Goal: Task Accomplishment & Management: Manage account settings

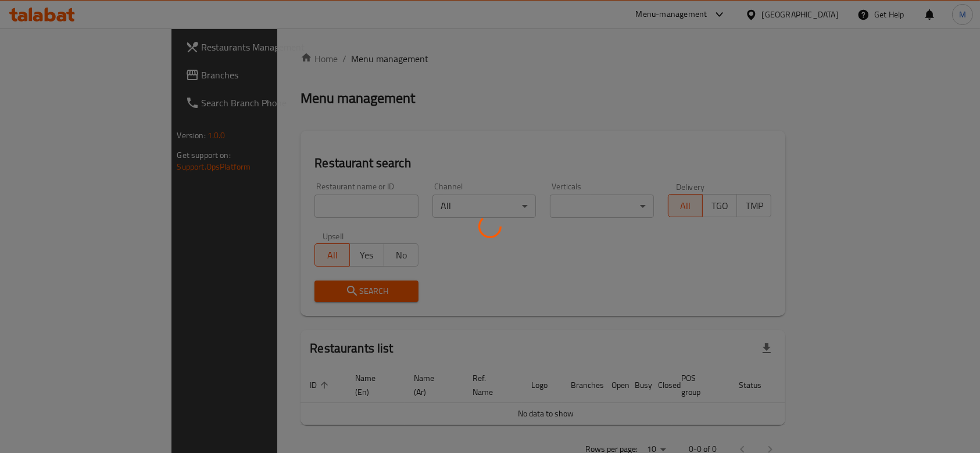
click at [237, 212] on div at bounding box center [490, 226] width 980 height 453
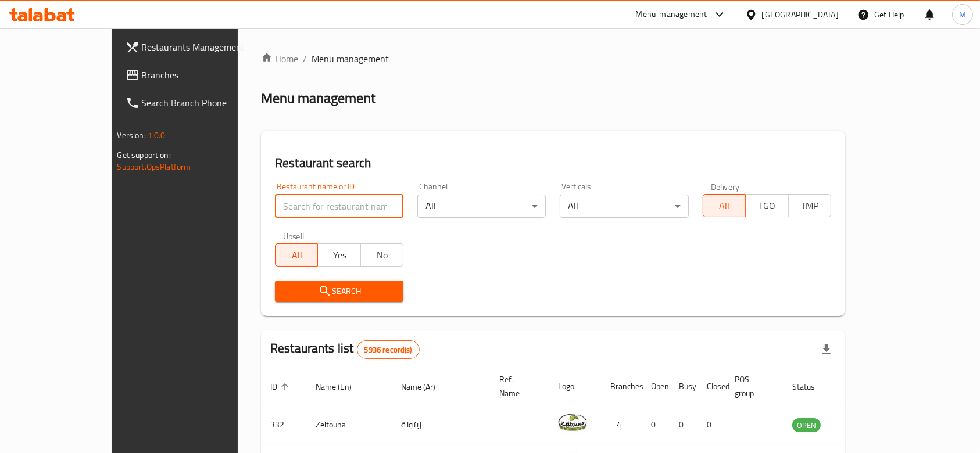
click at [275, 203] on input "search" at bounding box center [339, 206] width 128 height 23
type input "[GEOGRAPHIC_DATA]"
click button "Search" at bounding box center [339, 292] width 128 height 22
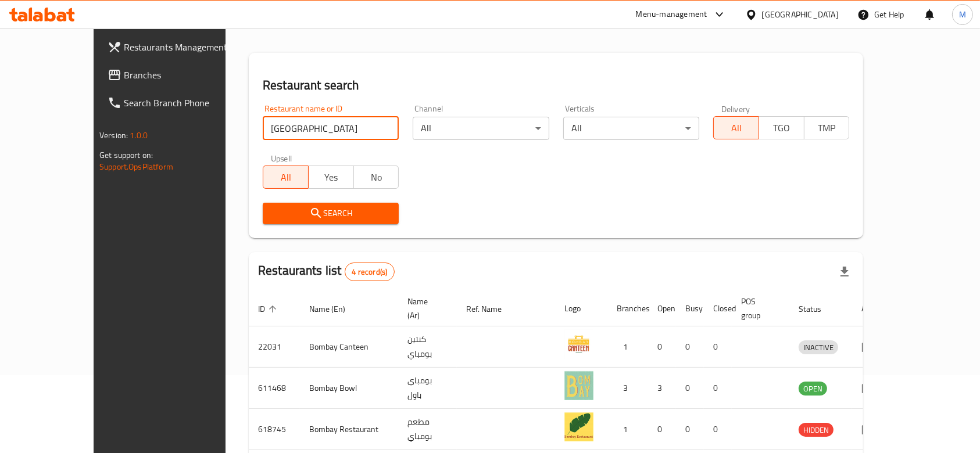
scroll to position [163, 0]
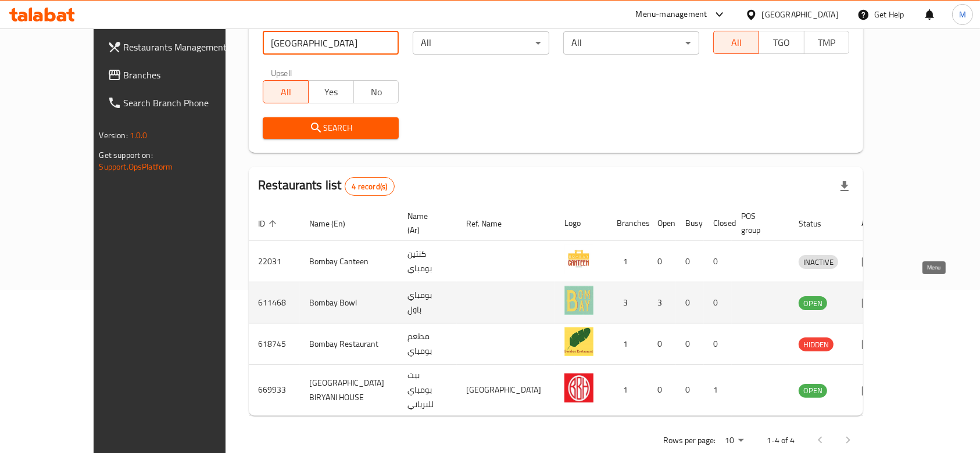
click at [875, 296] on icon "enhanced table" at bounding box center [869, 303] width 14 height 14
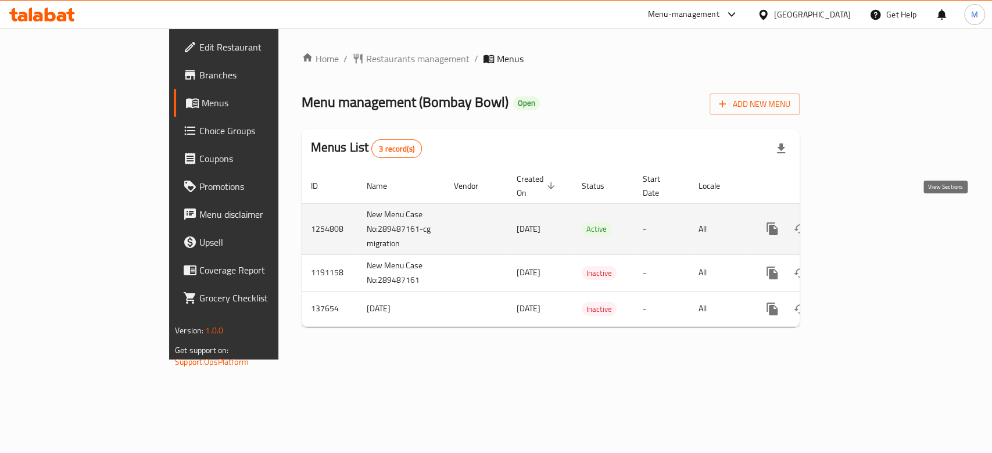
click at [870, 226] on link "enhanced table" at bounding box center [856, 229] width 28 height 28
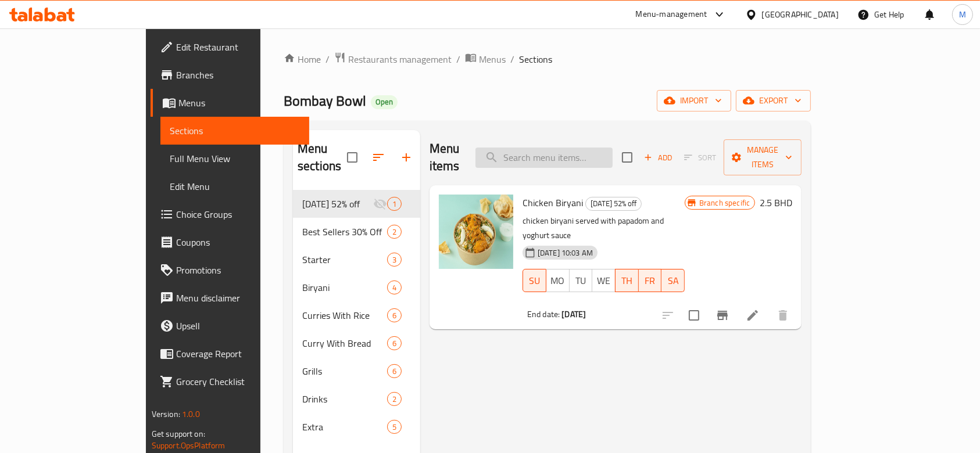
click at [609, 149] on input "search" at bounding box center [544, 158] width 137 height 20
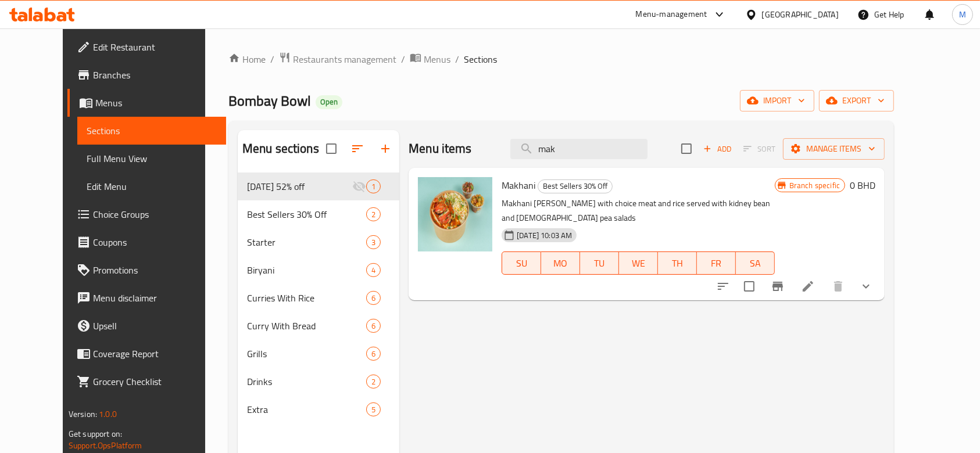
type input "mak"
click at [873, 280] on icon "show more" at bounding box center [866, 287] width 14 height 14
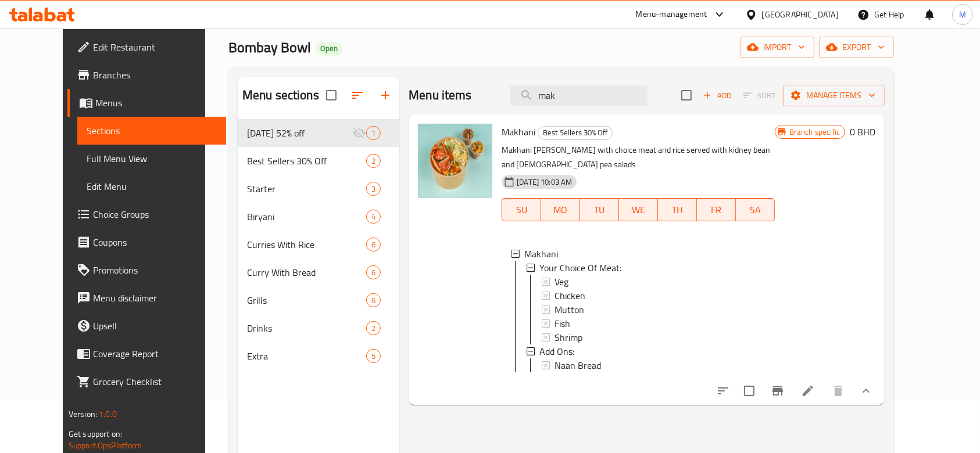
scroll to position [77, 0]
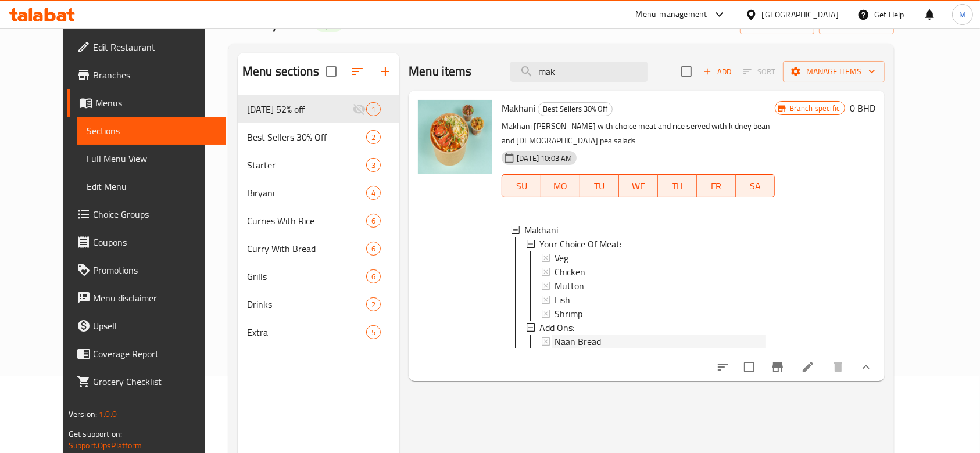
click at [555, 335] on span "Naan Bread" at bounding box center [578, 342] width 47 height 14
click at [93, 215] on span "Choice Groups" at bounding box center [155, 215] width 124 height 14
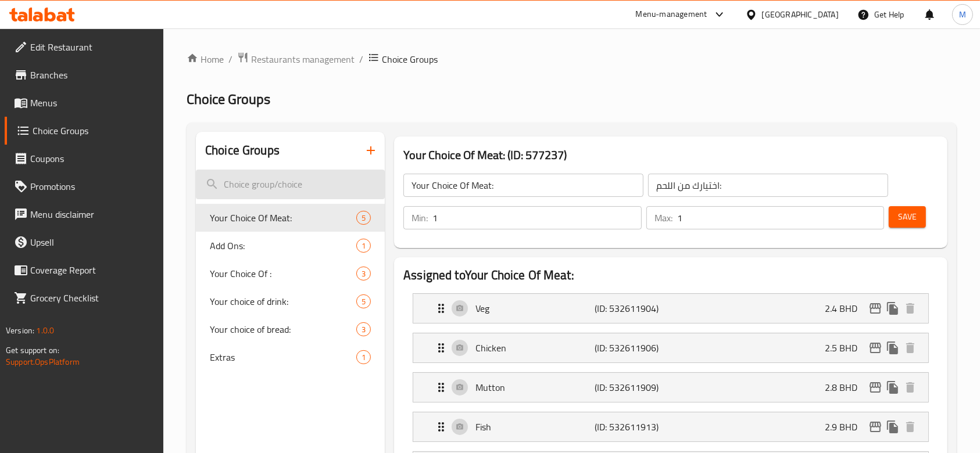
click at [274, 184] on input "search" at bounding box center [290, 185] width 189 height 30
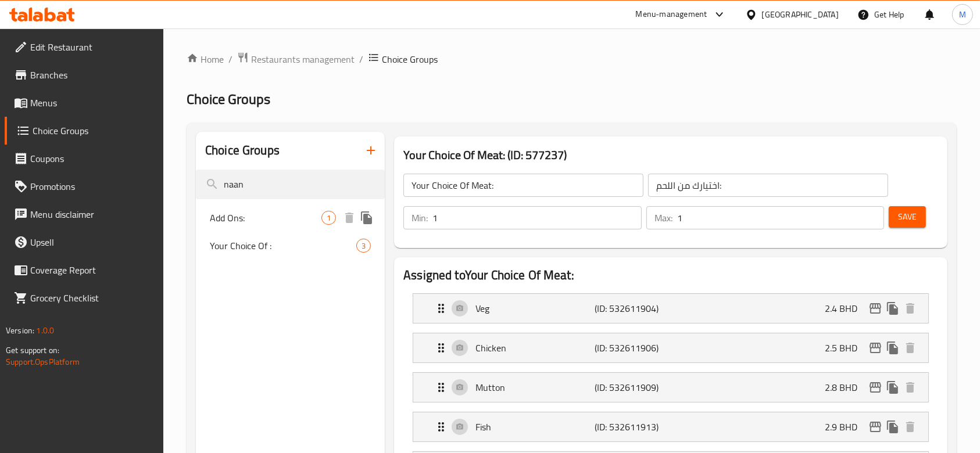
type input "naan"
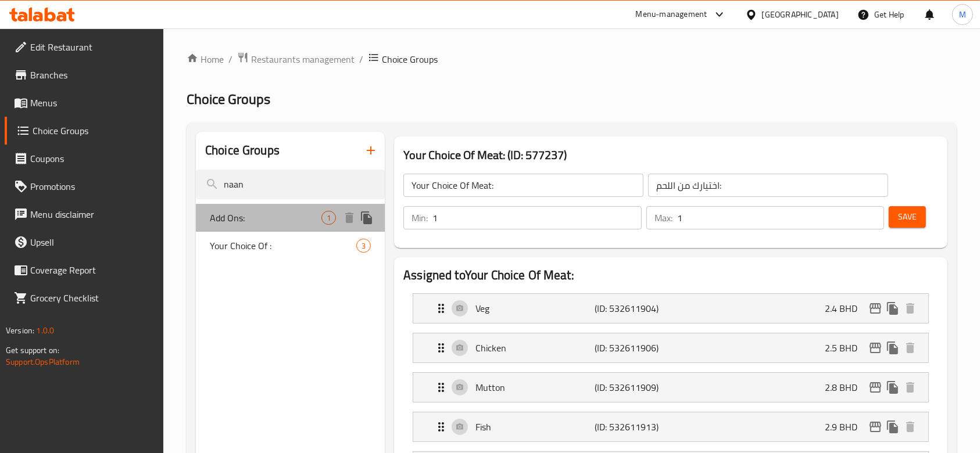
click at [255, 208] on div "Add Ons: 1" at bounding box center [290, 218] width 189 height 28
type input "Add Ons:"
type input "الإضافات:"
type input "0"
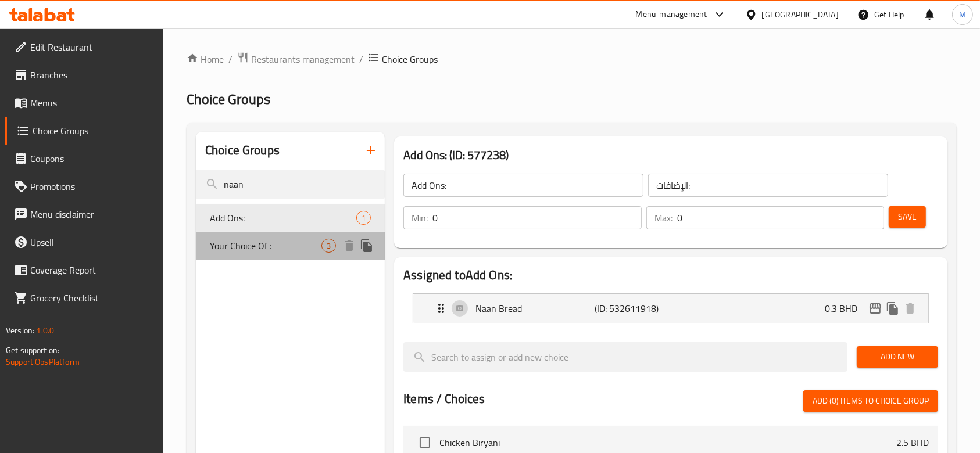
click at [257, 247] on span "Your Choice Of :" at bounding box center [266, 246] width 112 height 14
type input "Your Choice Of :"
type input "اختيارك من :"
type input "1"
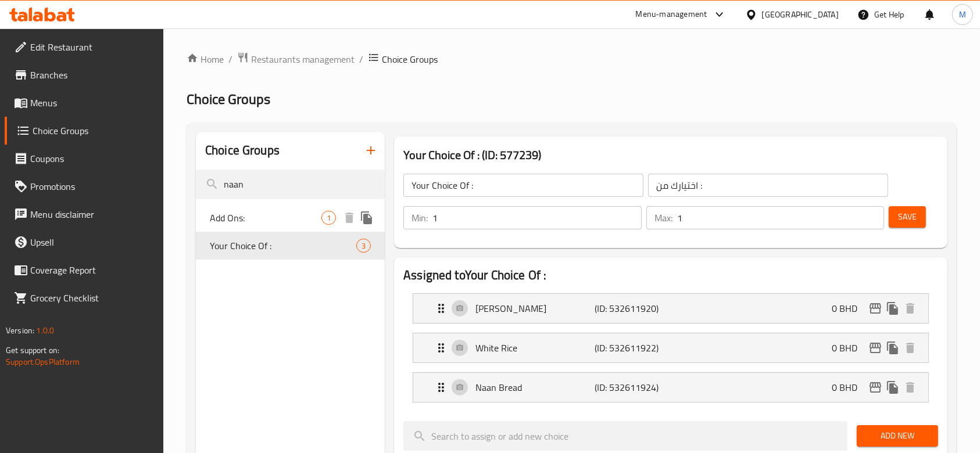
click at [238, 218] on span "Add Ons:" at bounding box center [266, 218] width 112 height 14
type input "Add Ons:"
type input "الإضافات:"
type input "0"
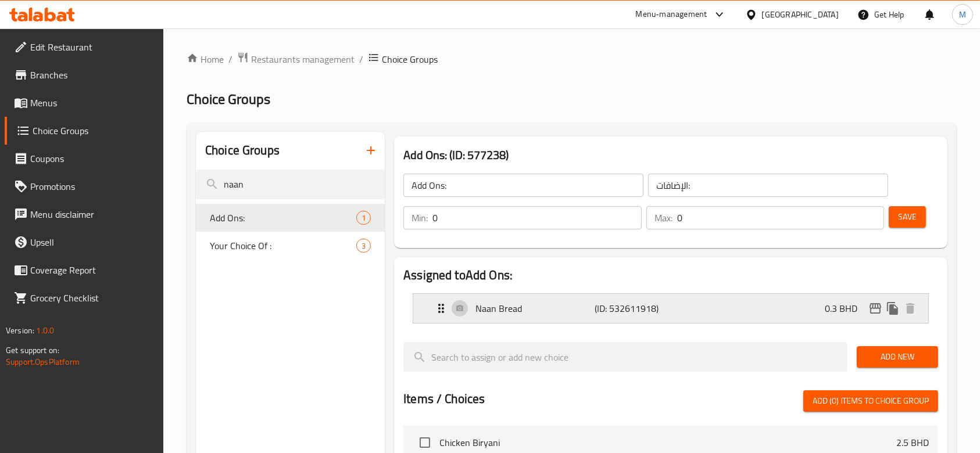
click at [516, 309] on p "Naan Bread" at bounding box center [535, 309] width 119 height 14
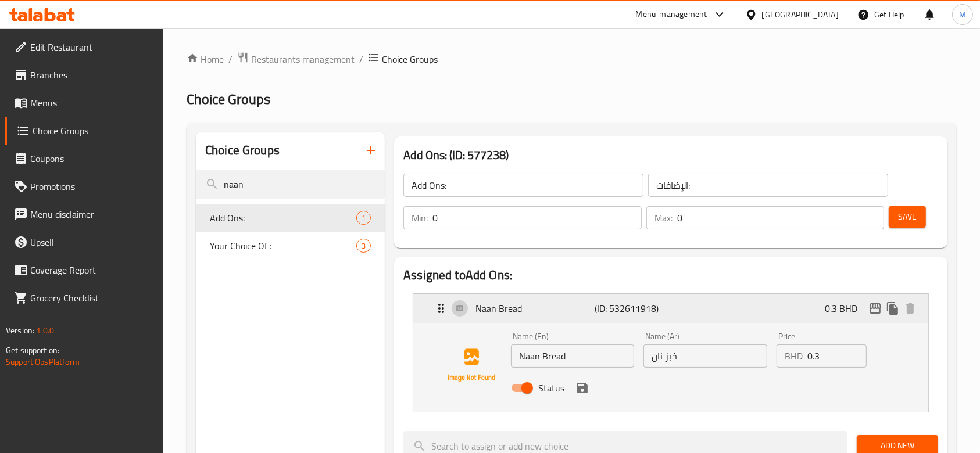
click at [516, 309] on p "Naan Bread" at bounding box center [535, 309] width 119 height 14
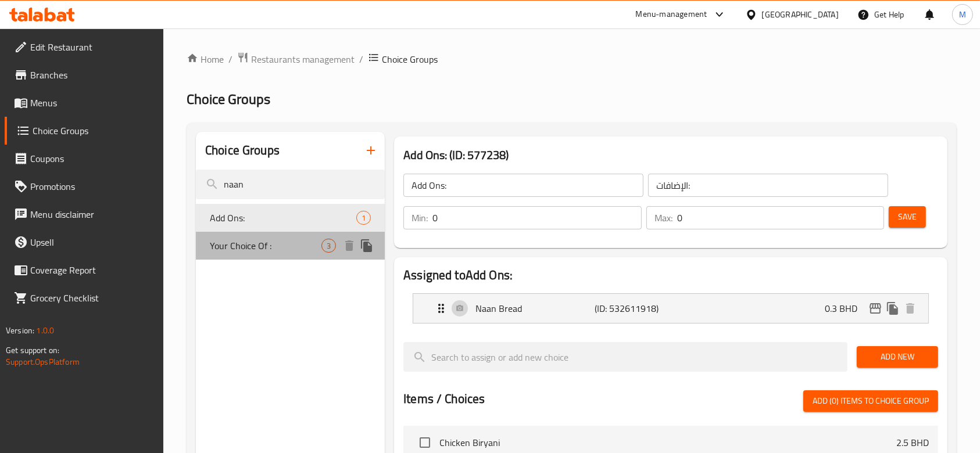
click at [278, 242] on span "Your Choice Of :" at bounding box center [266, 246] width 112 height 14
type input "Your Choice Of :"
type input "اختيارك من :"
type input "1"
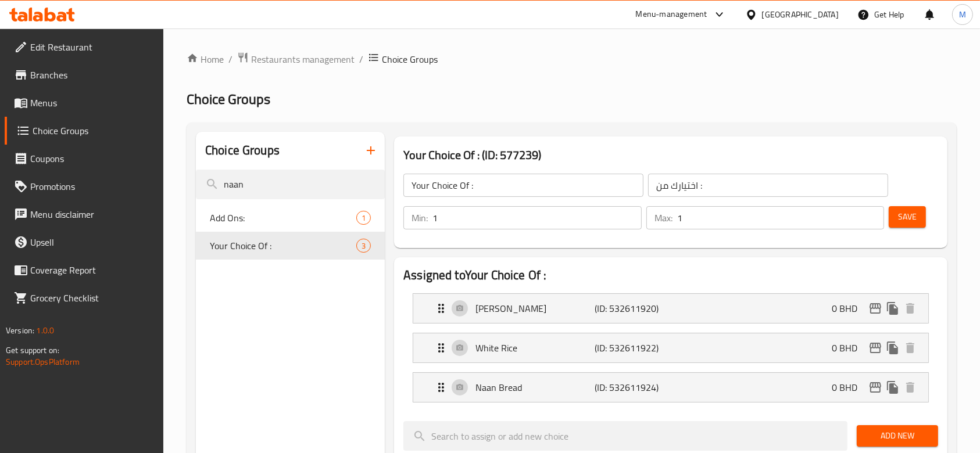
click at [61, 109] on span "Menus" at bounding box center [92, 103] width 124 height 14
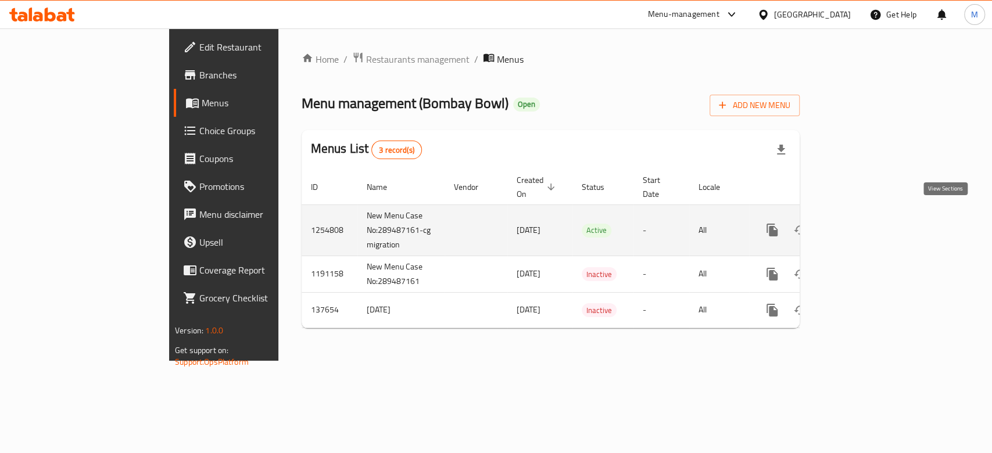
click at [863, 223] on icon "enhanced table" at bounding box center [856, 230] width 14 height 14
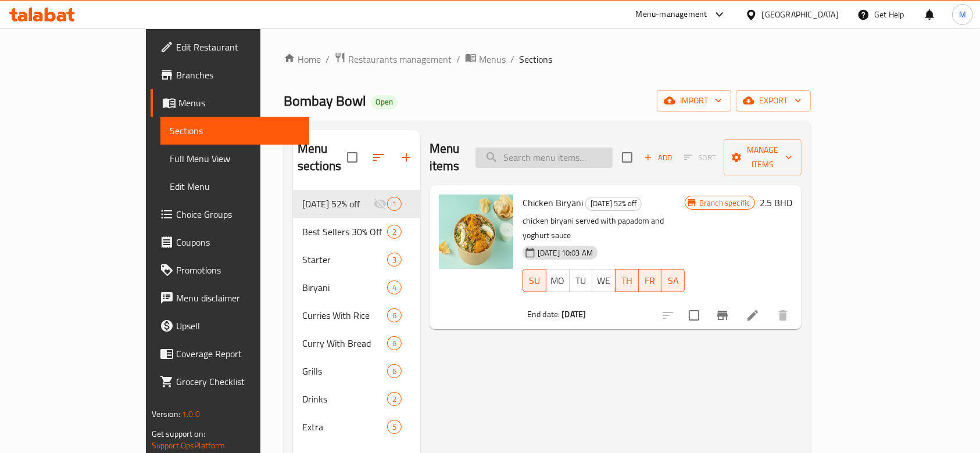
click at [605, 156] on input "search" at bounding box center [544, 158] width 137 height 20
click at [594, 153] on input "search" at bounding box center [544, 158] width 137 height 20
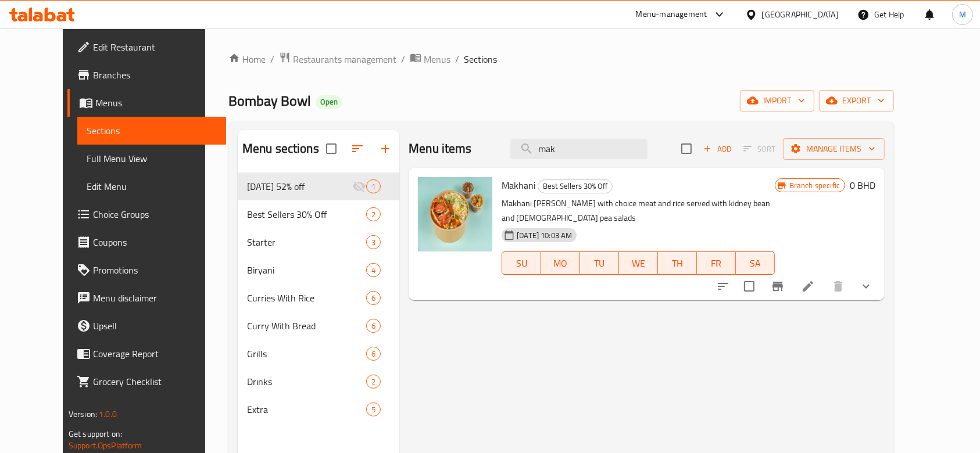
type input "mak"
click at [880, 279] on button "show more" at bounding box center [866, 287] width 28 height 28
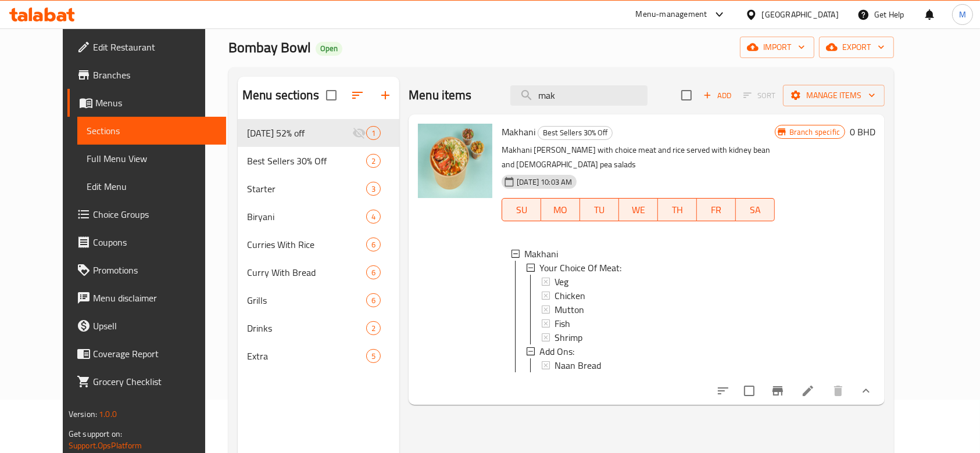
scroll to position [77, 0]
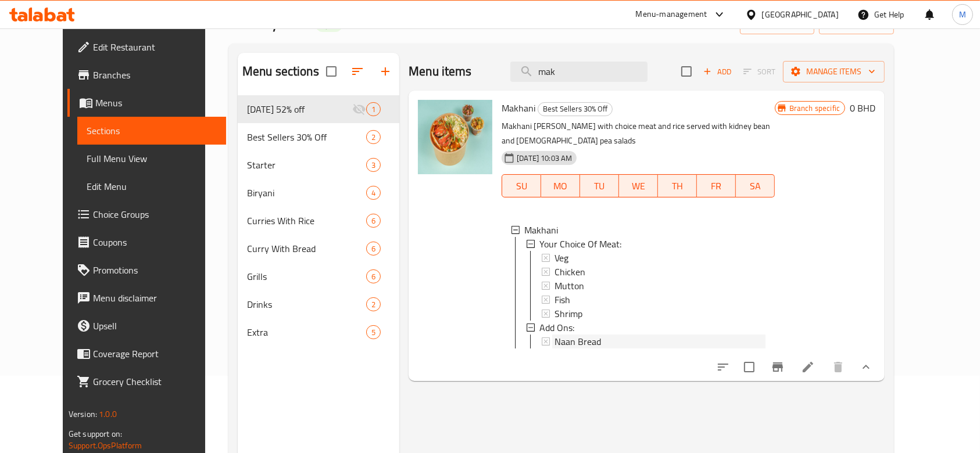
click at [579, 335] on span "Naan Bread" at bounding box center [578, 342] width 47 height 14
click at [557, 335] on span "Naan Bread" at bounding box center [578, 342] width 47 height 14
click at [93, 212] on span "Choice Groups" at bounding box center [155, 215] width 124 height 14
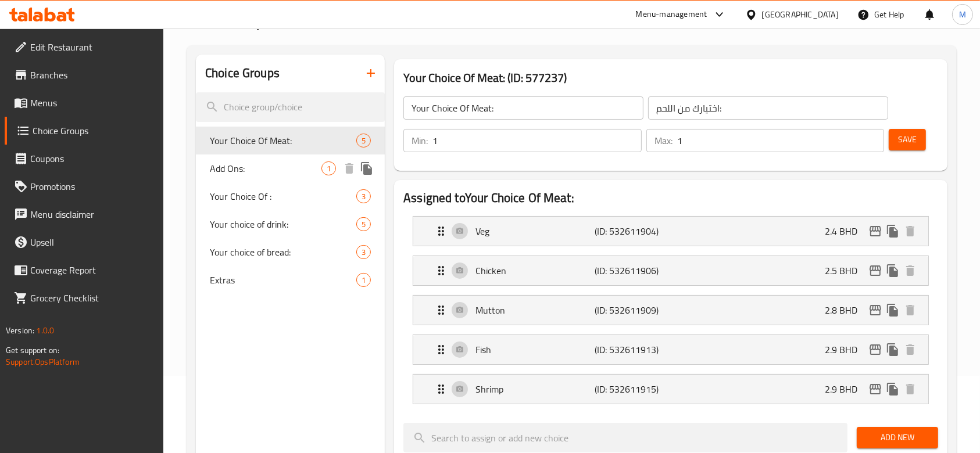
click at [253, 171] on span "Add Ons:" at bounding box center [266, 169] width 112 height 14
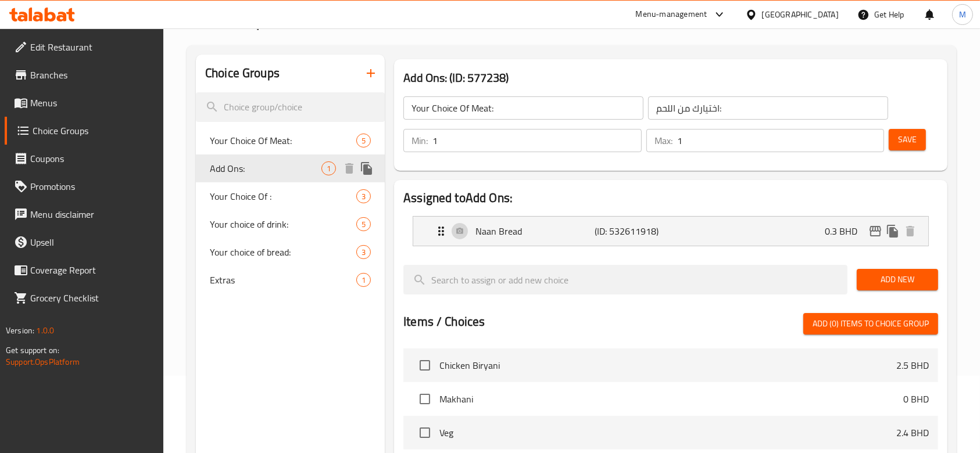
type input "Add Ons:"
type input "الإضافات:"
type input "0"
click at [739, 235] on div "Naan Bread (ID: 532611918) 0.3 BHD" at bounding box center [674, 231] width 480 height 29
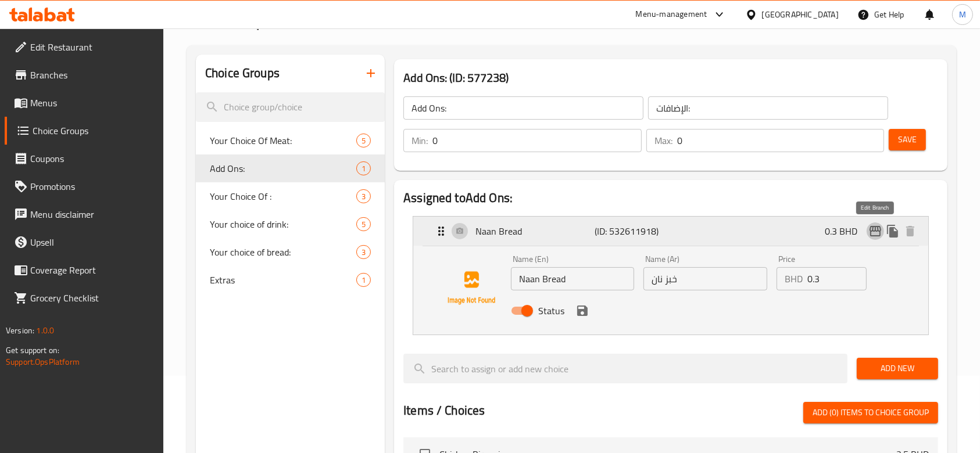
click at [877, 230] on icon "edit" at bounding box center [876, 231] width 14 height 14
click at [879, 370] on span "Add New" at bounding box center [897, 369] width 63 height 15
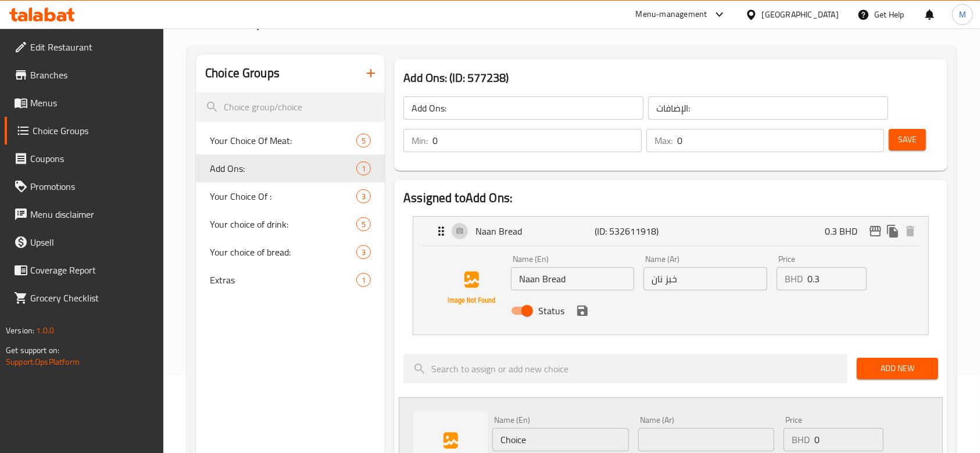
click at [538, 437] on input "Choice" at bounding box center [560, 439] width 136 height 23
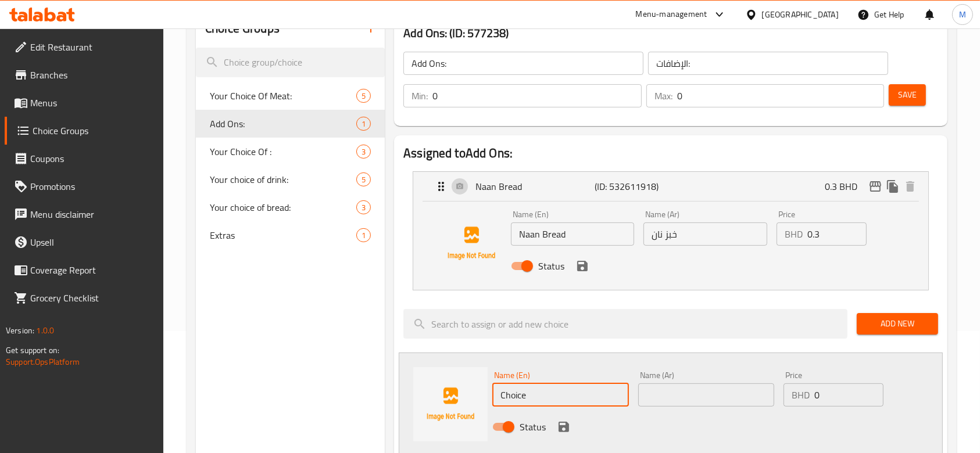
scroll to position [155, 0]
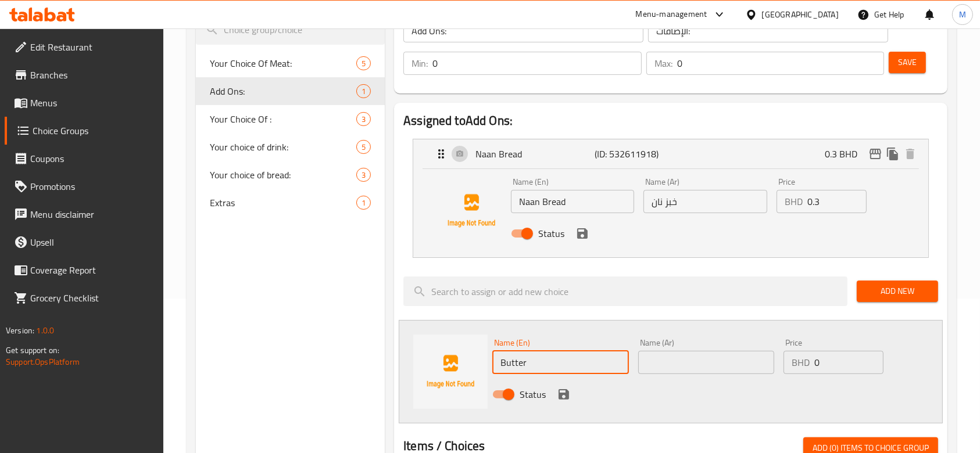
click at [532, 356] on input "Butter" at bounding box center [560, 362] width 136 height 23
type input "Butter"
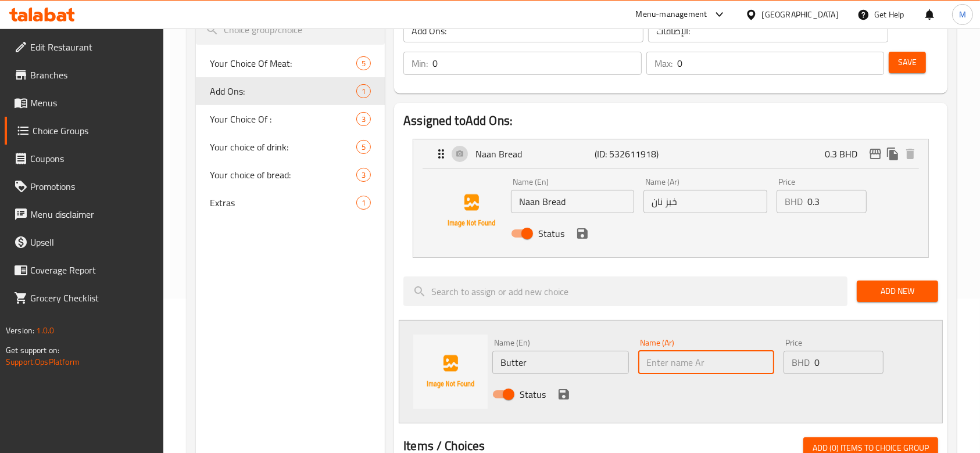
click at [656, 361] on input "text" at bounding box center [706, 362] width 136 height 23
paste input "Butter"
type input "Butter"
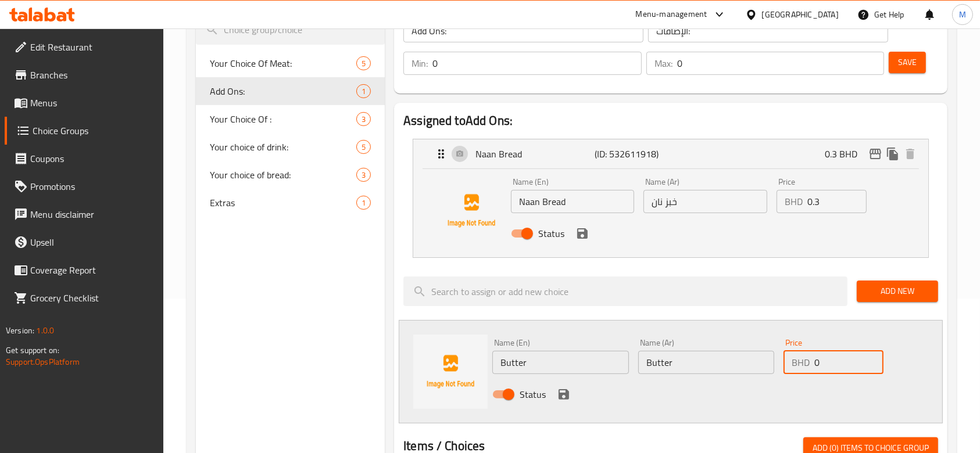
click at [850, 365] on input "0" at bounding box center [848, 362] width 69 height 23
type input "0.4"
click at [564, 397] on icon "save" at bounding box center [564, 395] width 14 height 14
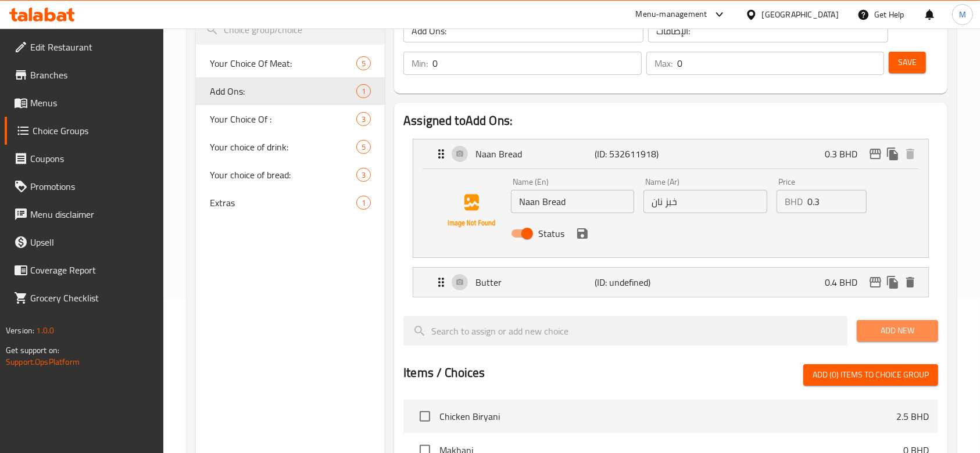
click at [906, 333] on span "Add New" at bounding box center [897, 331] width 63 height 15
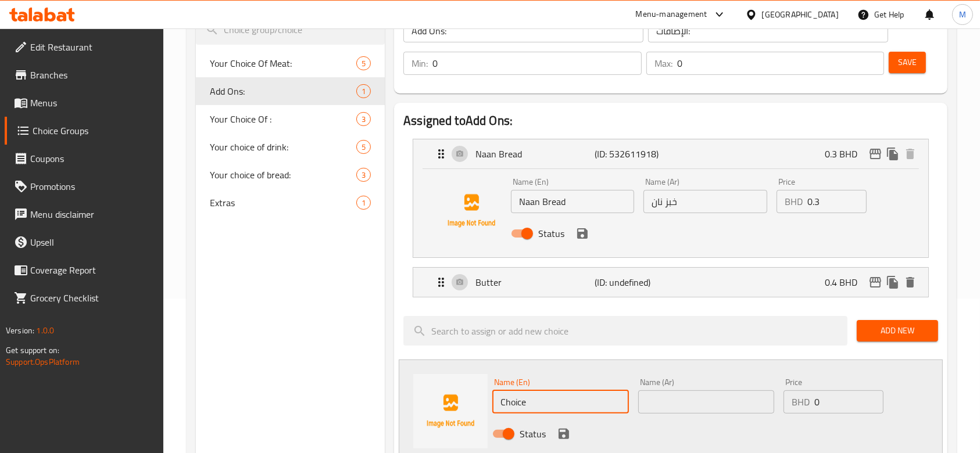
click at [535, 402] on input "Choice" at bounding box center [560, 402] width 136 height 23
type input "Garlic"
click at [556, 406] on input "Garlic" at bounding box center [560, 402] width 136 height 23
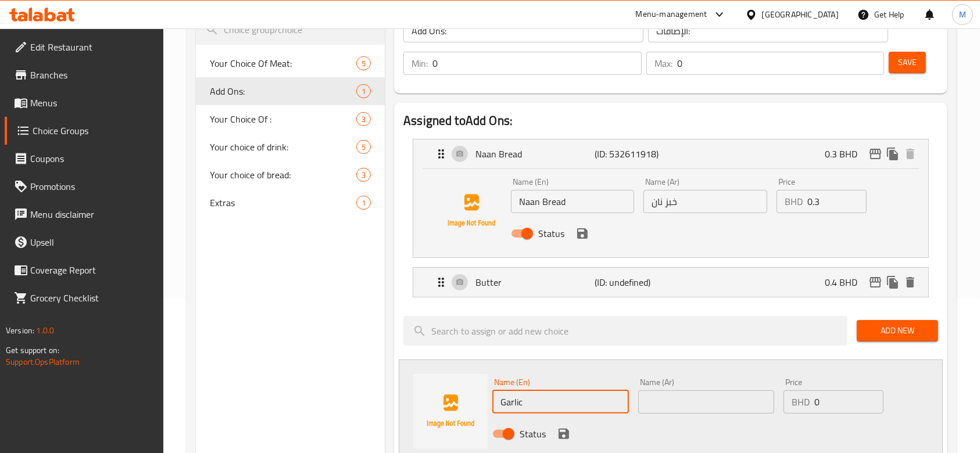
click at [556, 406] on input "Garlic" at bounding box center [560, 402] width 136 height 23
click at [555, 406] on input "Garlic" at bounding box center [560, 402] width 136 height 23
click at [644, 402] on input "text" at bounding box center [706, 402] width 136 height 23
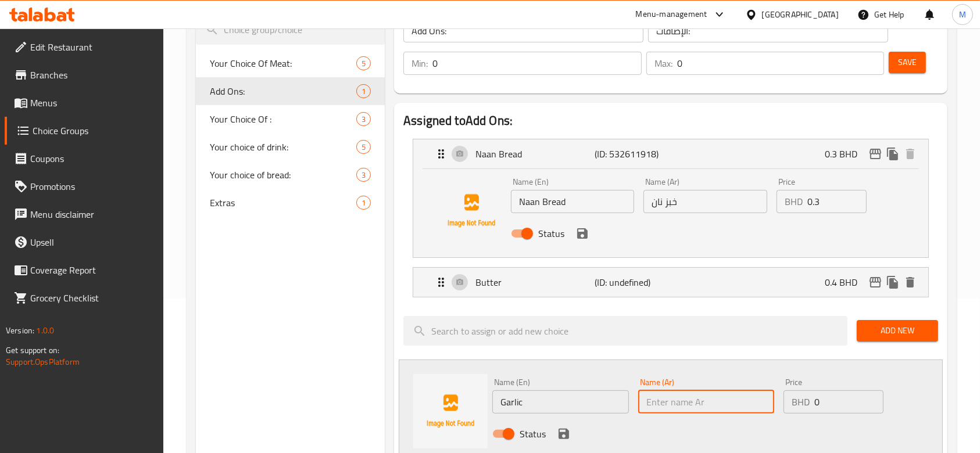
paste input "Garlic"
type input "Garlic"
click at [835, 401] on input "0" at bounding box center [848, 402] width 69 height 23
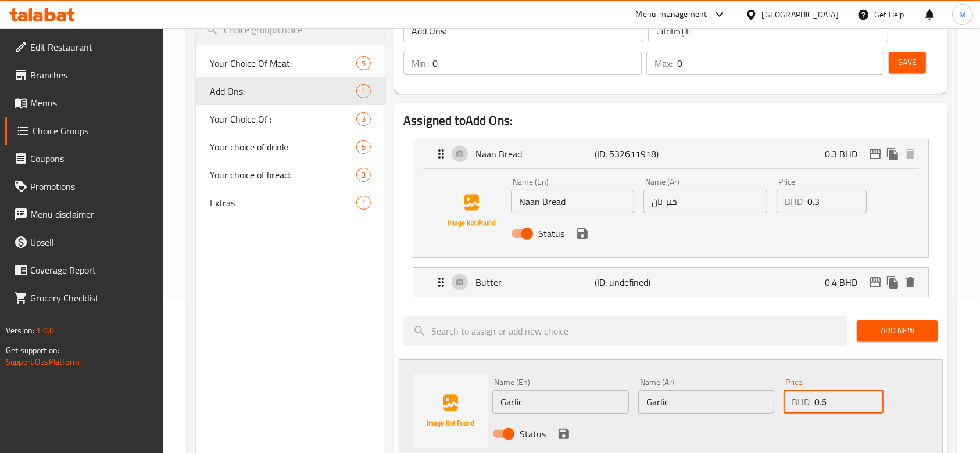
type input "0.6"
click at [567, 434] on icon "save" at bounding box center [564, 434] width 10 height 10
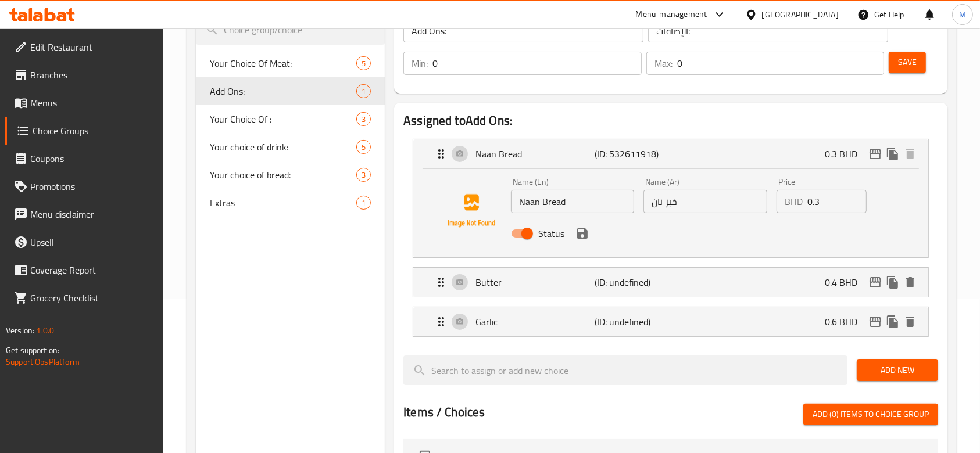
click at [889, 375] on span "Add New" at bounding box center [897, 370] width 63 height 15
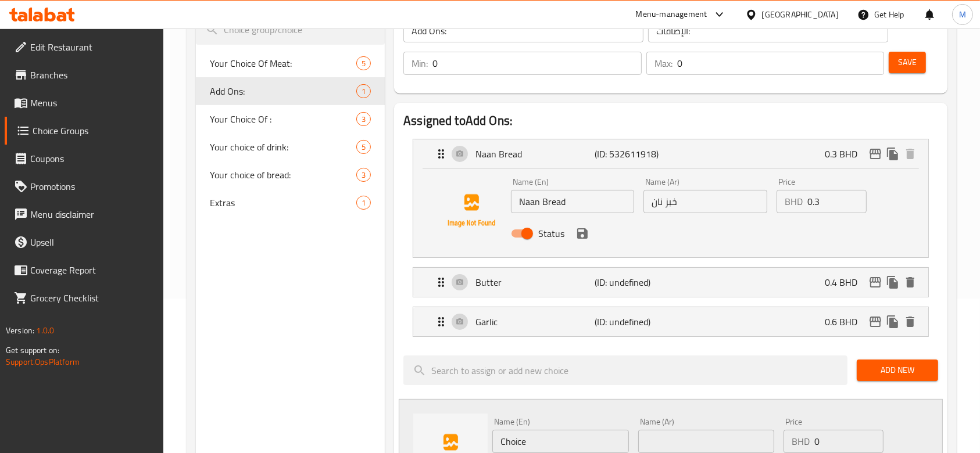
click at [544, 434] on input "Choice" at bounding box center [560, 441] width 136 height 23
type input "Cheese"
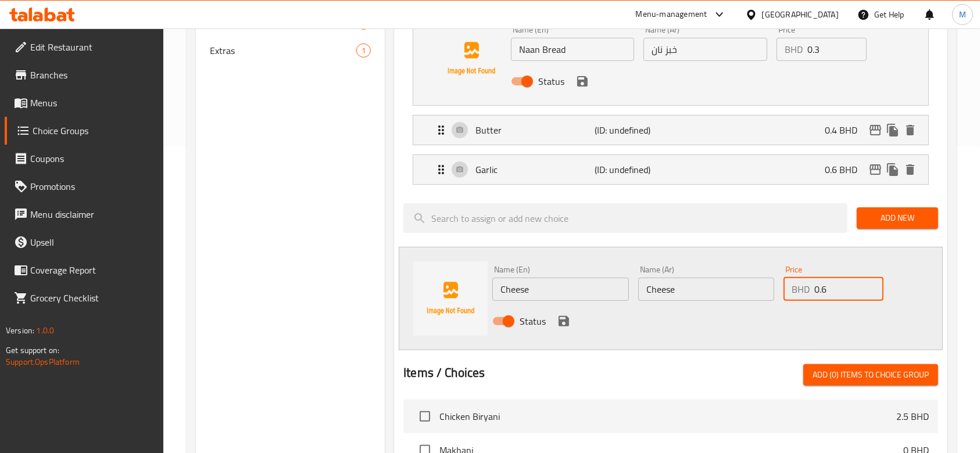
scroll to position [310, 0]
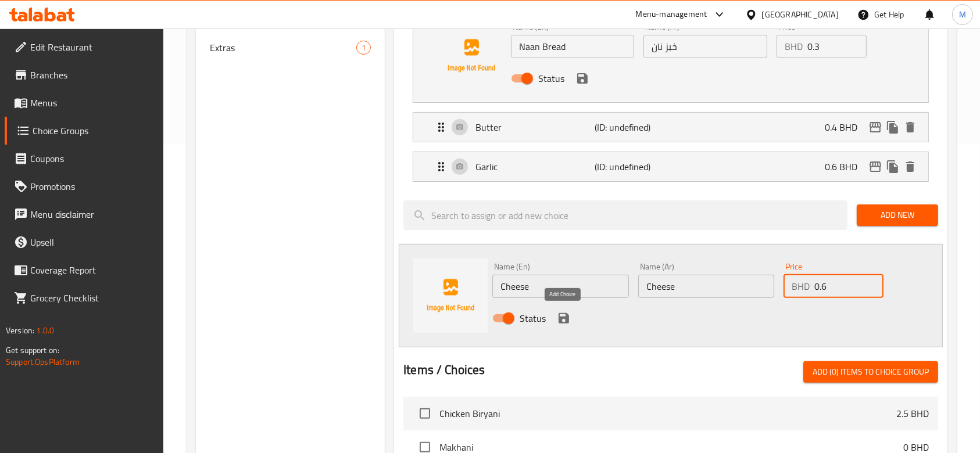
type input "0.6"
click at [563, 320] on icon "save" at bounding box center [564, 319] width 14 height 14
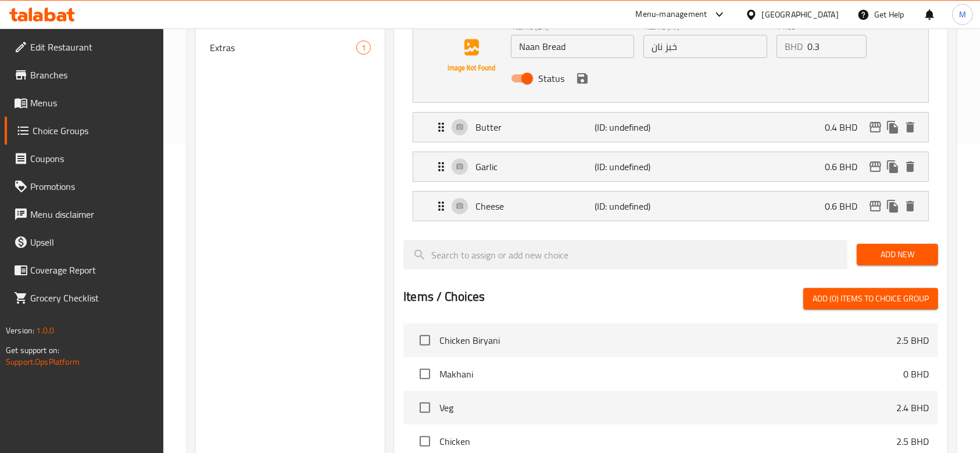
click at [902, 248] on span "Add New" at bounding box center [897, 255] width 63 height 15
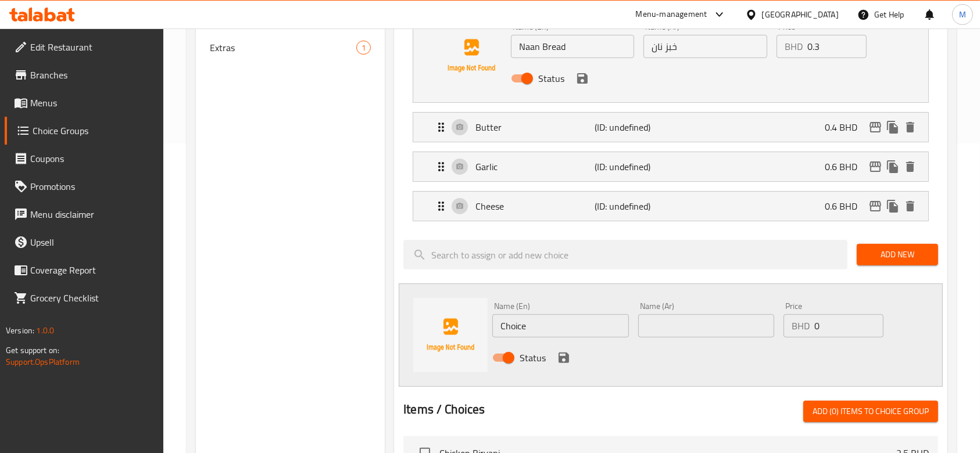
click at [577, 321] on input "Choice" at bounding box center [560, 325] width 136 height 23
type input "Olive"
type input "0.6"
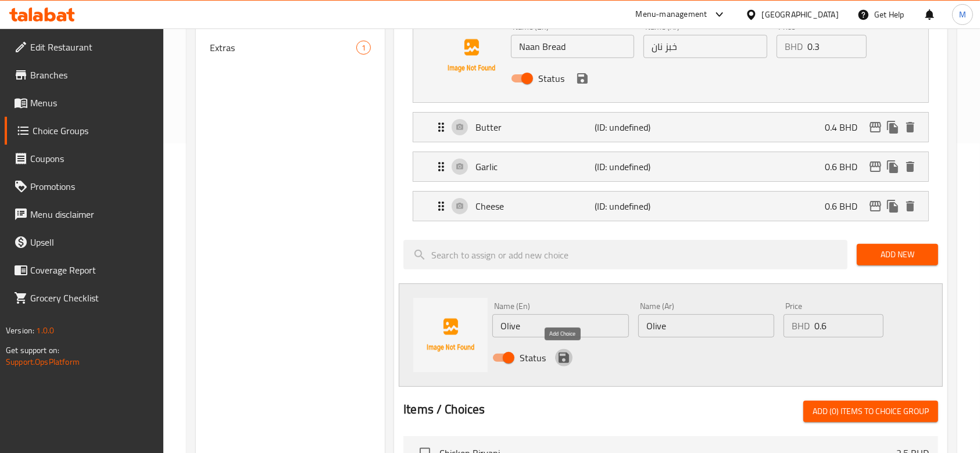
click at [557, 354] on icon "save" at bounding box center [564, 358] width 14 height 14
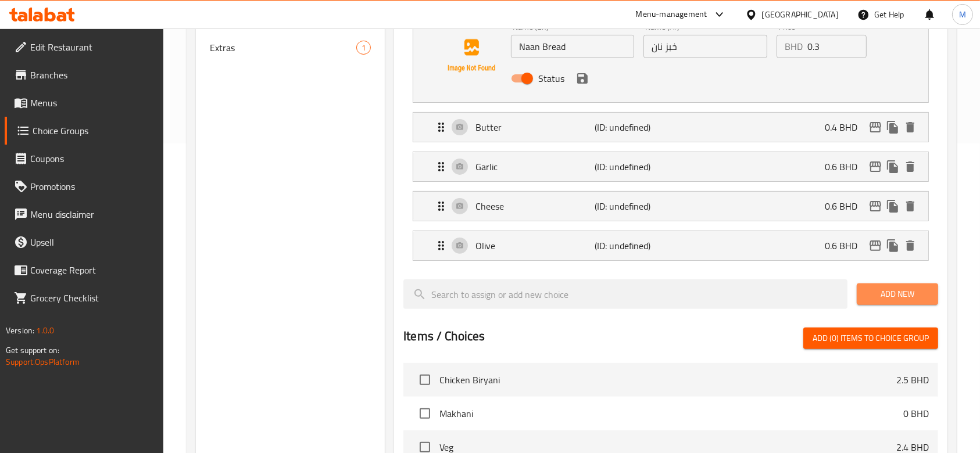
click at [888, 292] on span "Add New" at bounding box center [897, 294] width 63 height 15
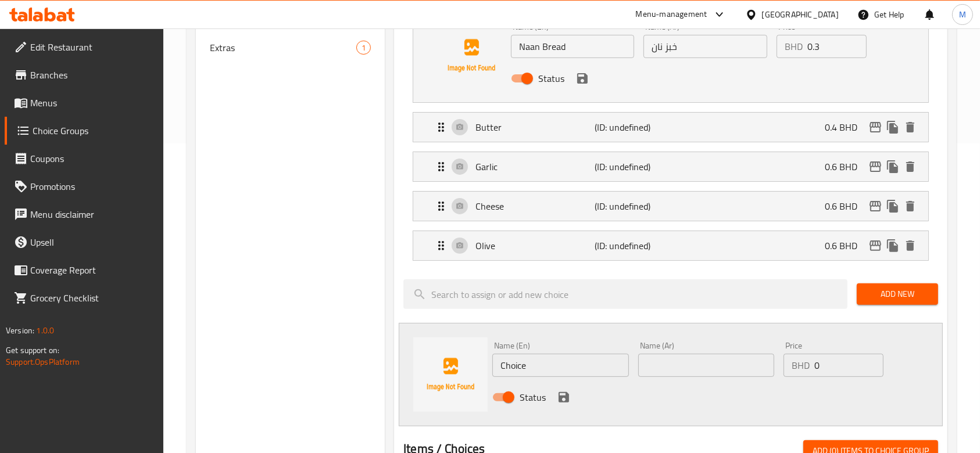
click at [566, 369] on input "Choice" at bounding box center [560, 365] width 136 height 23
type input "Chili"
type input "0.6"
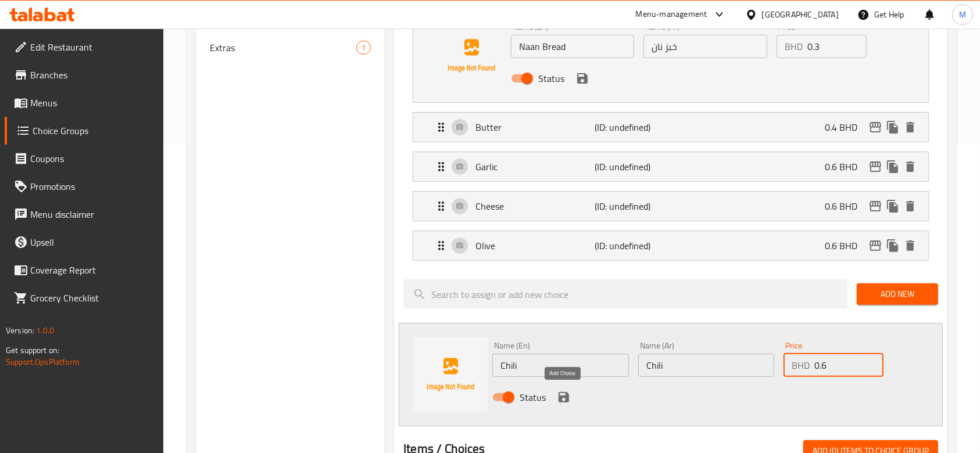
click at [565, 402] on icon "save" at bounding box center [564, 398] width 14 height 14
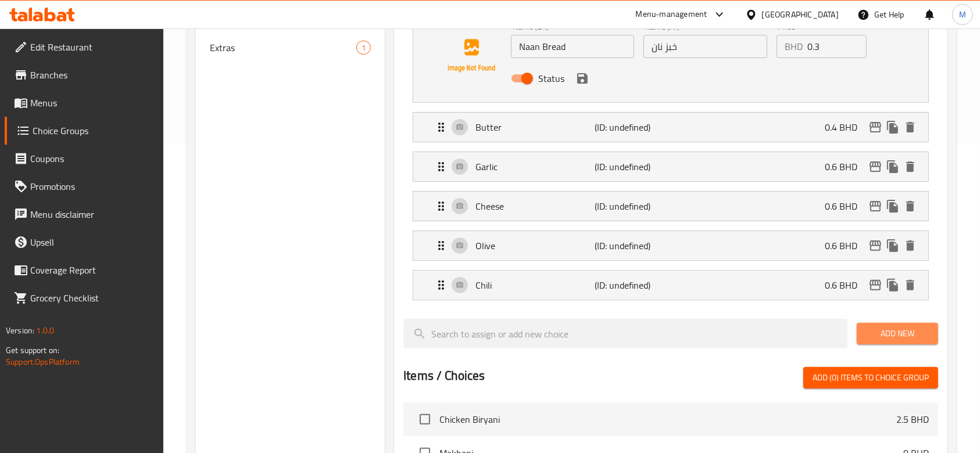
click at [896, 330] on span "Add New" at bounding box center [897, 334] width 63 height 15
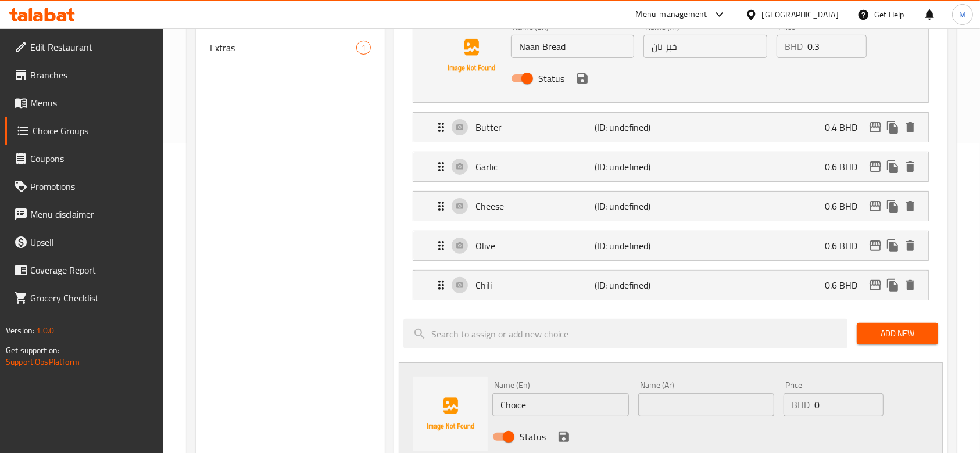
click at [544, 402] on input "Choice" at bounding box center [560, 405] width 136 height 23
click at [540, 401] on input "Ginger Honey" at bounding box center [560, 405] width 136 height 23
click at [535, 414] on input "Ginger Honey" at bounding box center [560, 405] width 136 height 23
click at [538, 404] on input "Ginger Honey" at bounding box center [560, 405] width 136 height 23
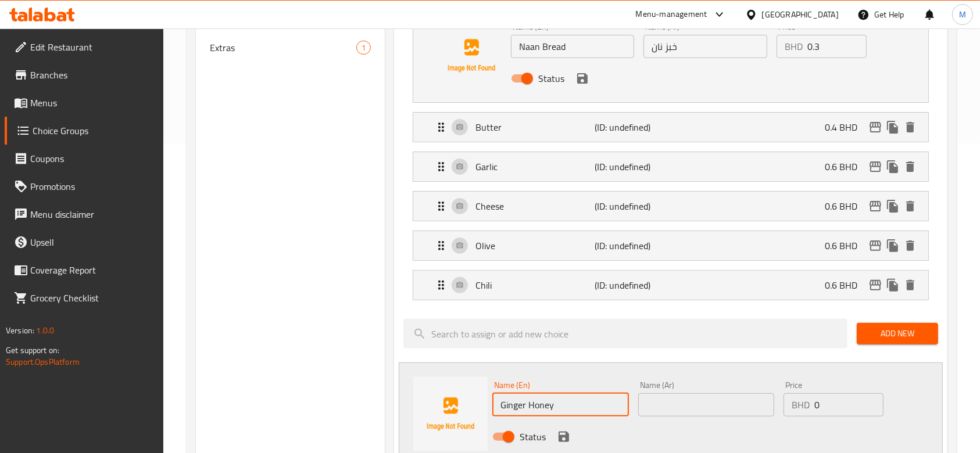
click at [538, 404] on input "Ginger Honey" at bounding box center [560, 405] width 136 height 23
click at [538, 403] on input "Ginger Honey" at bounding box center [560, 405] width 136 height 23
type input "Ginger Honey"
click at [671, 402] on input "text" at bounding box center [706, 405] width 136 height 23
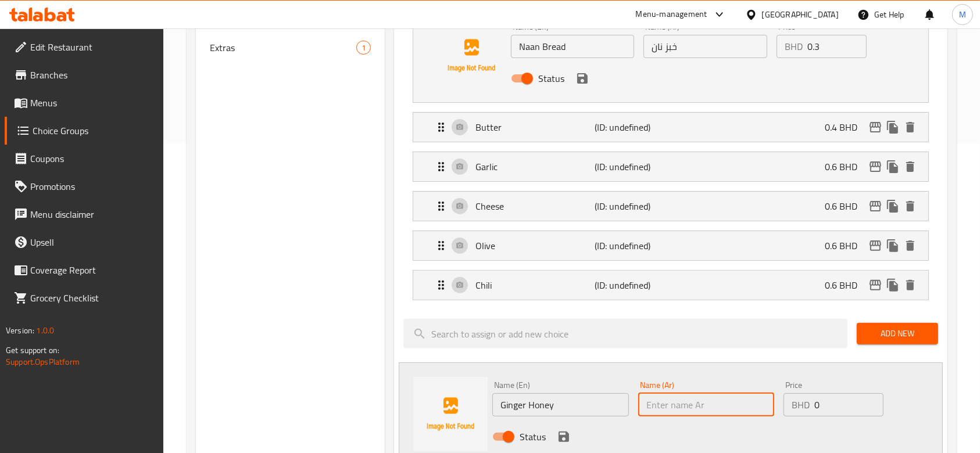
paste input "Ginger Honey"
type input "Ginger Honey"
click at [831, 403] on input "0" at bounding box center [848, 405] width 69 height 23
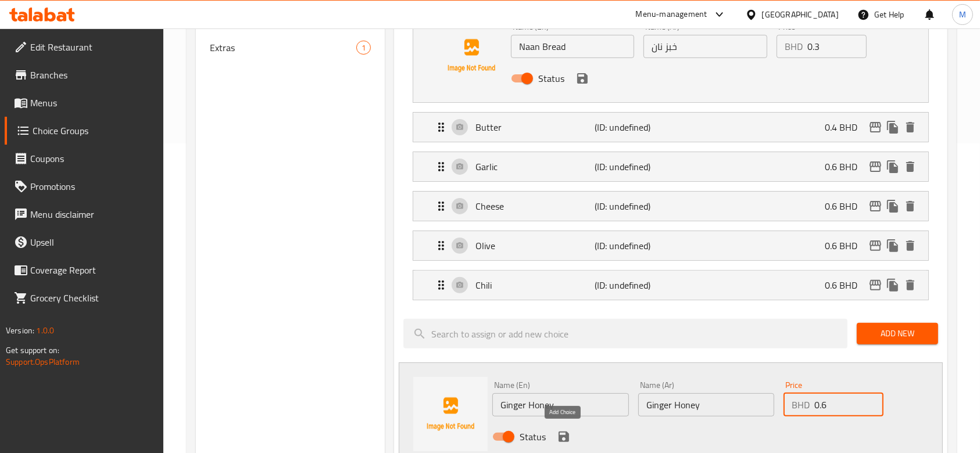
type input "0.6"
click at [569, 439] on icon "save" at bounding box center [564, 437] width 14 height 14
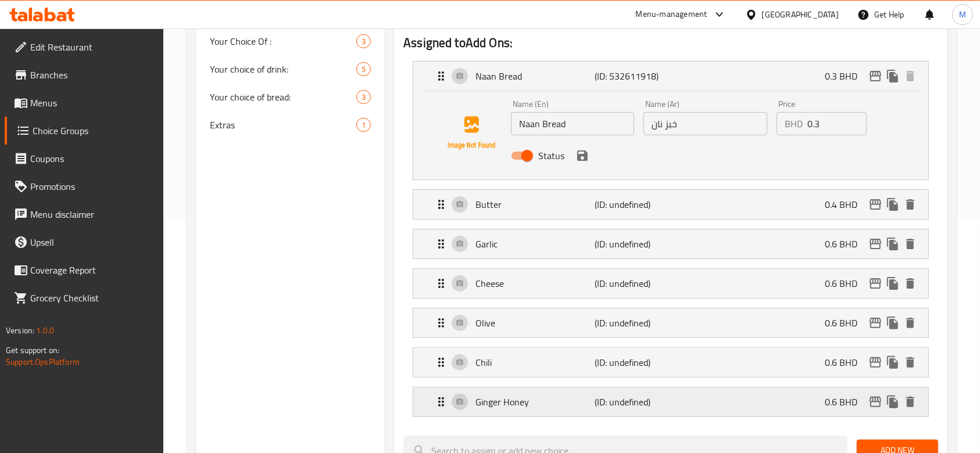
scroll to position [155, 0]
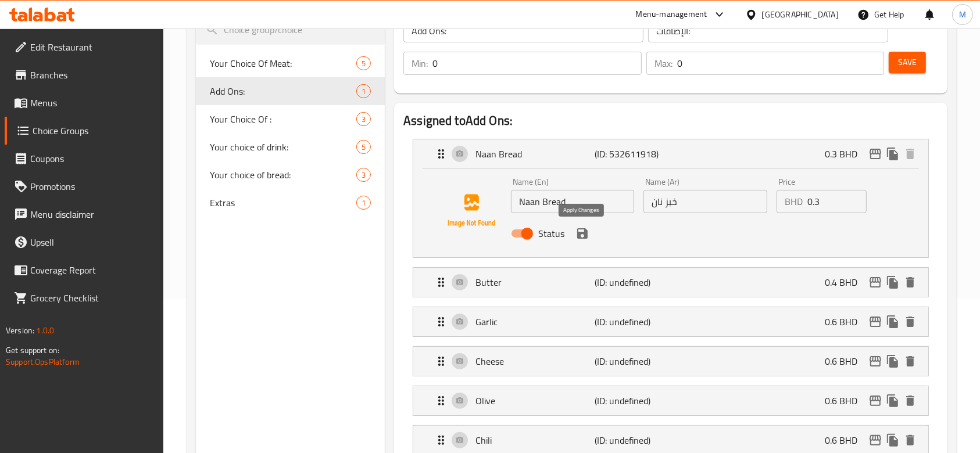
click at [586, 237] on icon "save" at bounding box center [582, 233] width 10 height 10
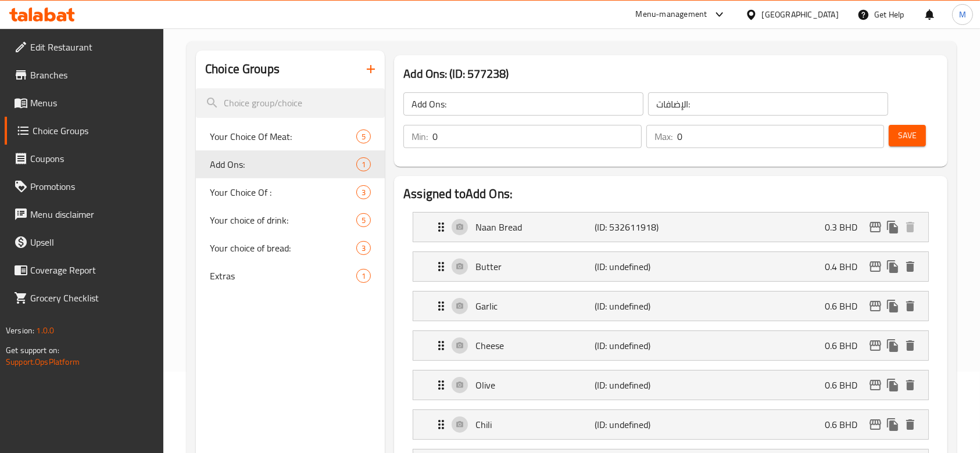
scroll to position [0, 0]
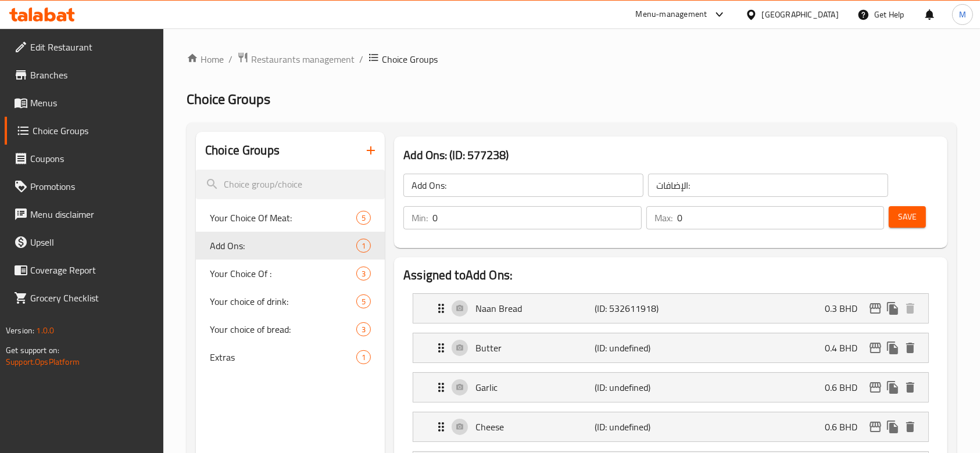
click at [463, 184] on input "Add Ons:" at bounding box center [523, 185] width 240 height 23
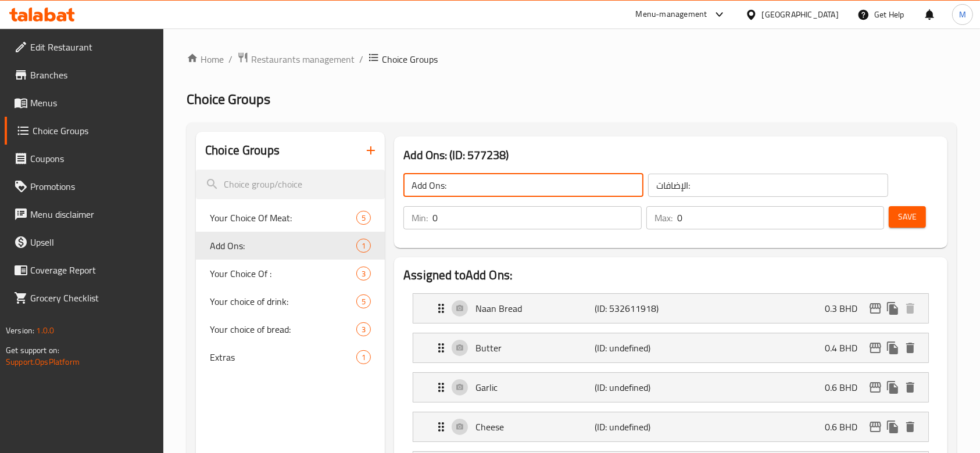
click at [463, 184] on input "Add Ons:" at bounding box center [523, 185] width 240 height 23
type input "Your choice of Naan:"
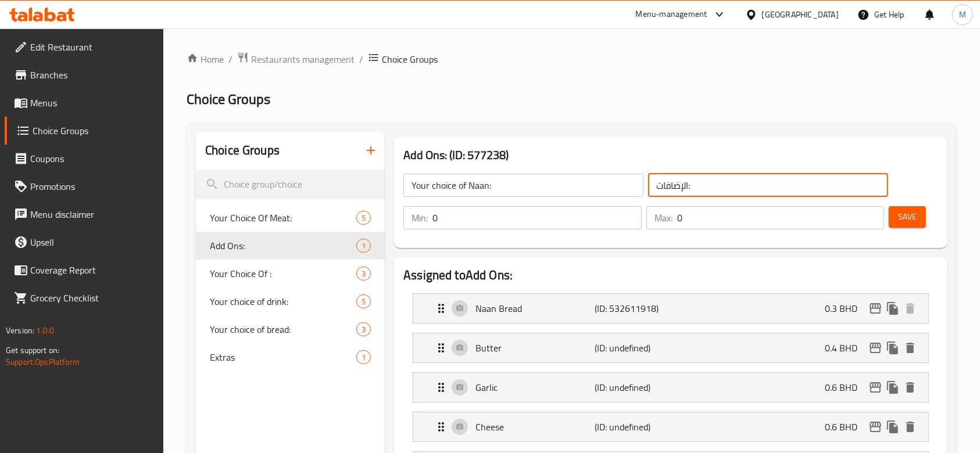
click at [719, 190] on input "الإضافات:" at bounding box center [768, 185] width 240 height 23
click at [718, 190] on input "الإضافات:" at bounding box center [768, 185] width 240 height 23
type input "ا"
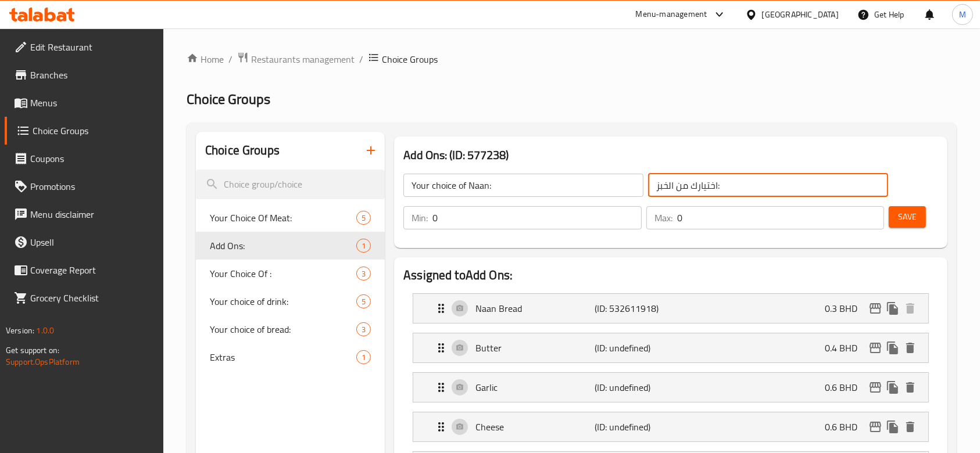
type input "اختيارك من الخبز:"
click at [913, 217] on span "Save" at bounding box center [907, 217] width 19 height 15
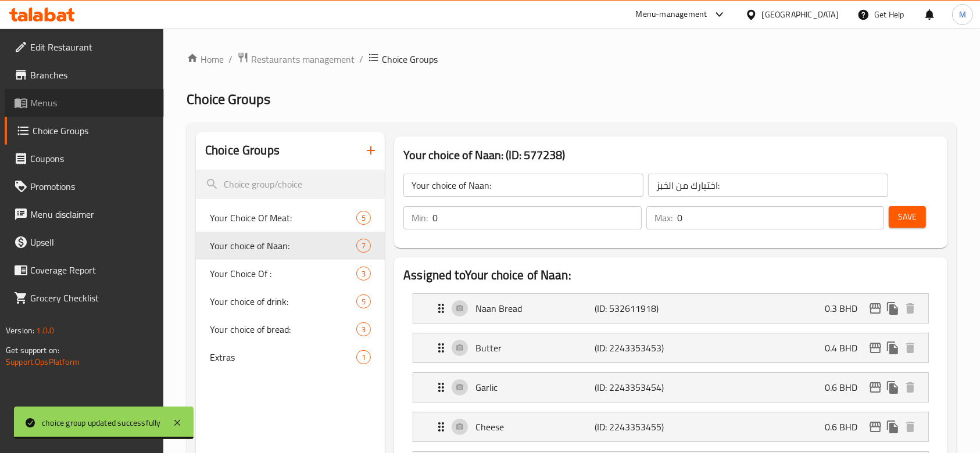
click at [69, 105] on span "Menus" at bounding box center [92, 103] width 124 height 14
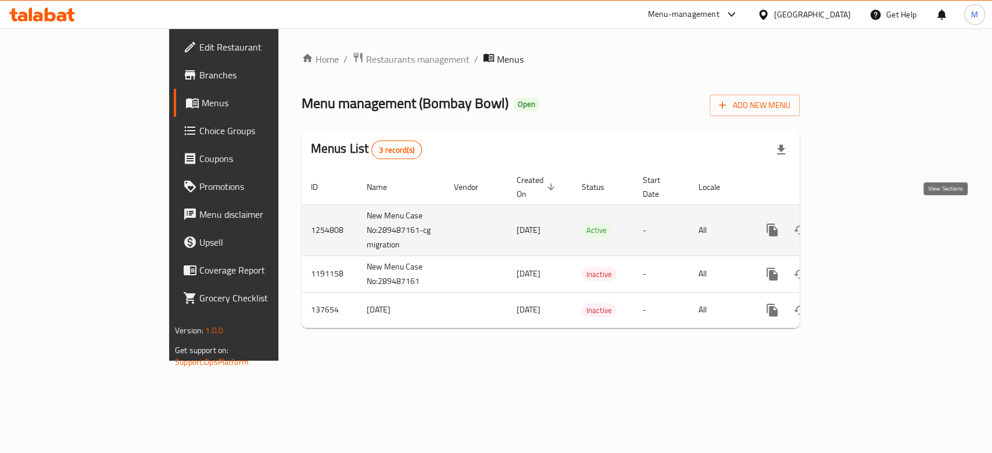
click at [863, 223] on icon "enhanced table" at bounding box center [856, 230] width 14 height 14
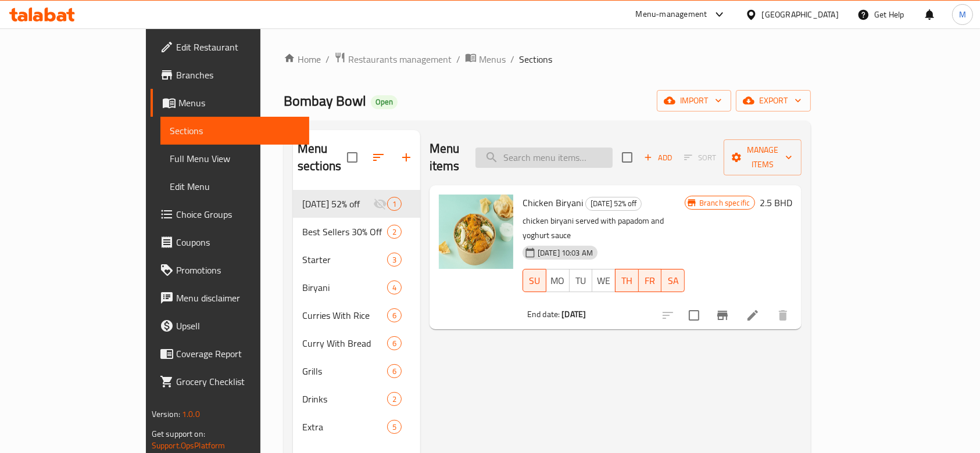
click at [596, 156] on input "search" at bounding box center [544, 158] width 137 height 20
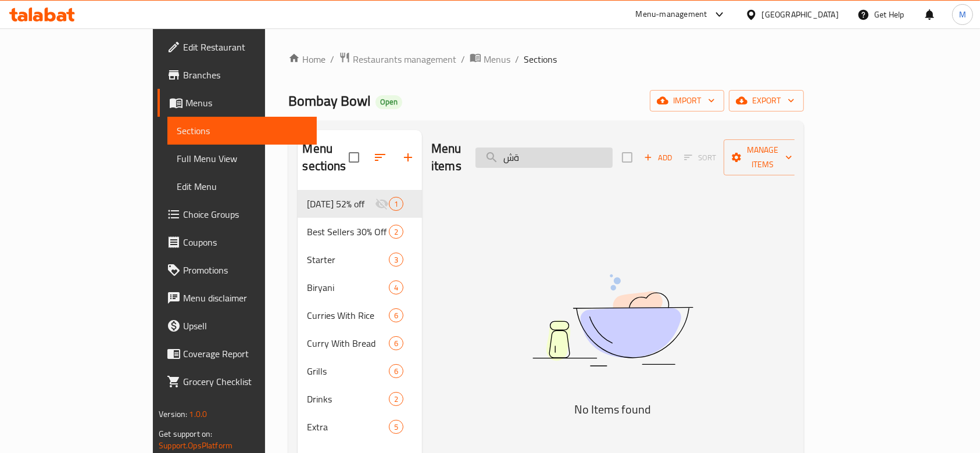
type input "ة"
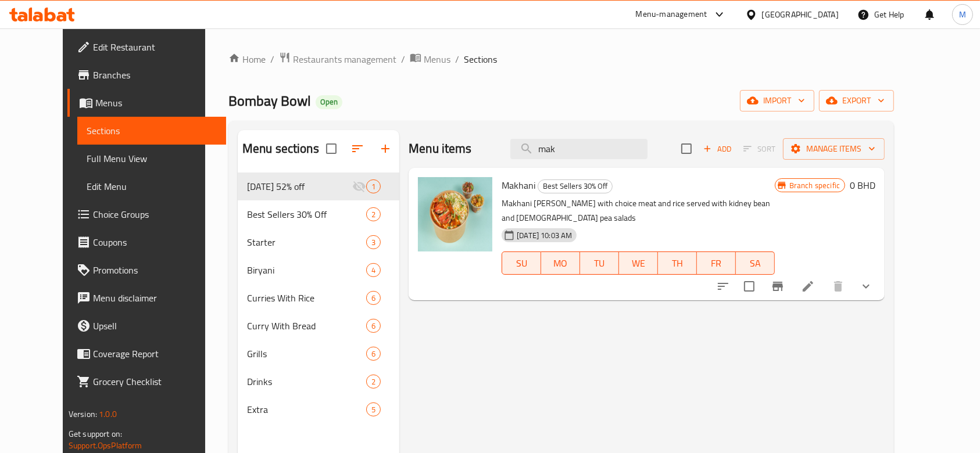
type input "mak"
click at [873, 280] on icon "show more" at bounding box center [866, 287] width 14 height 14
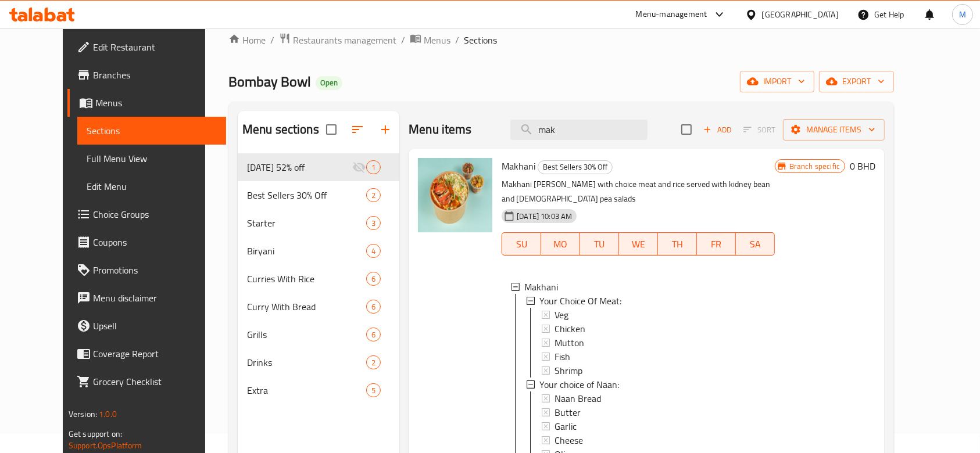
scroll to position [77, 0]
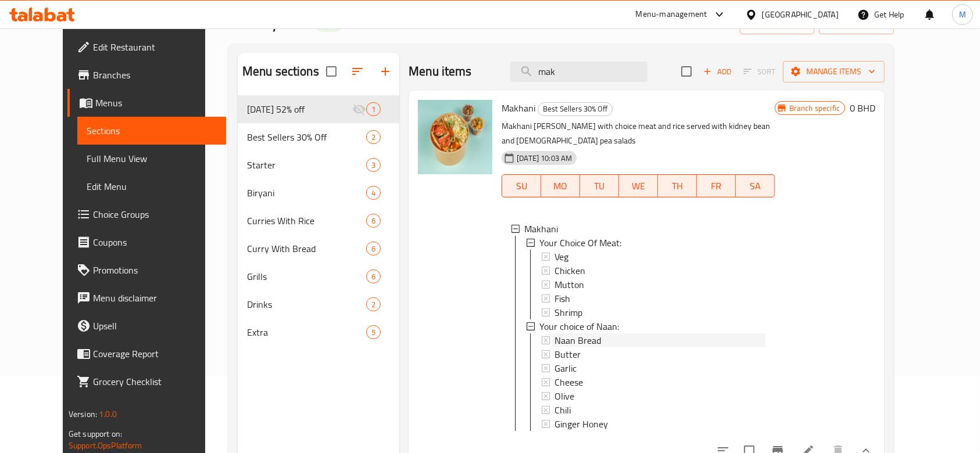
click at [583, 334] on span "Naan Bread" at bounding box center [578, 341] width 47 height 14
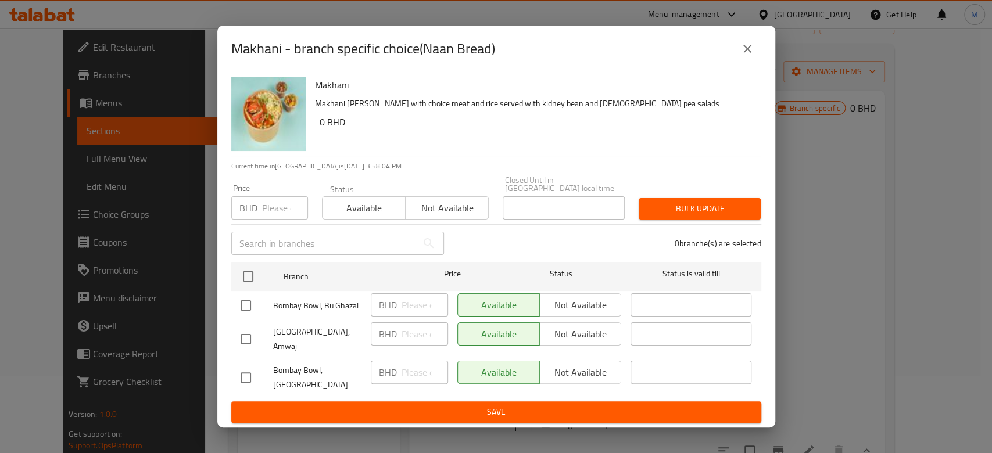
click at [260, 208] on div "BHD Price" at bounding box center [269, 207] width 77 height 23
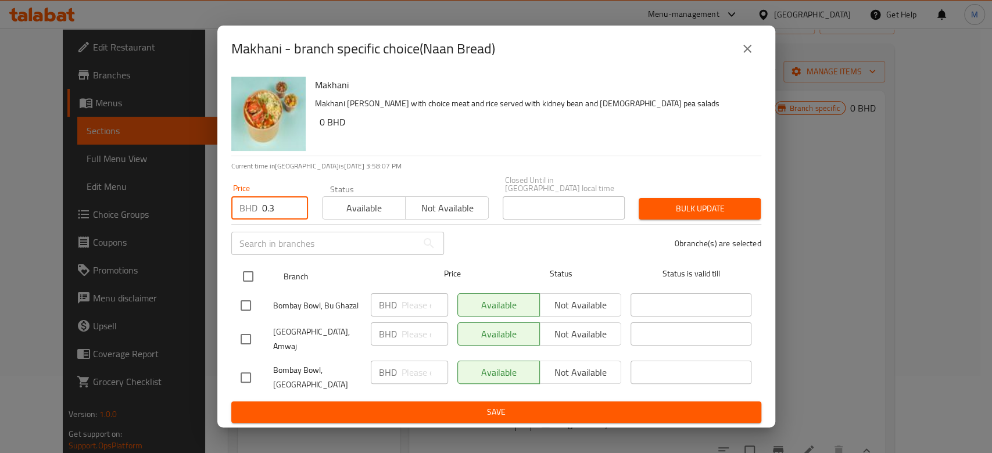
type input "0.3"
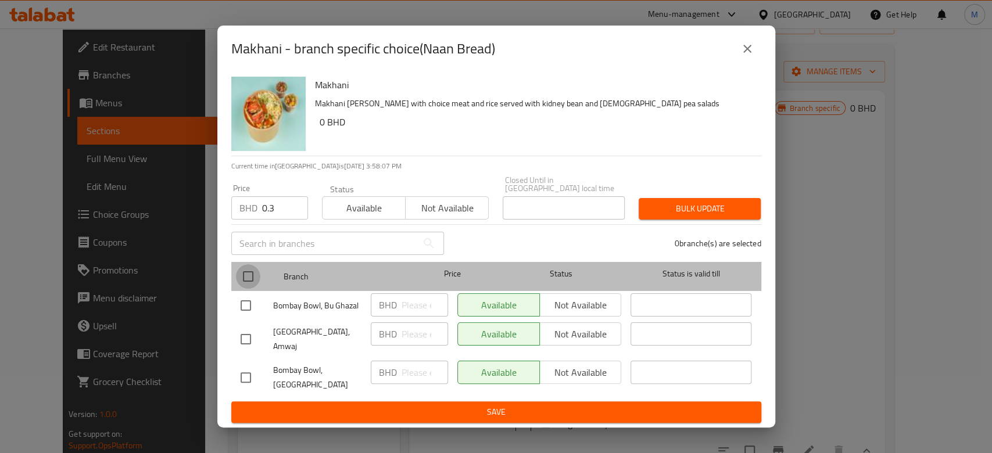
click at [246, 276] on input "checkbox" at bounding box center [248, 277] width 24 height 24
checkbox input "true"
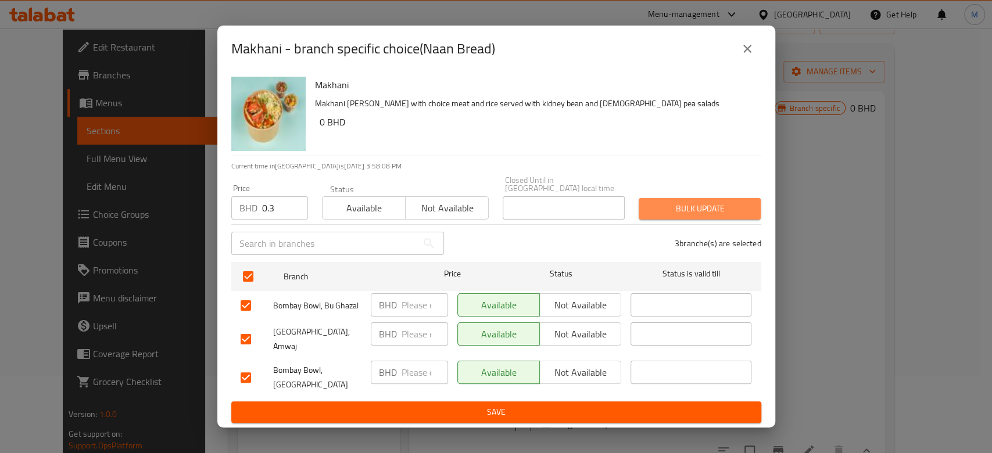
click at [673, 216] on span "Bulk update" at bounding box center [699, 209] width 103 height 15
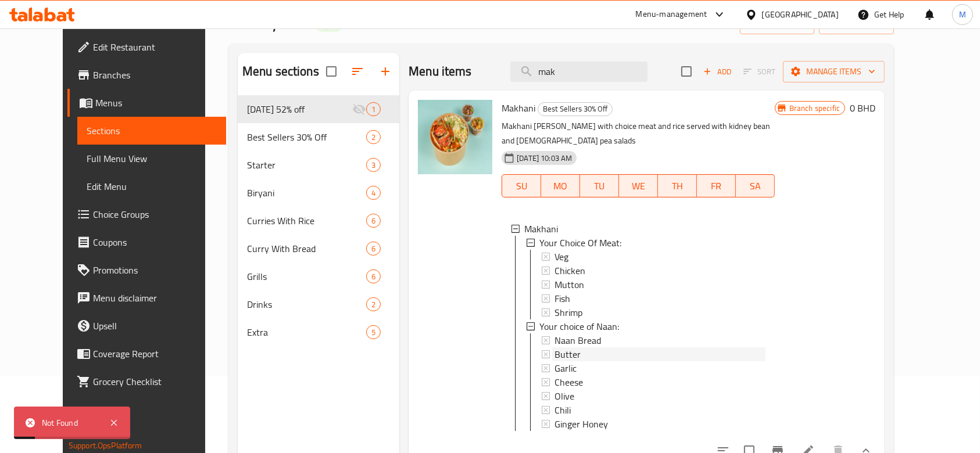
click at [571, 348] on div "Butter" at bounding box center [660, 355] width 211 height 14
click at [571, 334] on span "Naan Bread" at bounding box center [578, 341] width 47 height 14
click at [93, 216] on span "Choice Groups" at bounding box center [155, 215] width 124 height 14
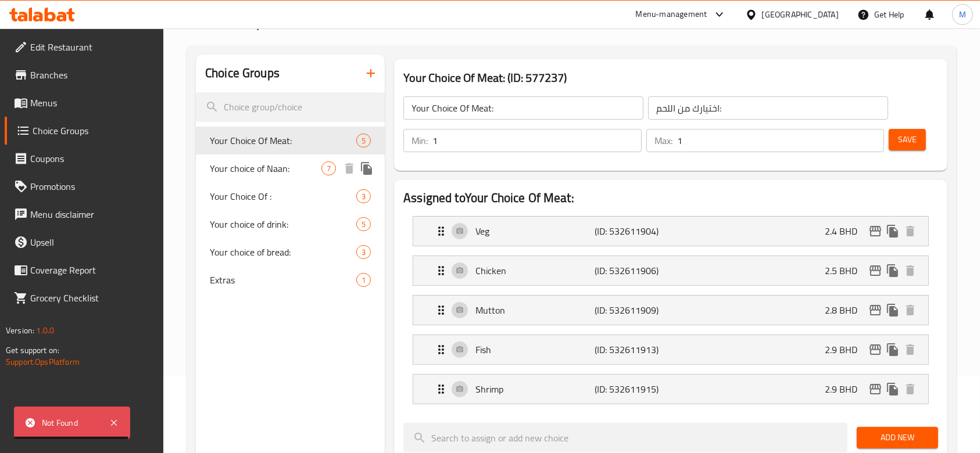
click at [267, 173] on span "Your choice of Naan:" at bounding box center [266, 169] width 112 height 14
type input "Your choice of Naan:"
type input "اختيارك من الخبز:"
type input "0"
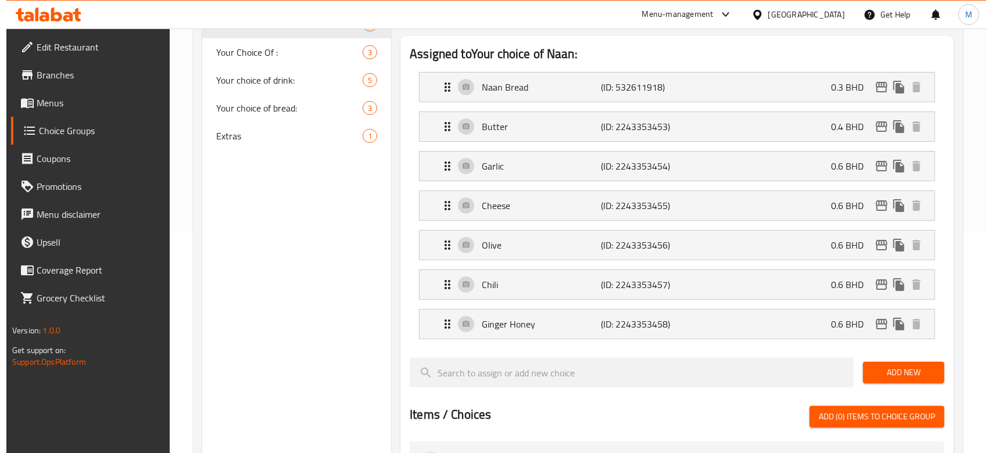
scroll to position [233, 0]
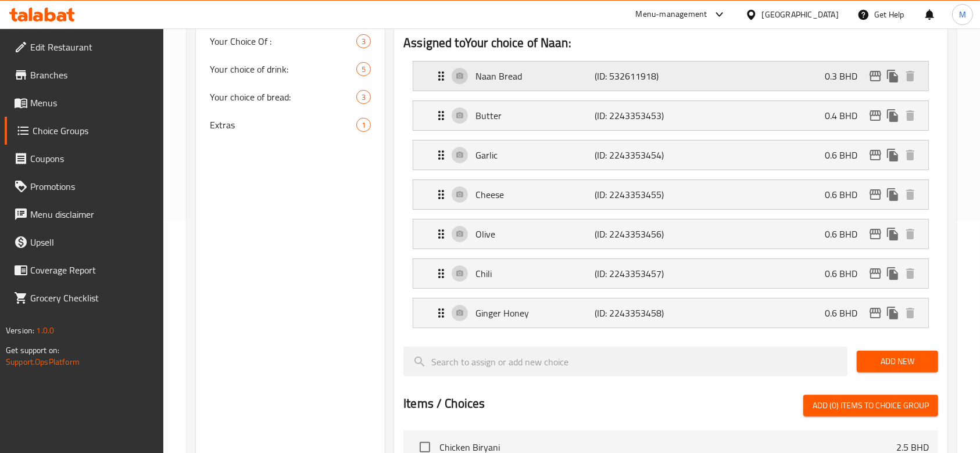
click at [850, 78] on p "0.3 BHD" at bounding box center [846, 76] width 42 height 14
click at [875, 77] on icon "edit" at bounding box center [876, 76] width 14 height 14
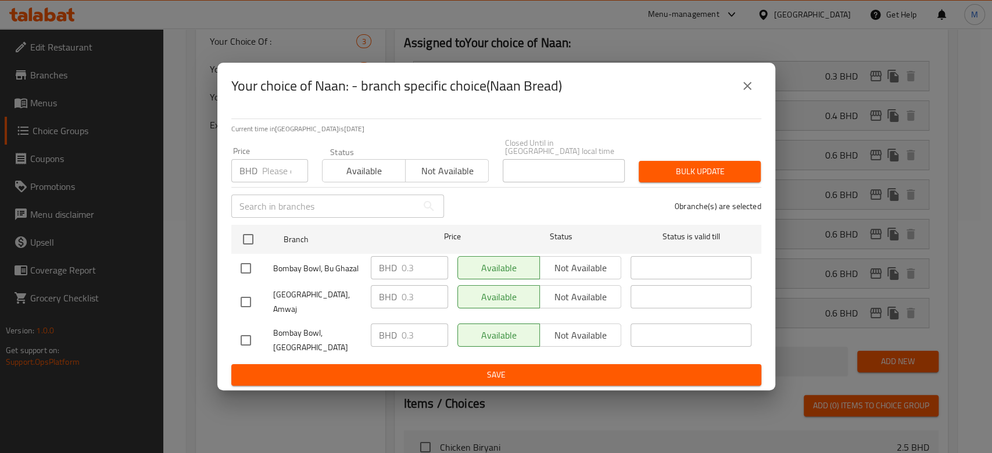
click at [272, 175] on input "number" at bounding box center [285, 170] width 46 height 23
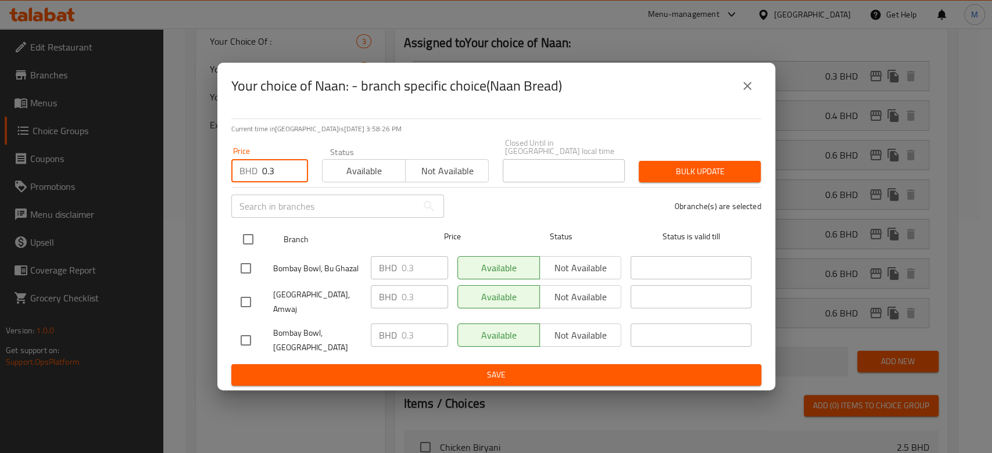
type input "0.3"
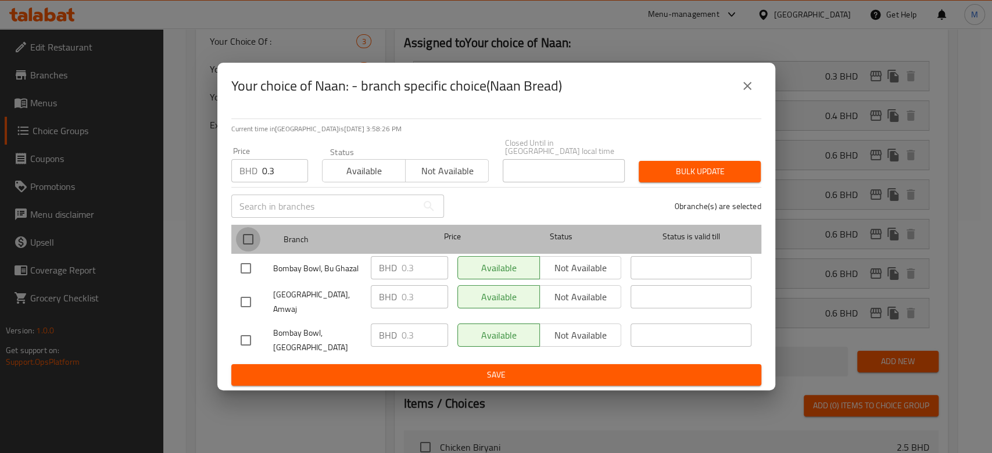
click at [247, 248] on input "checkbox" at bounding box center [248, 239] width 24 height 24
checkbox input "true"
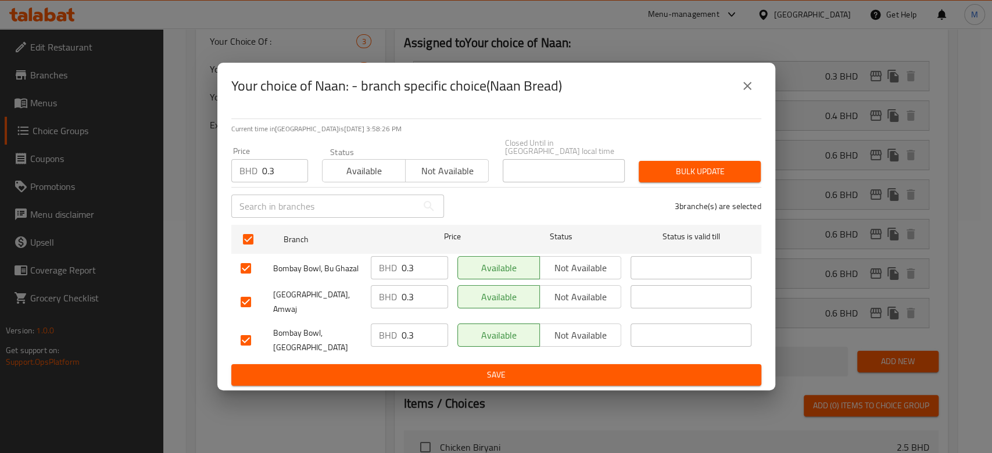
click at [681, 179] on span "Bulk update" at bounding box center [699, 172] width 103 height 15
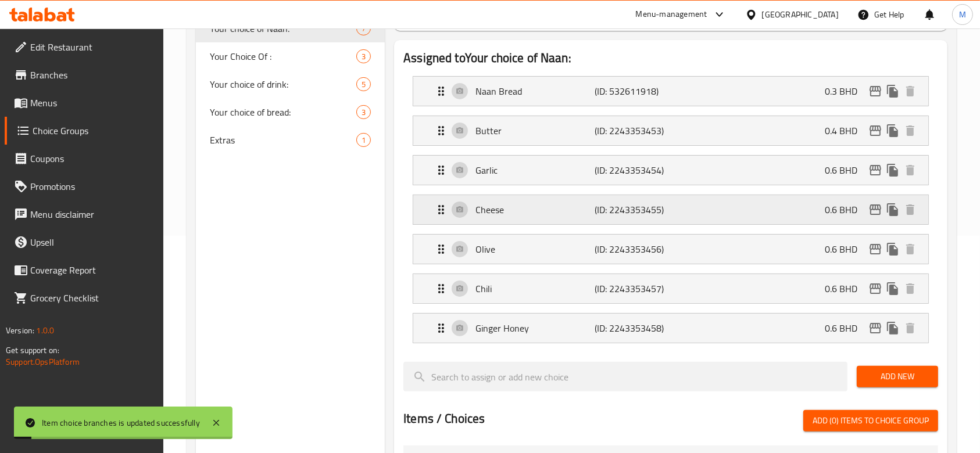
scroll to position [0, 0]
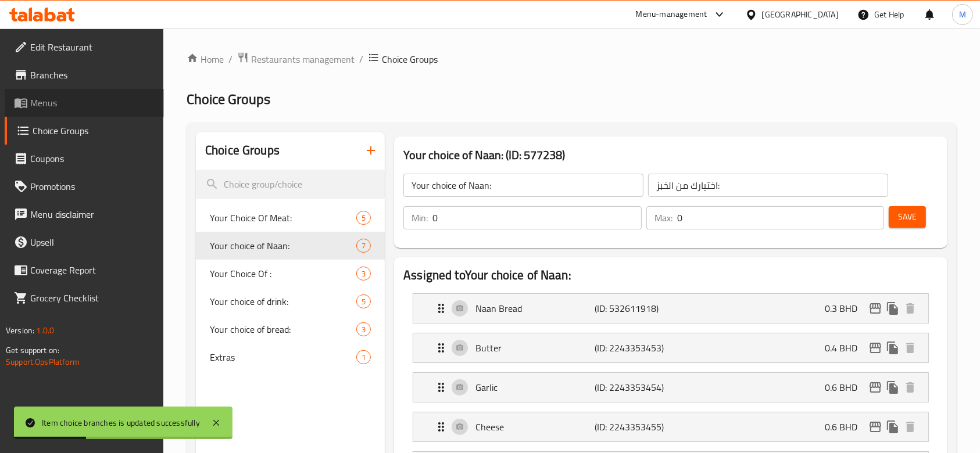
click at [53, 105] on span "Menus" at bounding box center [92, 103] width 124 height 14
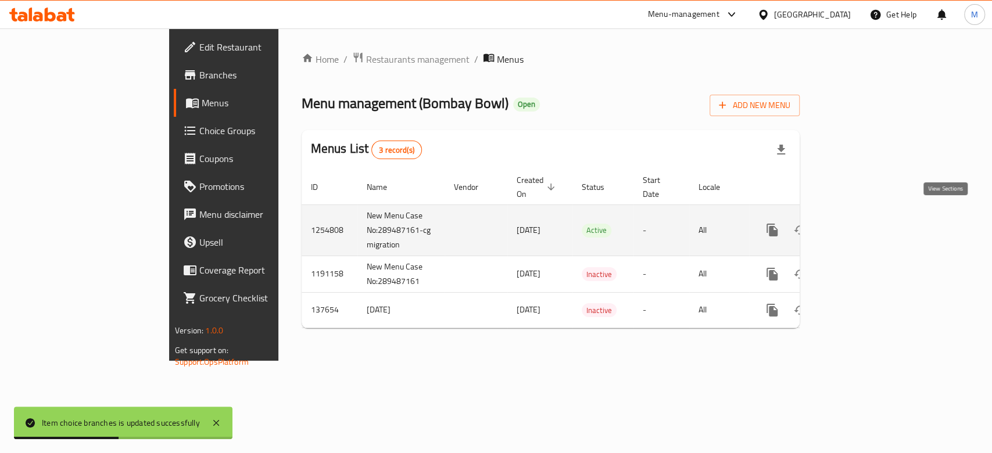
click at [863, 223] on icon "enhanced table" at bounding box center [856, 230] width 14 height 14
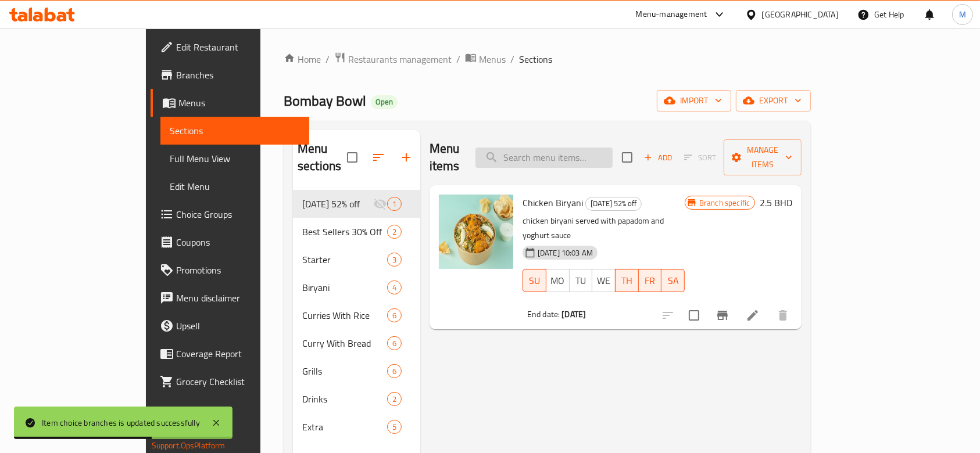
click at [608, 148] on input "search" at bounding box center [544, 158] width 137 height 20
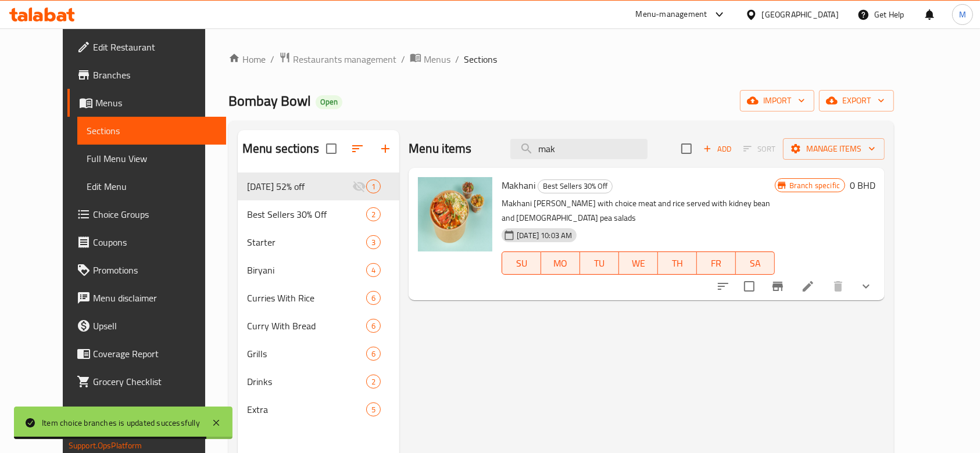
type input "mak"
click at [880, 280] on button "show more" at bounding box center [866, 287] width 28 height 28
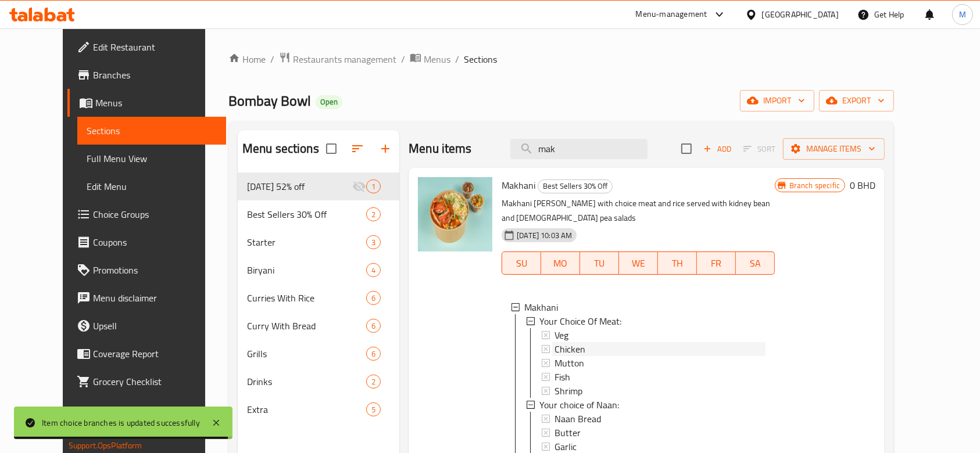
click at [570, 342] on div "Chicken" at bounding box center [660, 349] width 211 height 14
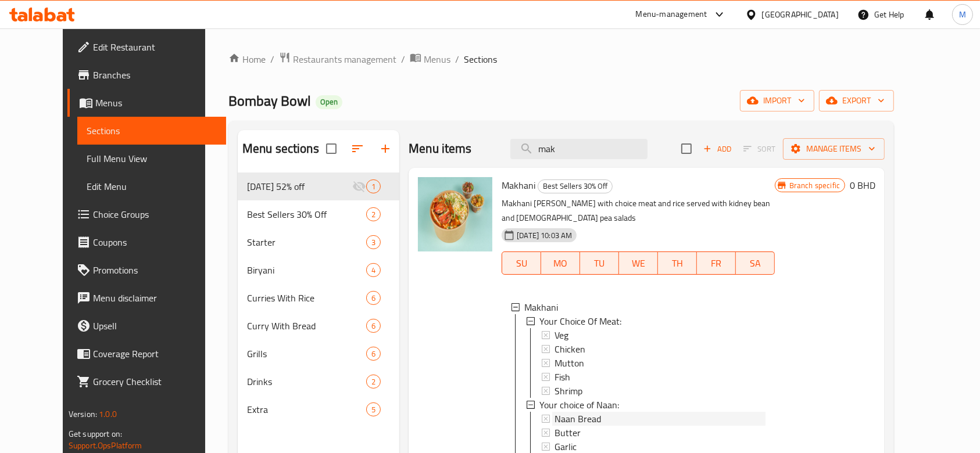
click at [561, 412] on span "Naan Bread" at bounding box center [578, 419] width 47 height 14
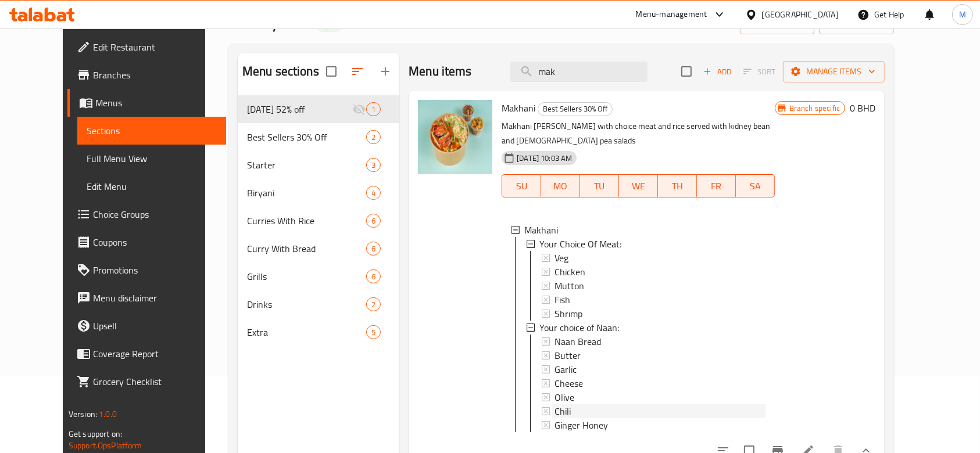
click at [565, 405] on div "Chili" at bounding box center [660, 412] width 211 height 14
click at [565, 419] on span "Ginger Honey" at bounding box center [581, 426] width 53 height 14
click at [555, 405] on span "Chili" at bounding box center [563, 412] width 16 height 14
click at [555, 391] on span "Olive" at bounding box center [565, 398] width 20 height 14
click at [555, 377] on span "Cheese" at bounding box center [569, 384] width 28 height 14
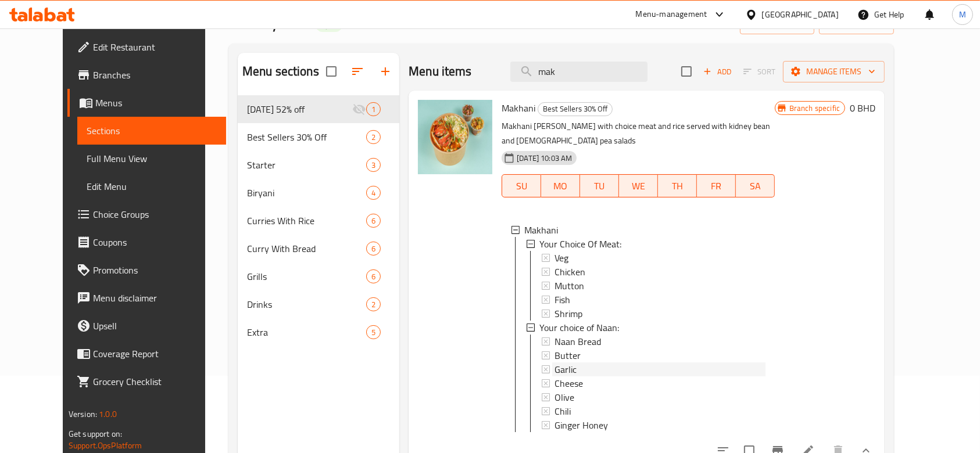
click at [555, 363] on span "Garlic" at bounding box center [566, 370] width 22 height 14
click at [555, 349] on span "Butter" at bounding box center [568, 356] width 26 height 14
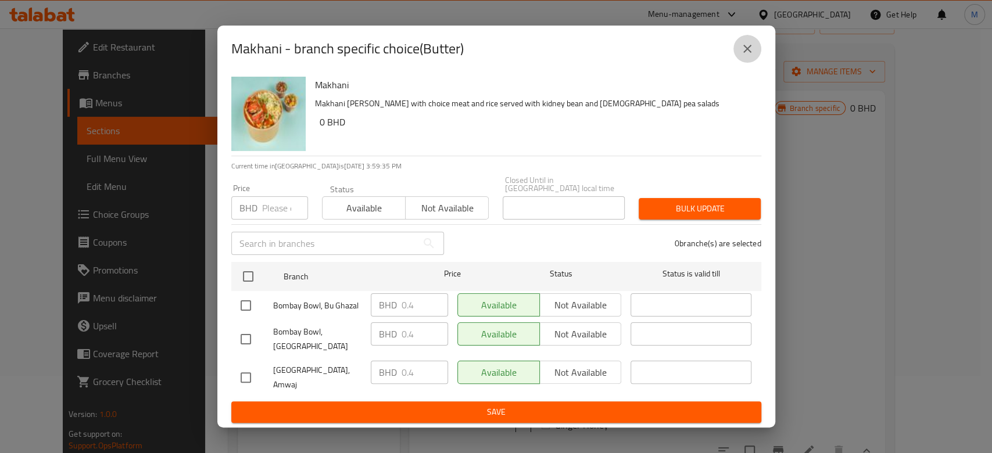
click at [744, 56] on icon "close" at bounding box center [748, 49] width 14 height 14
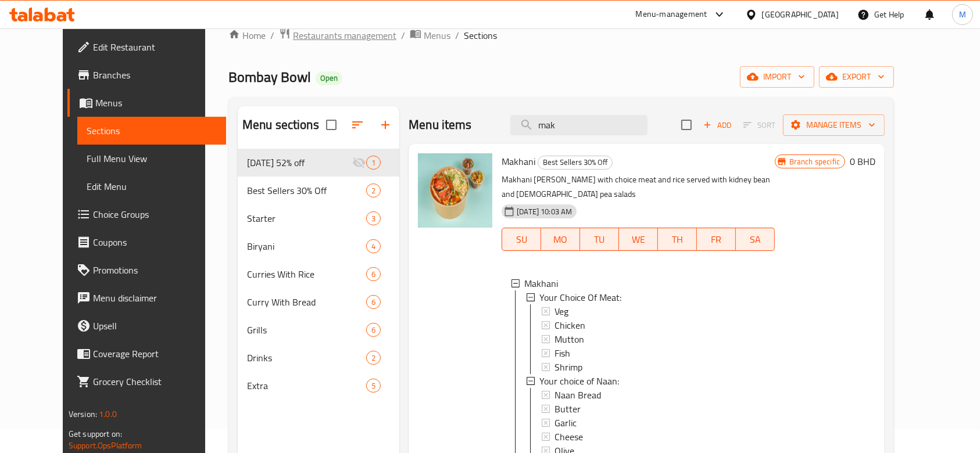
scroll to position [0, 0]
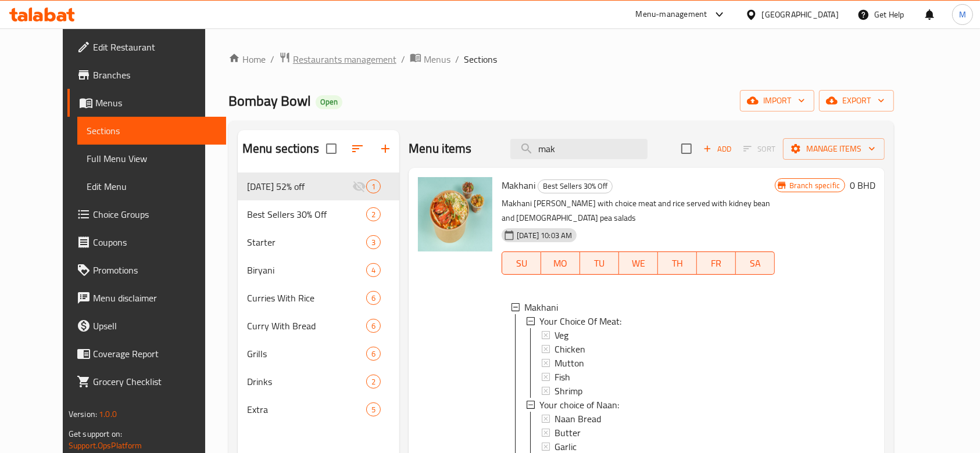
click at [297, 55] on span "Restaurants management" at bounding box center [344, 59] width 103 height 14
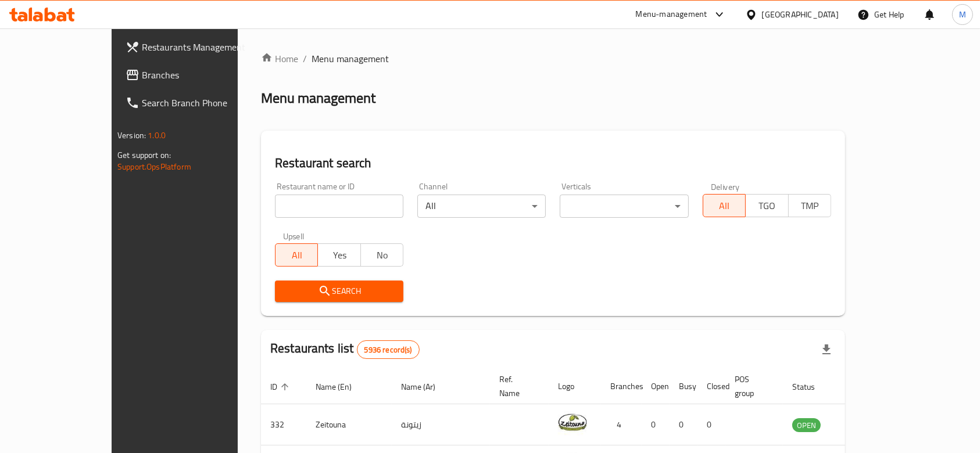
drag, startPoint x: 302, startPoint y: 201, endPoint x: 301, endPoint y: 195, distance: 5.9
click at [302, 201] on input "search" at bounding box center [339, 206] width 128 height 23
type input "dim sum"
click button "Search" at bounding box center [339, 292] width 128 height 22
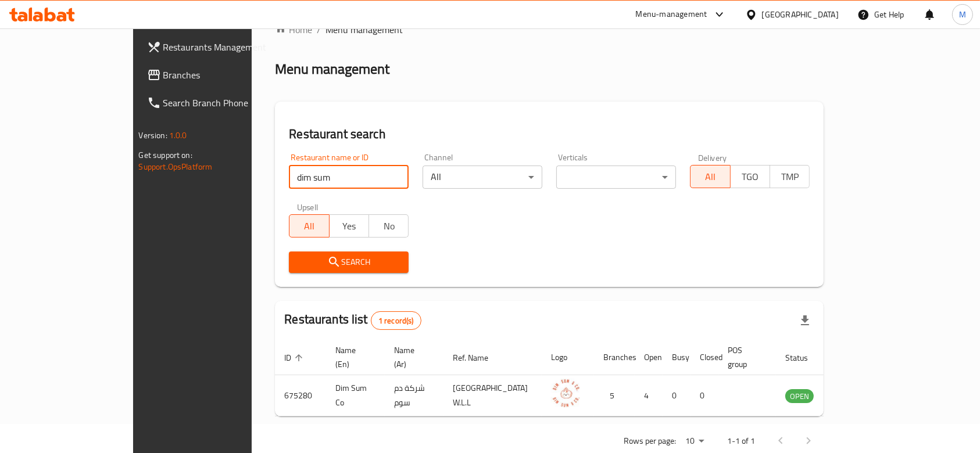
scroll to position [42, 0]
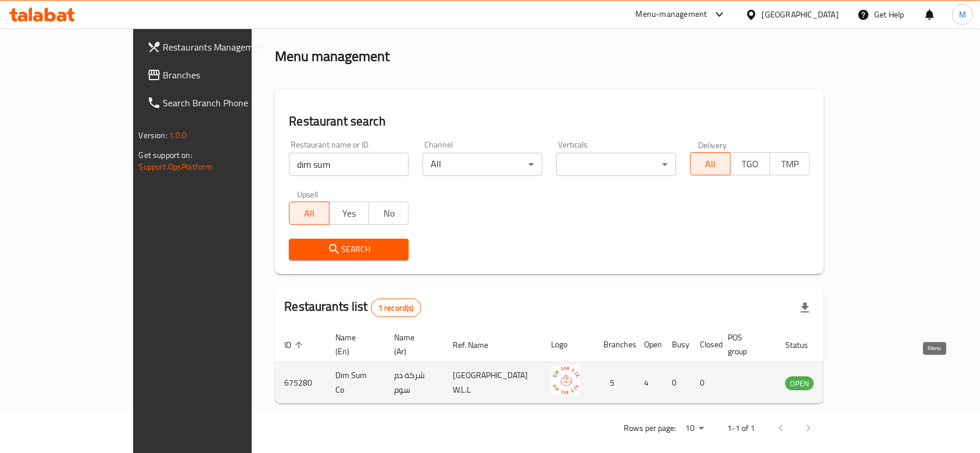
click at [868, 376] on link "enhanced table" at bounding box center [857, 383] width 22 height 14
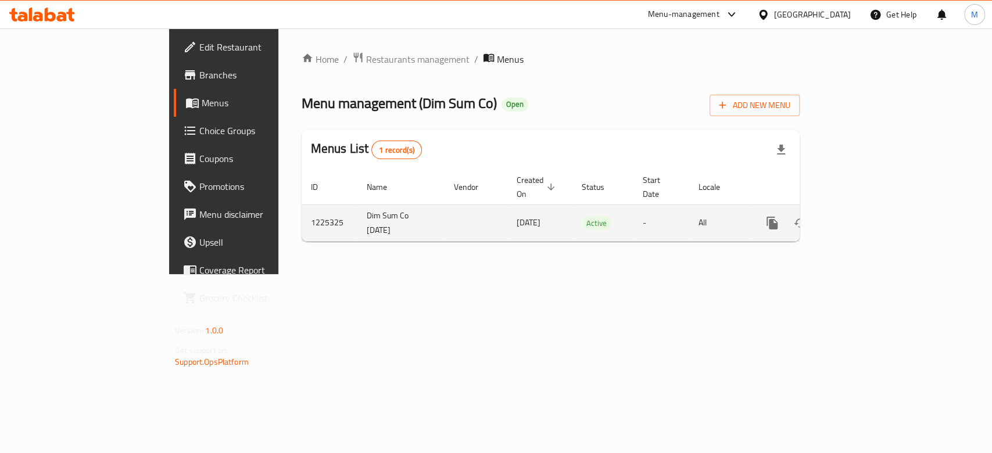
click at [863, 216] on icon "enhanced table" at bounding box center [856, 223] width 14 height 14
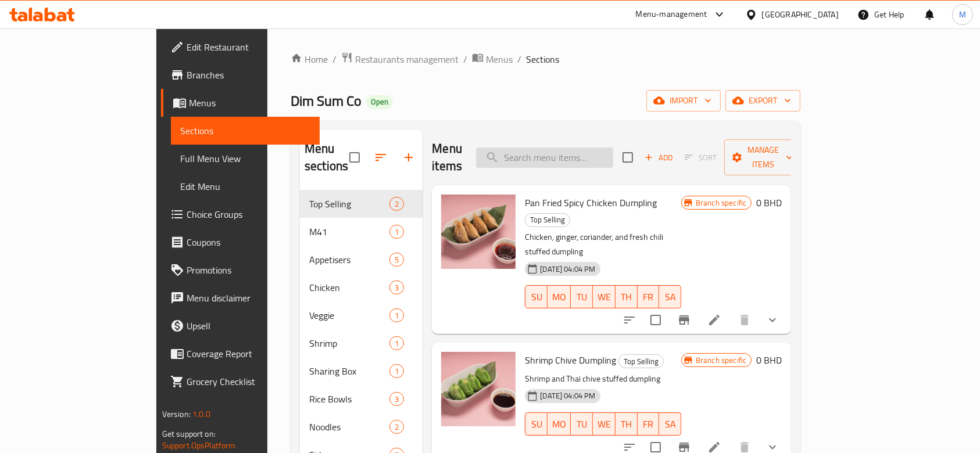
click at [570, 148] on input "search" at bounding box center [544, 158] width 137 height 20
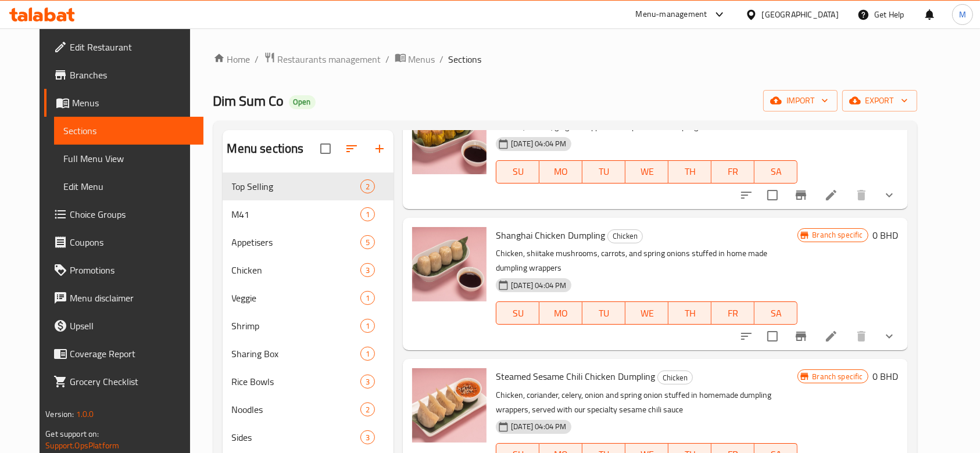
scroll to position [465, 0]
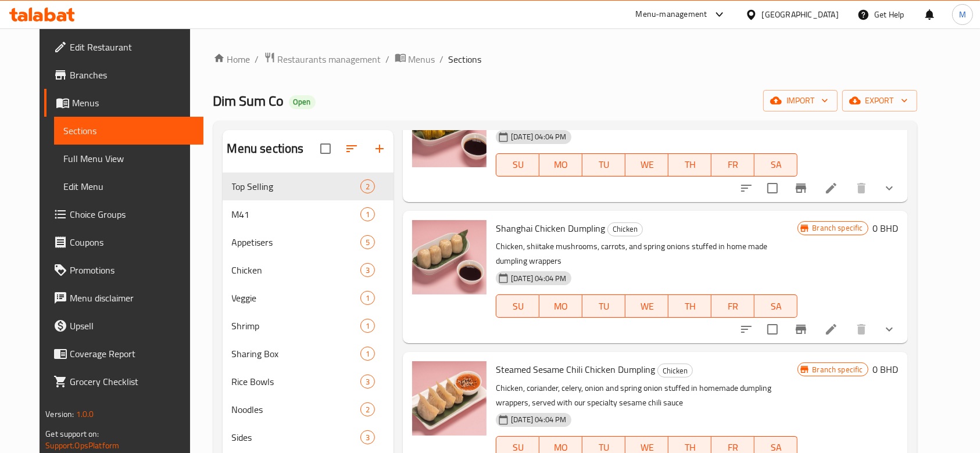
type input "chicken"
click at [303, 62] on span "Restaurants management" at bounding box center [329, 59] width 103 height 14
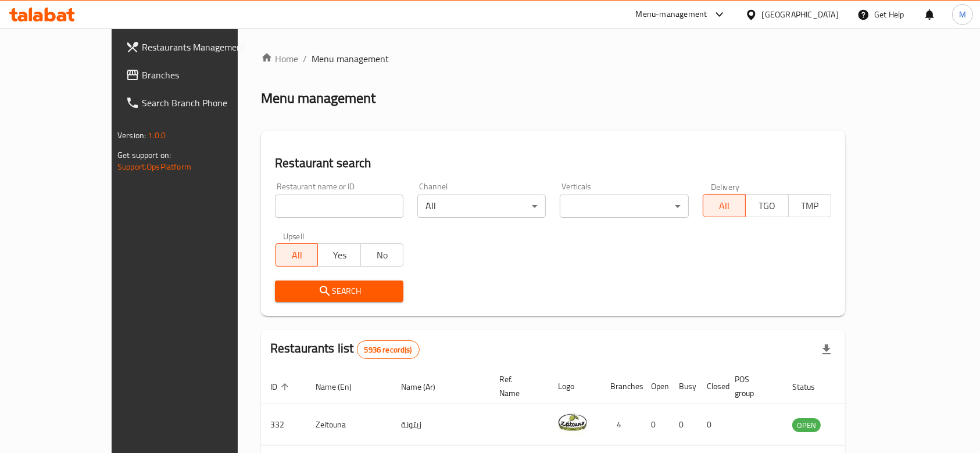
click at [288, 208] on input "search" at bounding box center [339, 206] width 128 height 23
type input "kumo"
click button "Search" at bounding box center [339, 292] width 128 height 22
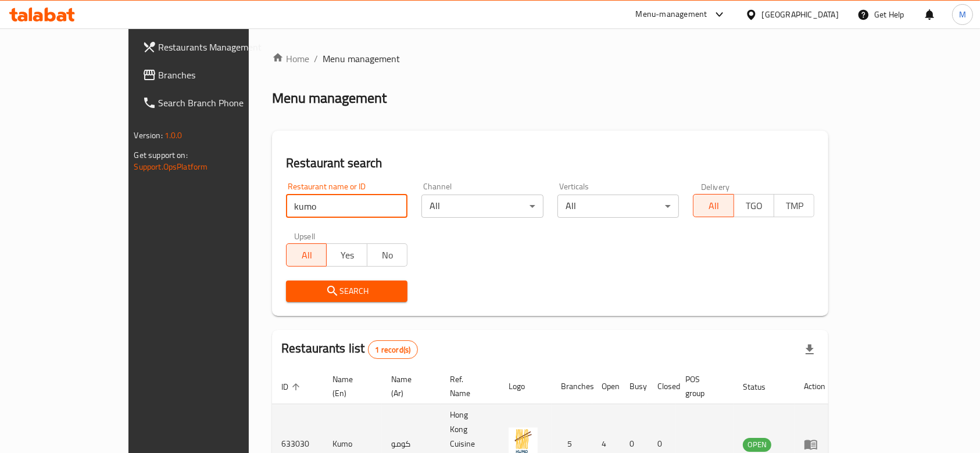
scroll to position [42, 0]
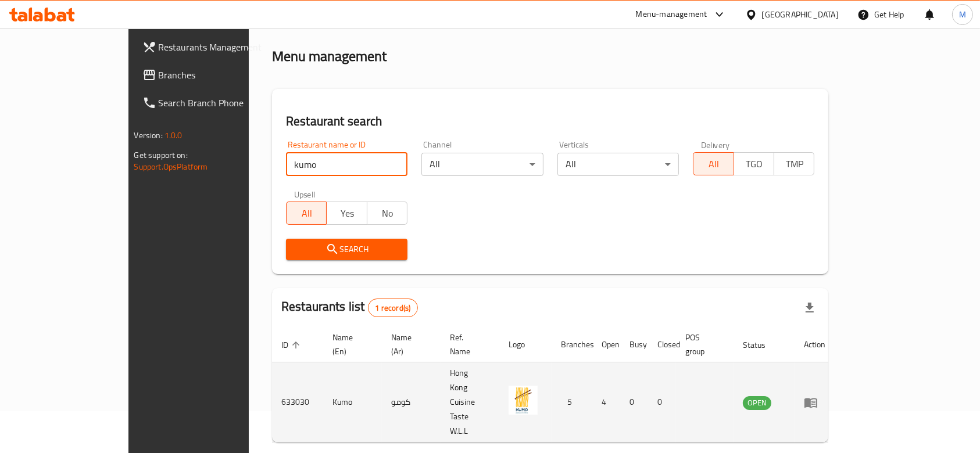
click at [818, 396] on icon "enhanced table" at bounding box center [811, 403] width 14 height 14
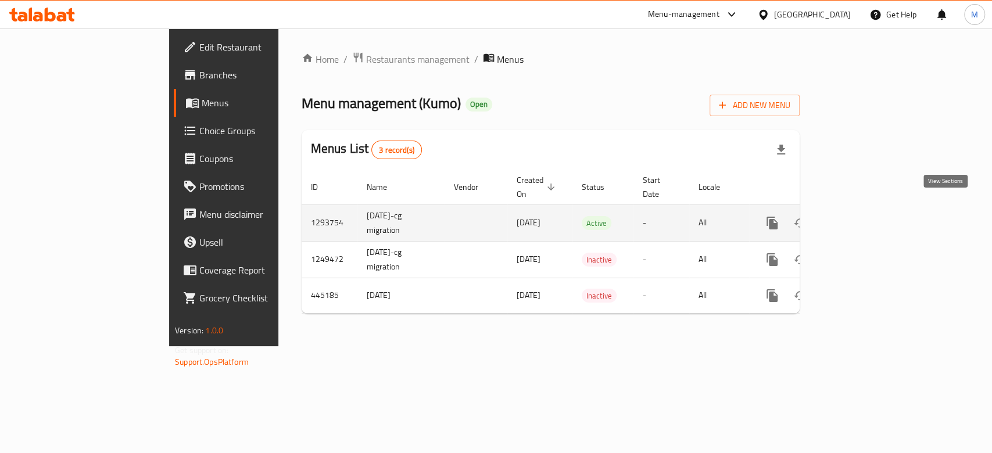
click at [870, 216] on link "enhanced table" at bounding box center [856, 223] width 28 height 28
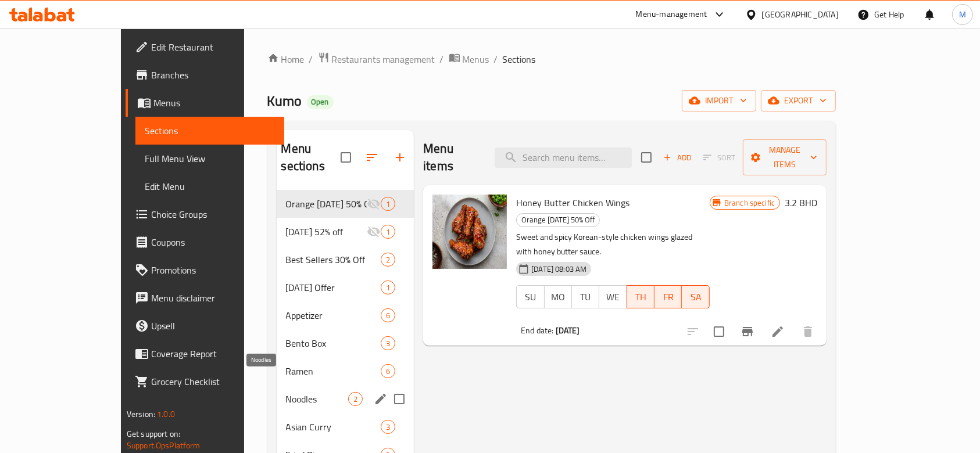
click at [286, 392] on span "Noodles" at bounding box center [317, 399] width 63 height 14
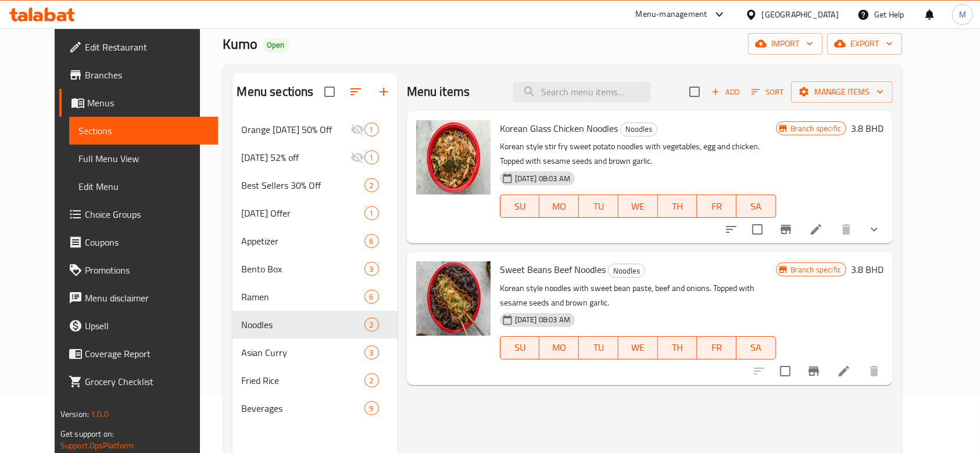
scroll to position [77, 0]
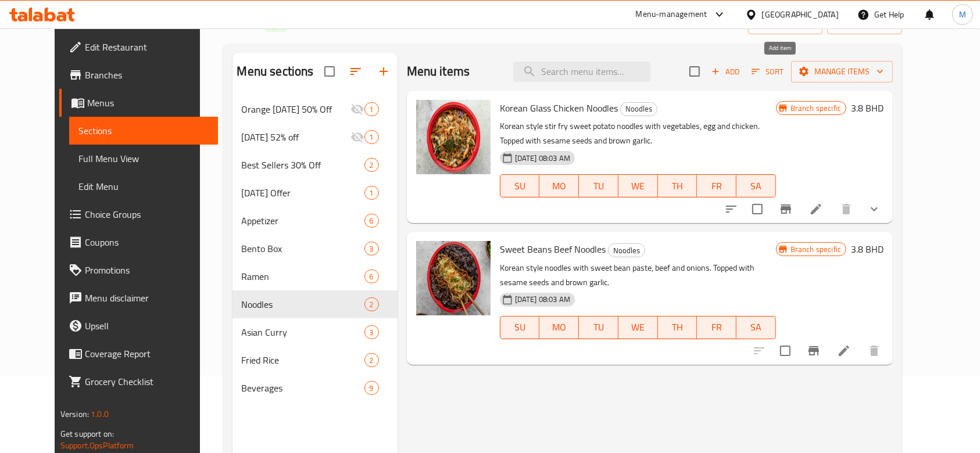
click at [741, 76] on span "Add" at bounding box center [725, 71] width 31 height 13
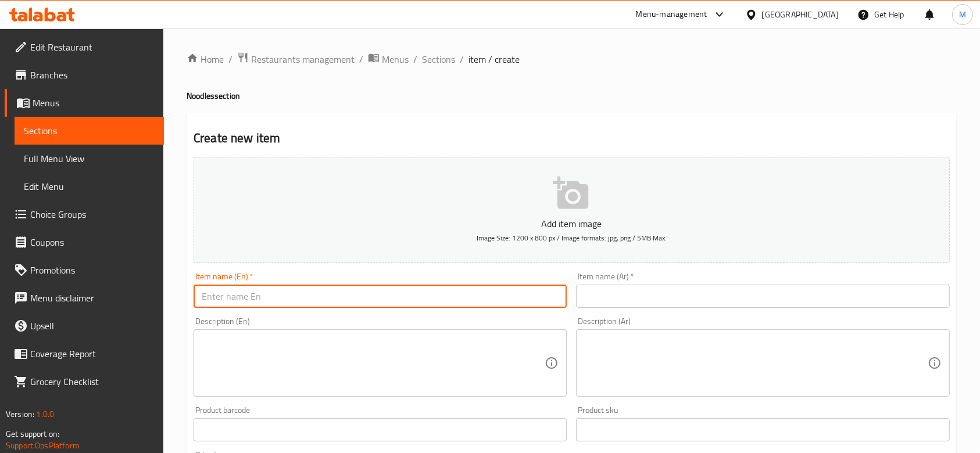
click at [439, 294] on input "text" at bounding box center [380, 296] width 373 height 23
paste input "Chicken in teriyaki sauce served over noodles, topped with sesame seeds"
type input "Chicken in teriyaki sauce served over noodles, topped with sesame seeds"
click at [439, 294] on input "Chicken in teriyaki sauce served over noodles, topped with sesame seeds" at bounding box center [380, 296] width 373 height 23
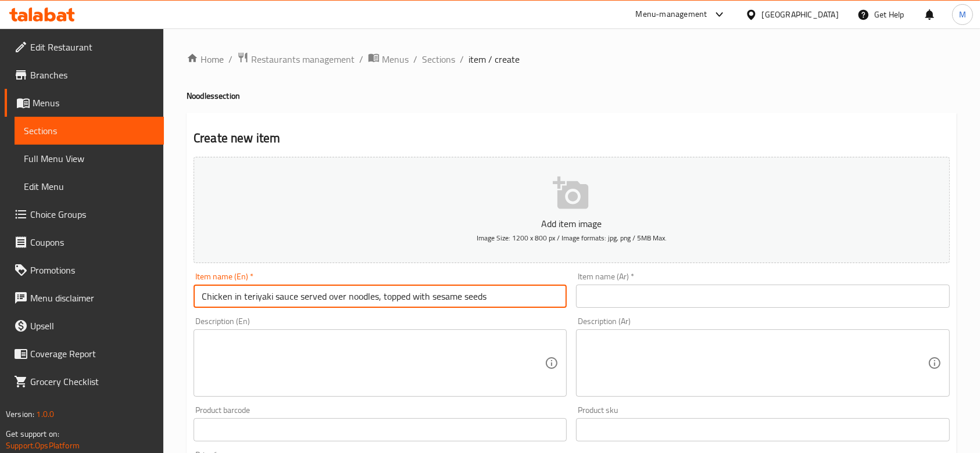
click at [439, 294] on input "Chicken in teriyaki sauce served over noodles, topped with sesame seeds" at bounding box center [380, 296] width 373 height 23
click at [399, 365] on textarea at bounding box center [373, 363] width 343 height 55
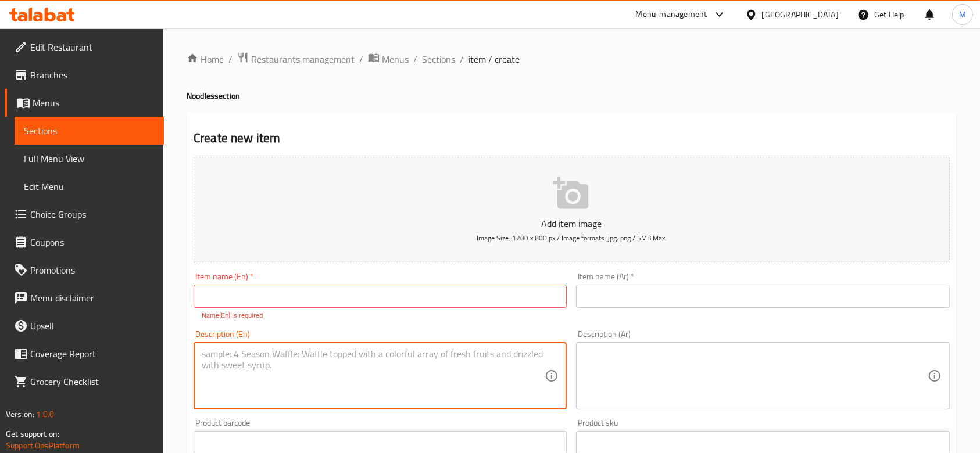
paste textarea "Chicken in teriyaki sauce served over noodles, topped with sesame seeds"
type textarea "Chicken in teriyaki sauce served over noodles, topped with sesame seeds"
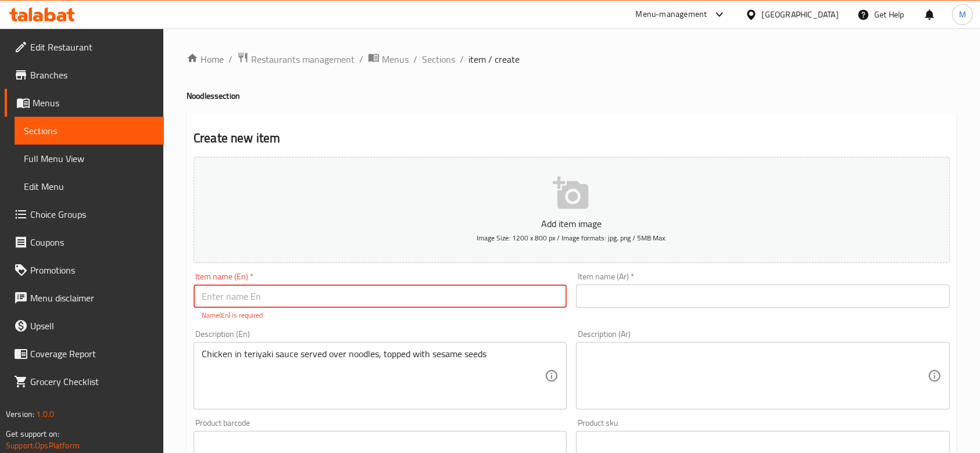
click at [279, 301] on input "text" at bounding box center [380, 296] width 373 height 23
click at [434, 296] on input "text" at bounding box center [380, 296] width 373 height 23
paste input "Chicken Teriyaki Noodles"
type input "Chicken Teriyaki Noodles"
click at [648, 298] on input "text" at bounding box center [762, 296] width 373 height 23
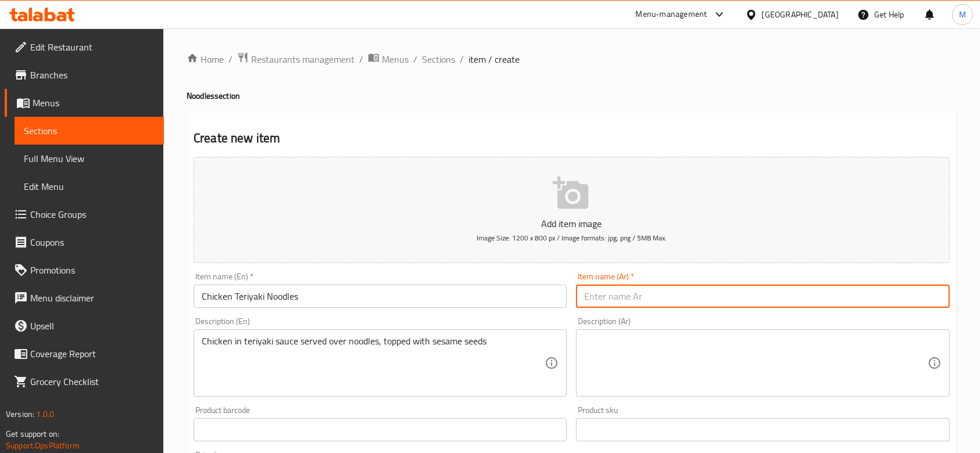
paste input "Chicken Teriyaki Noodles"
type input "Chicken Teriyaki Noodles"
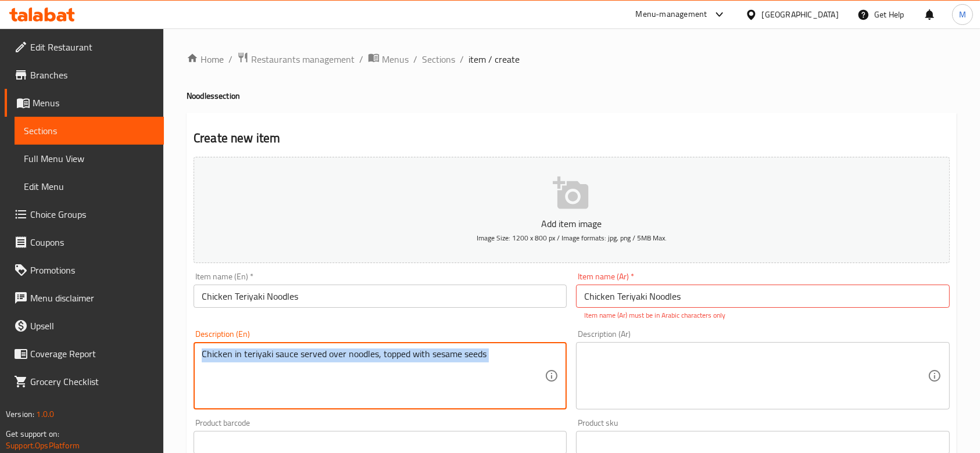
click at [459, 346] on div "Chicken in teriyaki sauce served over noodles, topped with sesame seeds Descrip…" at bounding box center [380, 375] width 373 height 67
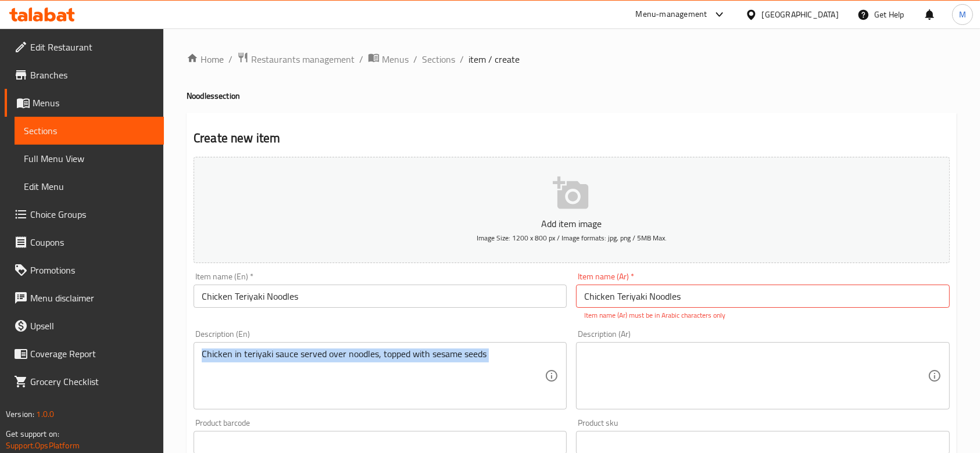
click at [459, 347] on div "Chicken in teriyaki sauce served over noodles, topped with sesame seeds Descrip…" at bounding box center [380, 375] width 373 height 67
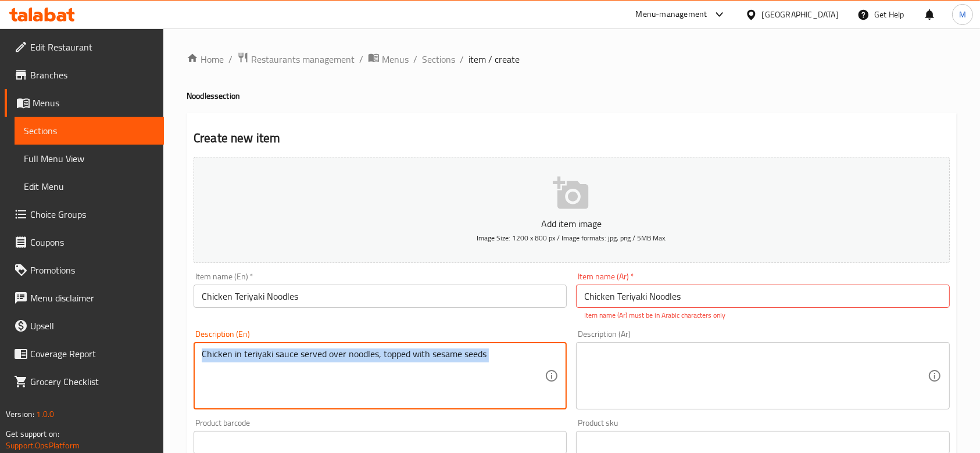
click at [460, 346] on div "Chicken in teriyaki sauce served over noodles, topped with sesame seeds Descrip…" at bounding box center [380, 375] width 373 height 67
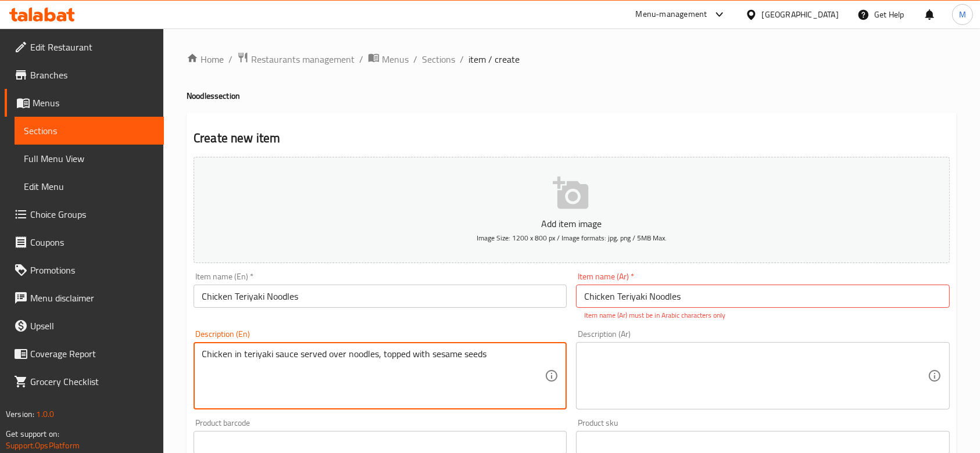
click at [471, 356] on textarea "Chicken in teriyaki sauce served over noodles, topped with sesame seeds" at bounding box center [373, 376] width 343 height 55
click at [627, 366] on textarea at bounding box center [755, 376] width 343 height 55
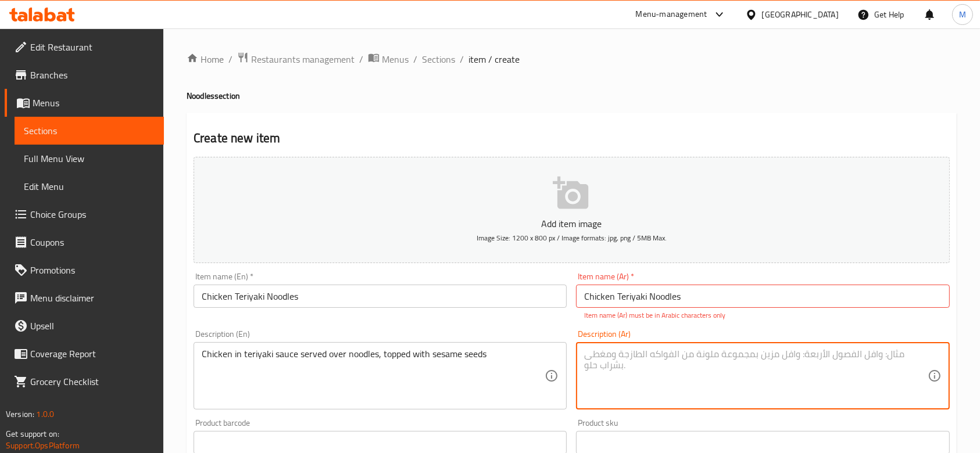
paste textarea "Chicken in teriyaki sauce served over noodles, topped with sesame seeds"
type textarea "Chicken in teriyaki sauce served over noodles, topped with sesame seeds"
click at [577, 214] on button "Add item image Image Size: 1200 x 800 px / Image formats: jpg, png / 5MB Max." at bounding box center [572, 210] width 756 height 106
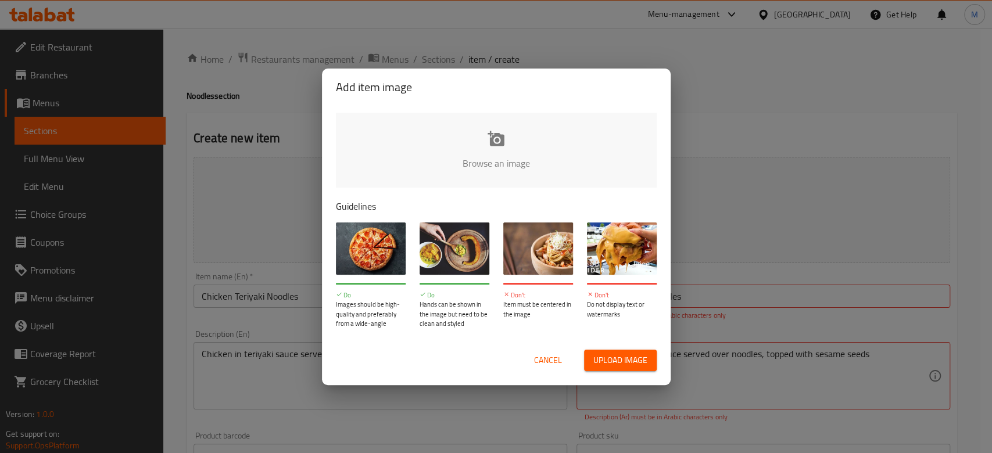
click at [517, 144] on input "file" at bounding box center [889, 167] width 1107 height 109
type input "C:\fakepath\WhatsApp Image [DATE] at 16.02.27_6bb372d4.jpg"
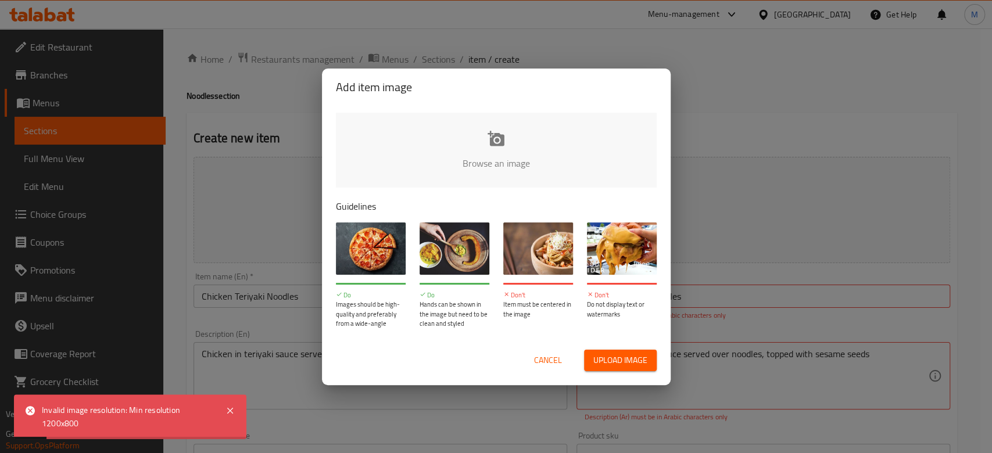
click at [556, 355] on span "Cancel" at bounding box center [548, 360] width 28 height 15
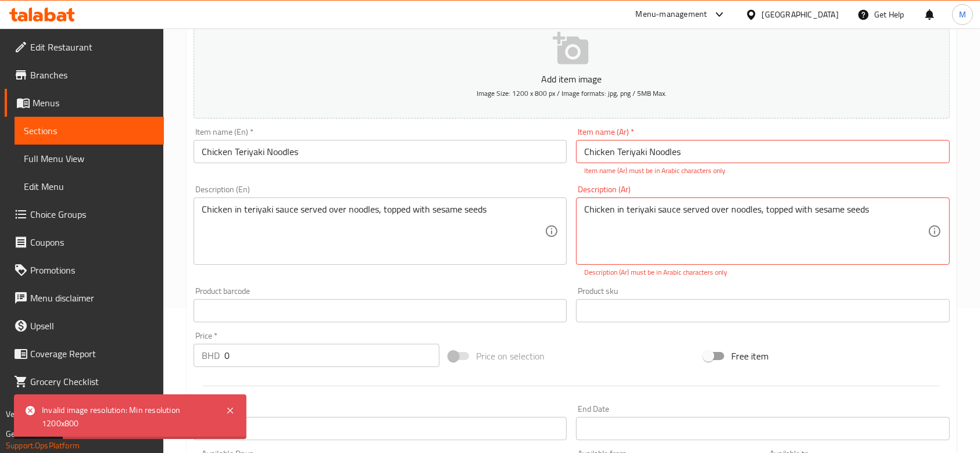
scroll to position [155, 0]
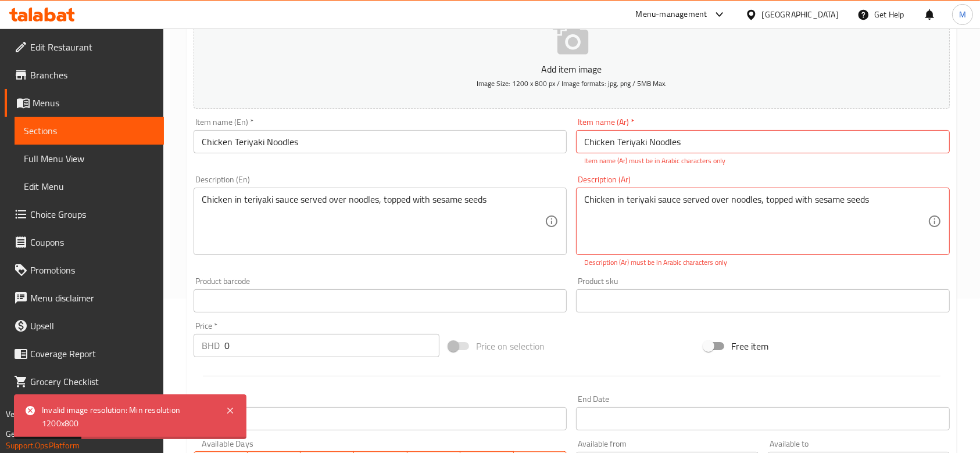
click at [539, 360] on div "Price on selection" at bounding box center [571, 346] width 255 height 31
click at [538, 357] on label "Price on selection" at bounding box center [493, 346] width 102 height 22
click at [543, 357] on label "Price on selection" at bounding box center [493, 346] width 102 height 22
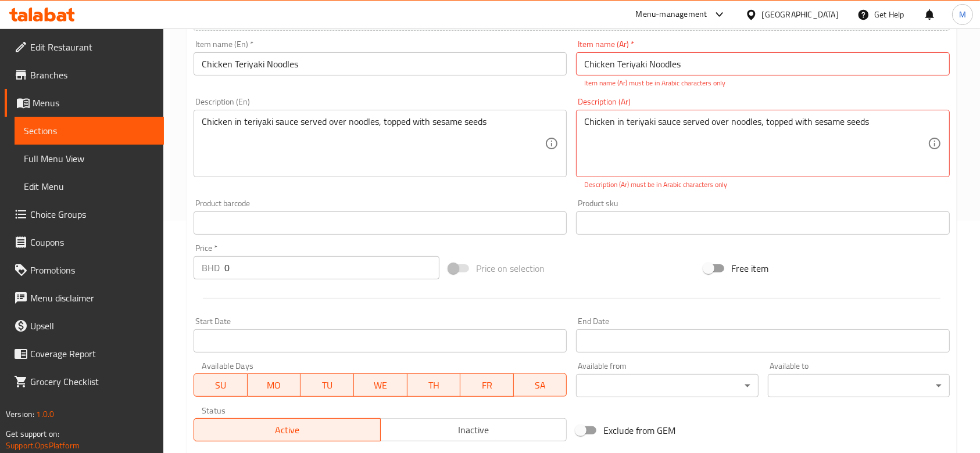
scroll to position [394, 0]
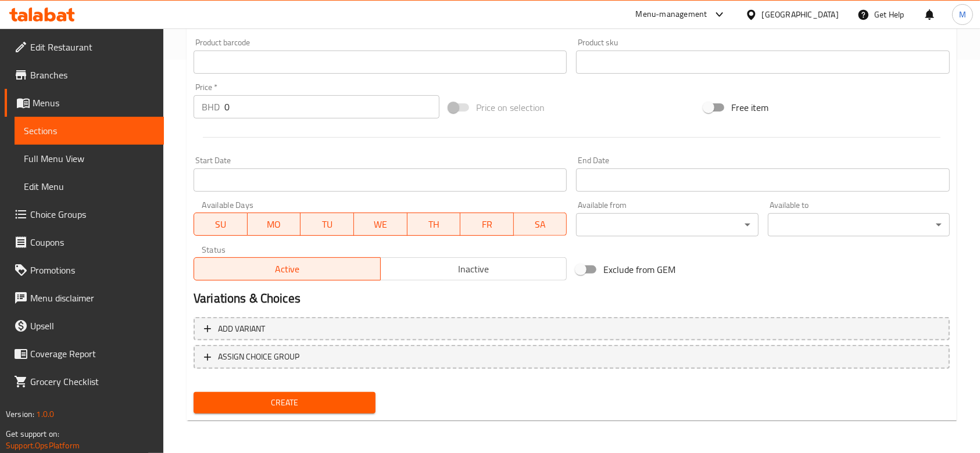
click at [251, 112] on input "0" at bounding box center [331, 106] width 215 height 23
click at [284, 402] on span "Create" at bounding box center [284, 403] width 163 height 15
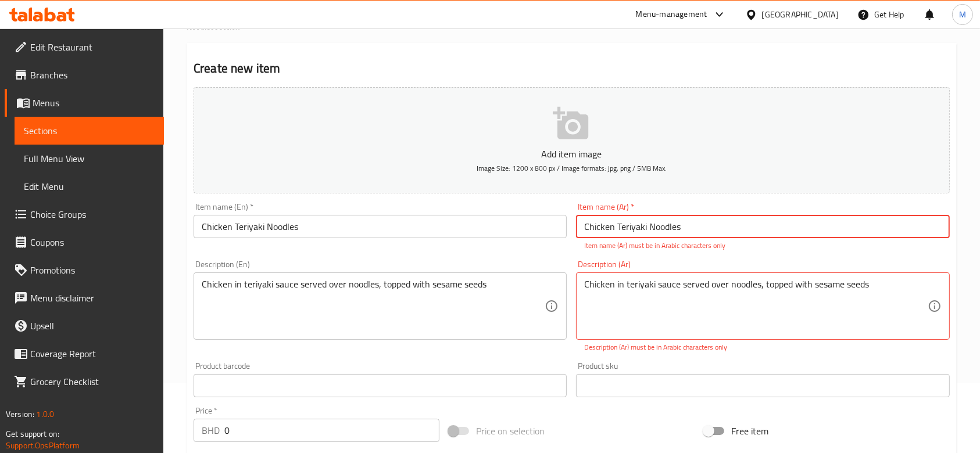
click at [692, 226] on input "Chicken Teriyaki Noodles" at bounding box center [762, 226] width 373 height 23
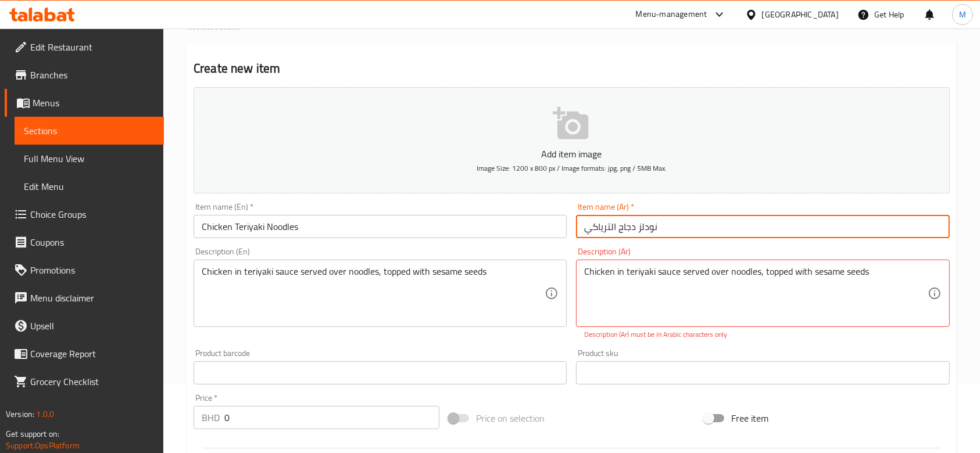
type input "نودلز دجاج الترياكي"
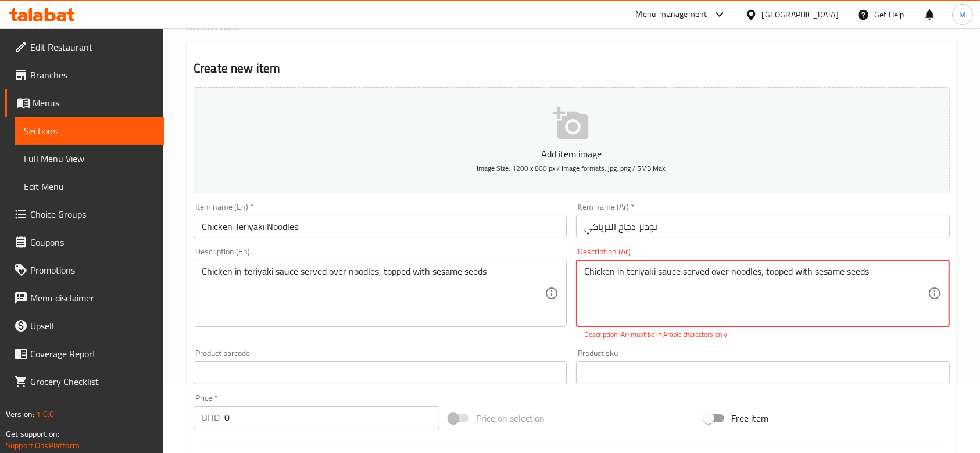
click at [704, 276] on textarea "Chicken in teriyaki sauce served over noodles, topped with sesame seeds" at bounding box center [755, 293] width 343 height 55
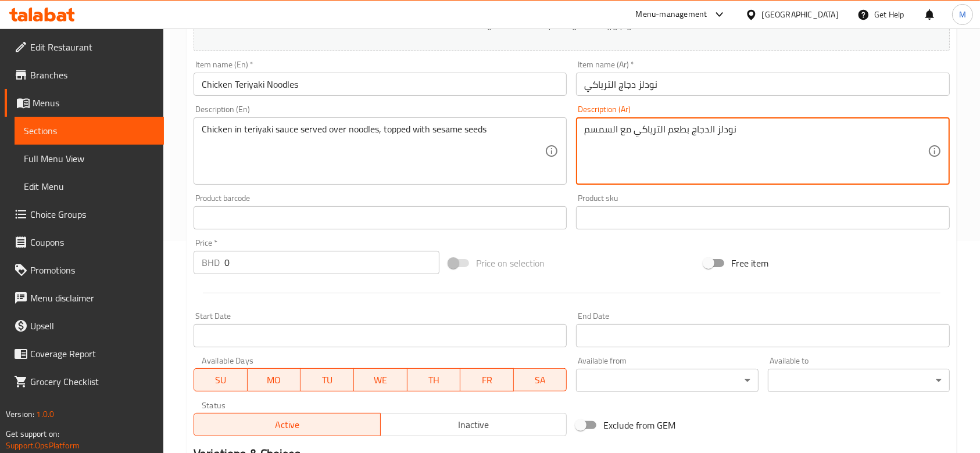
scroll to position [225, 0]
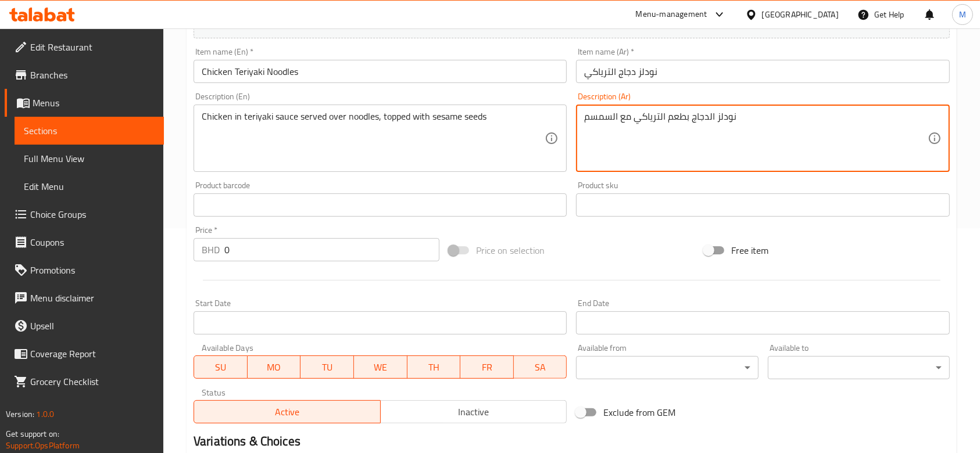
type textarea "نودلز الدجاج بطعم الترياكي مع السمسم"
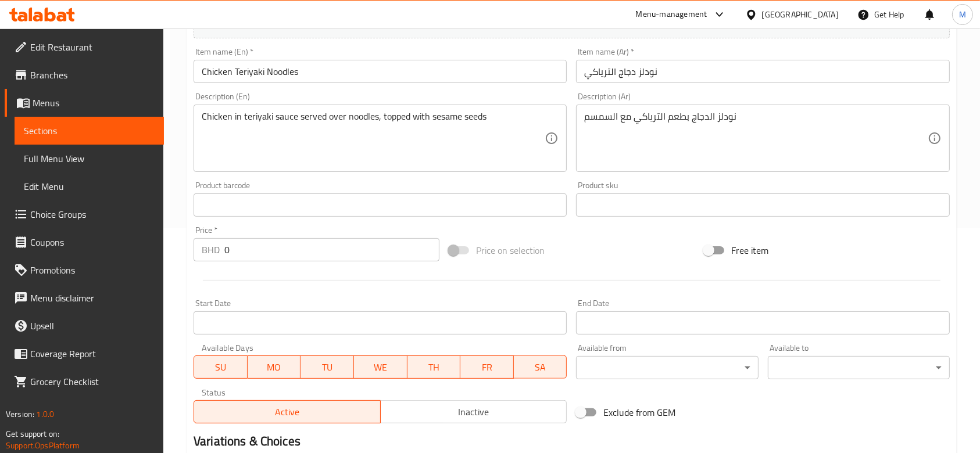
click at [270, 253] on input "0" at bounding box center [331, 249] width 215 height 23
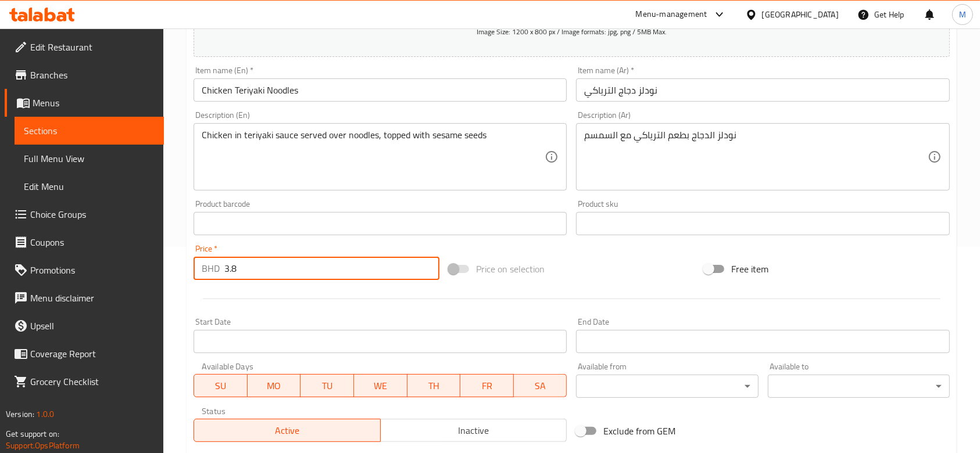
scroll to position [367, 0]
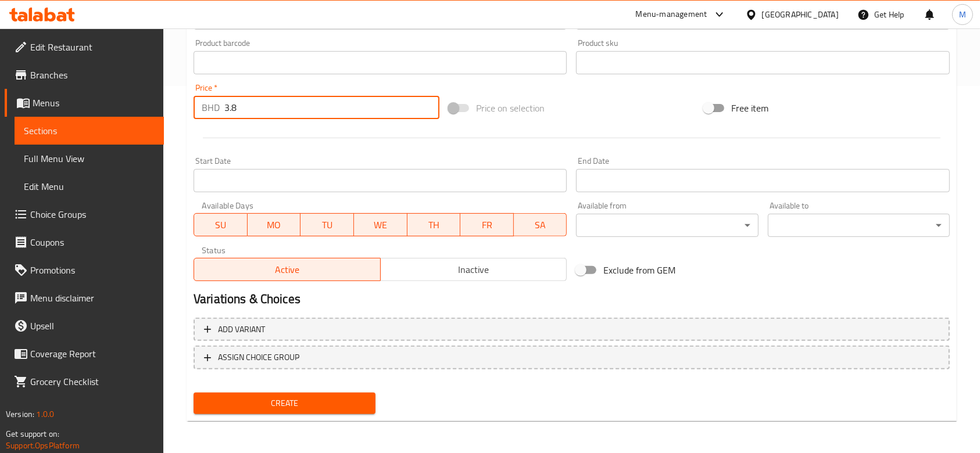
type input "3.8"
click at [266, 402] on span "Create" at bounding box center [284, 403] width 163 height 15
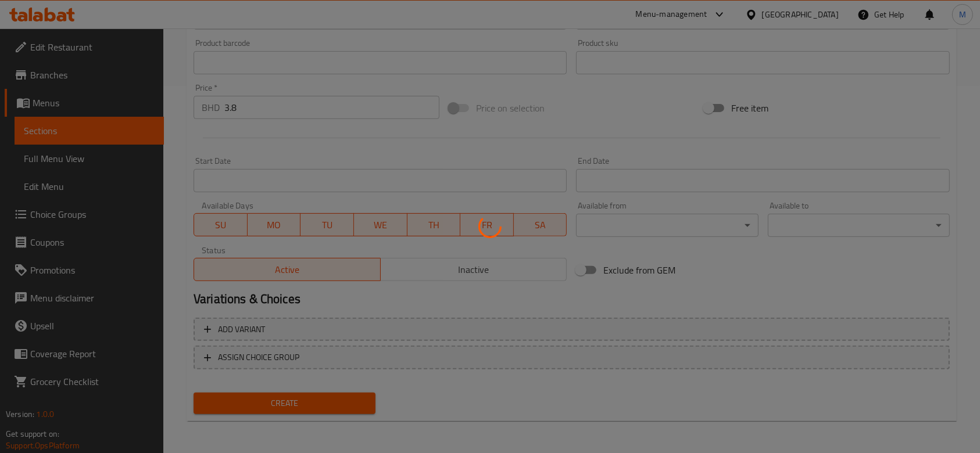
type input "0"
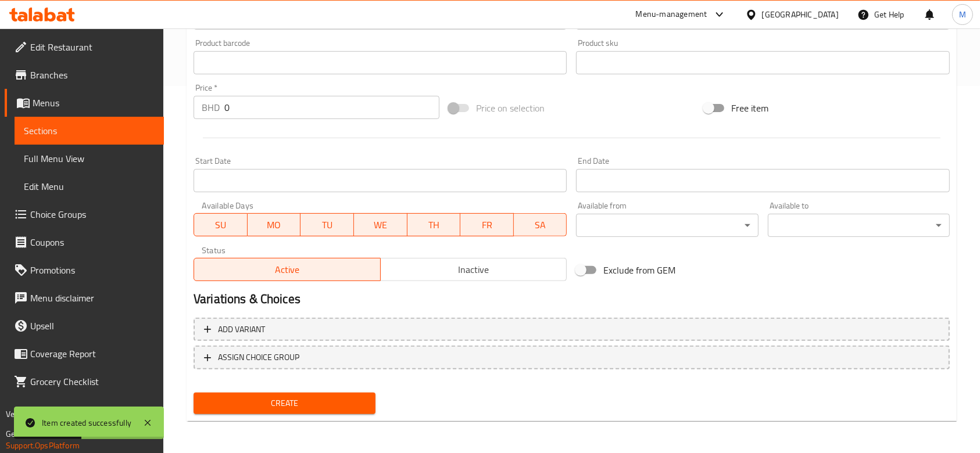
click at [46, 140] on link "Sections" at bounding box center [89, 131] width 149 height 28
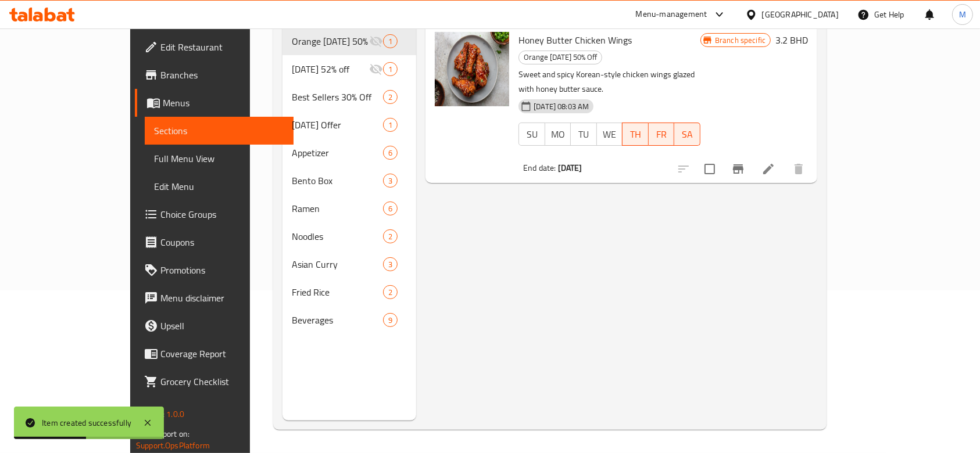
scroll to position [163, 0]
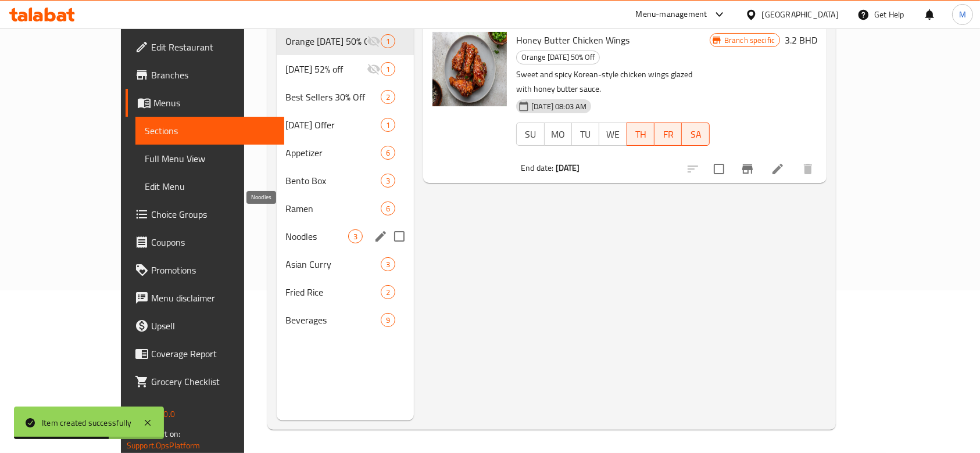
click at [286, 230] on span "Noodles" at bounding box center [317, 237] width 63 height 14
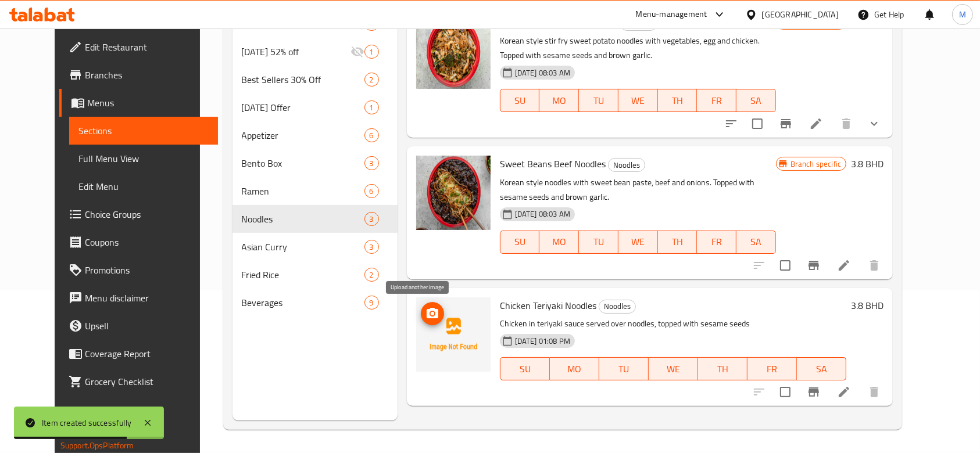
click at [427, 318] on icon "upload picture" at bounding box center [433, 313] width 12 height 10
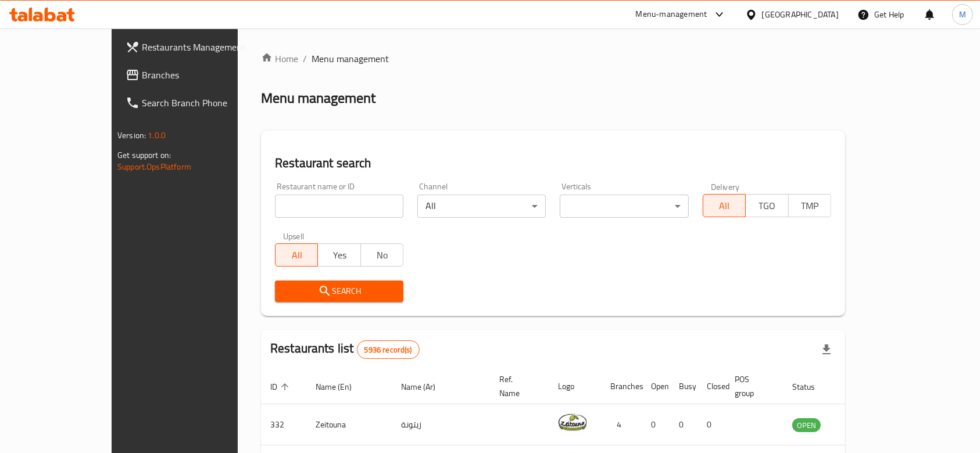
click at [275, 206] on input "search" at bounding box center [339, 206] width 128 height 23
type input "ن"
type input "kumo"
click button "Search" at bounding box center [339, 292] width 128 height 22
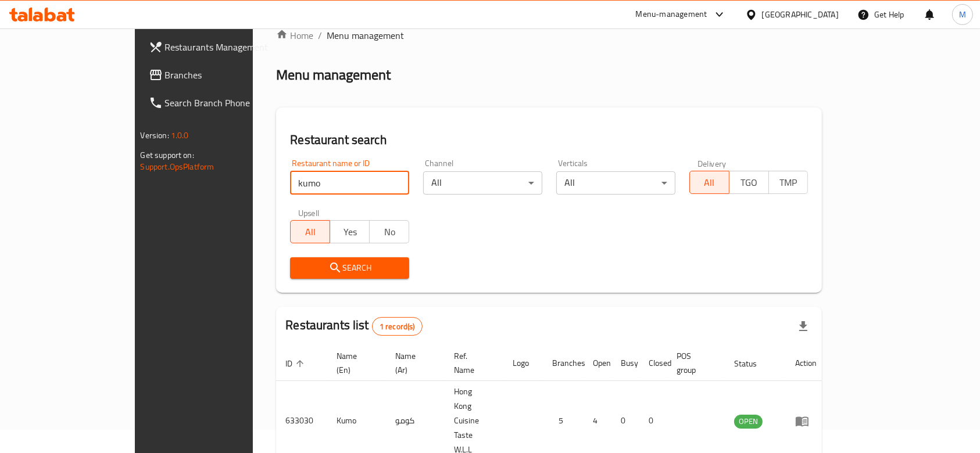
scroll to position [42, 0]
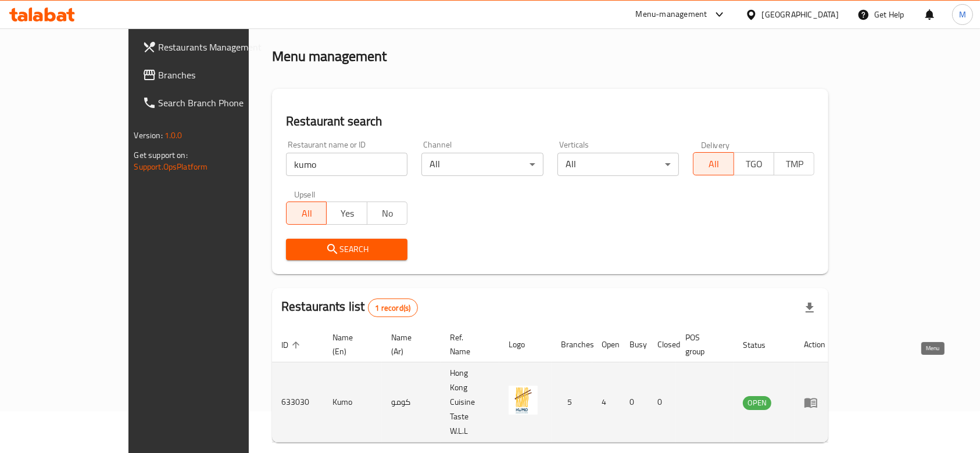
click at [817, 398] on icon "enhanced table" at bounding box center [811, 403] width 13 height 10
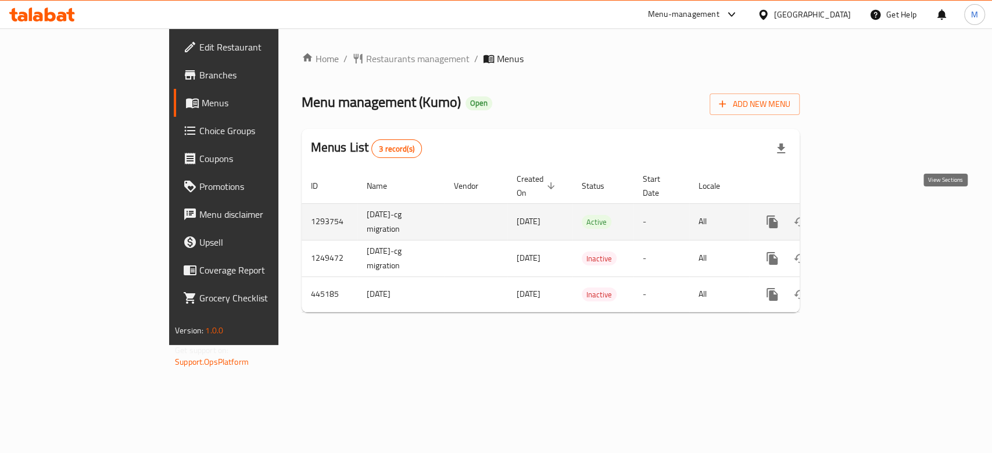
click at [863, 215] on icon "enhanced table" at bounding box center [856, 222] width 14 height 14
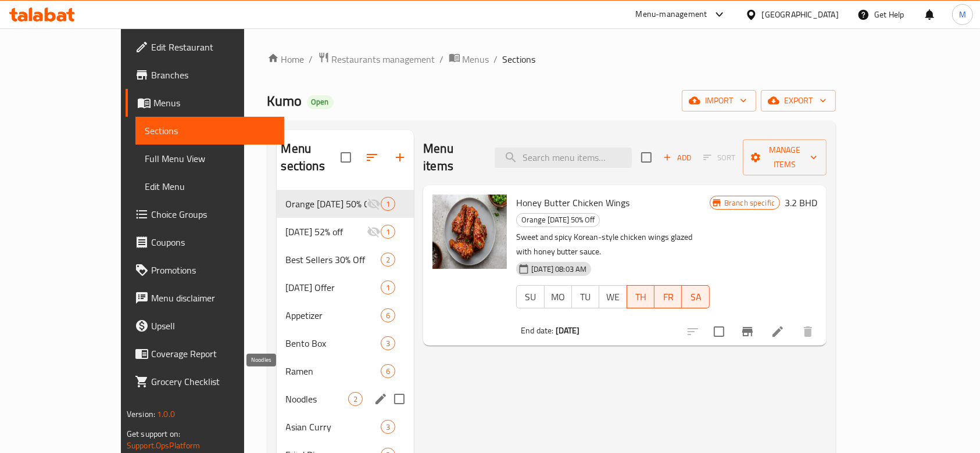
click at [277, 385] on div "Noodles 2" at bounding box center [346, 399] width 138 height 28
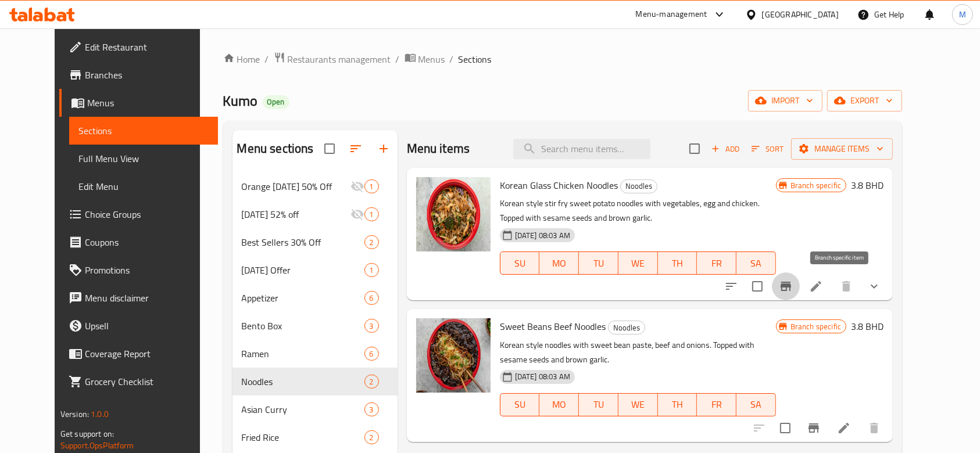
click at [791, 286] on icon "Branch-specific-item" at bounding box center [786, 286] width 10 height 9
click at [307, 58] on span "Restaurants management" at bounding box center [339, 59] width 103 height 14
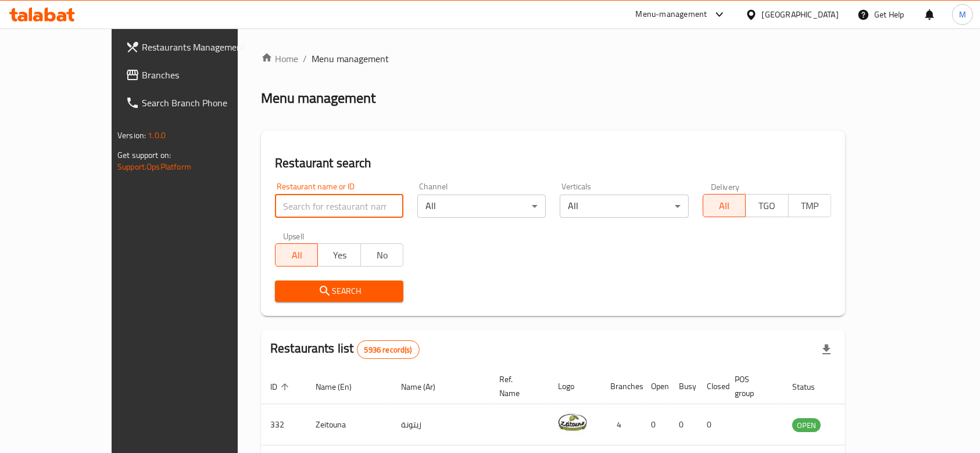
click at [288, 210] on input "search" at bounding box center [339, 206] width 128 height 23
type input "ئ"
type input "د"
type input "dilla"
click button "Search" at bounding box center [339, 292] width 128 height 22
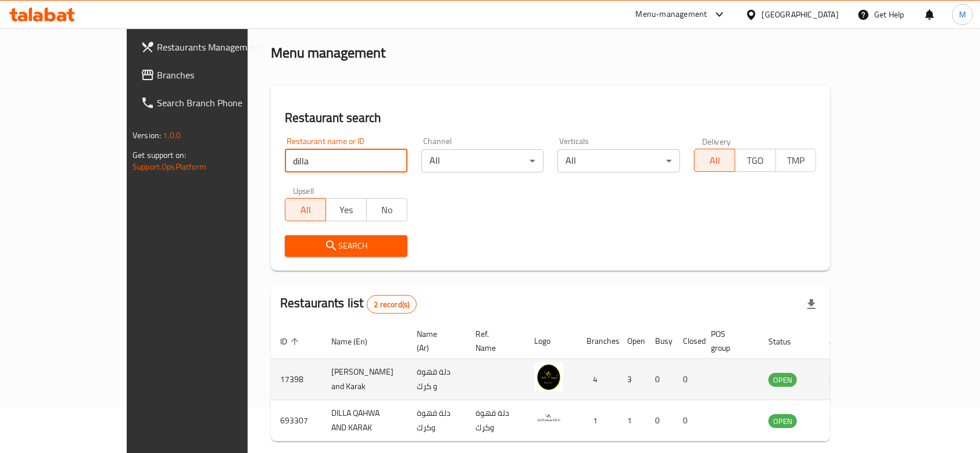
scroll to position [82, 0]
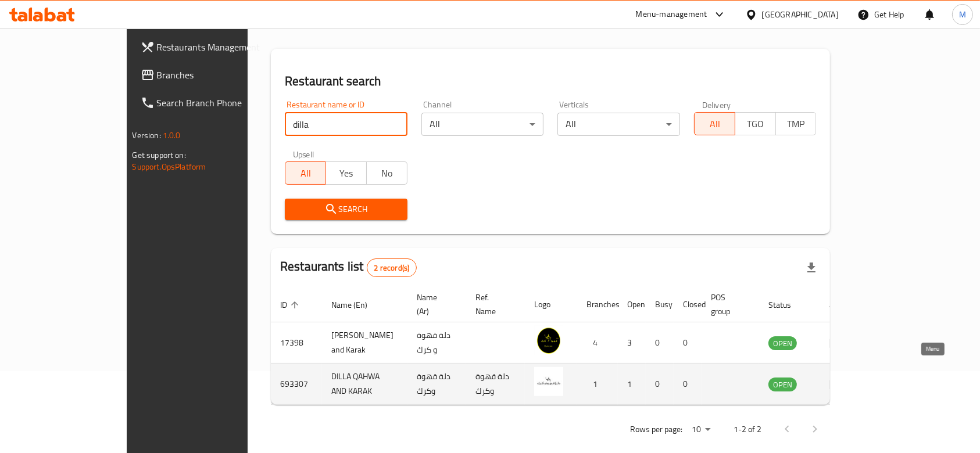
click at [843, 380] on icon "enhanced table" at bounding box center [836, 385] width 13 height 10
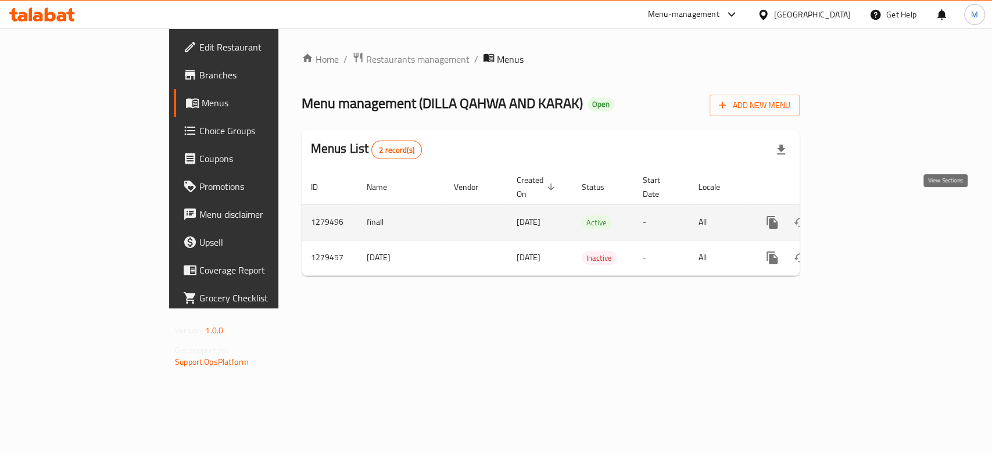
click at [863, 216] on icon "enhanced table" at bounding box center [856, 223] width 14 height 14
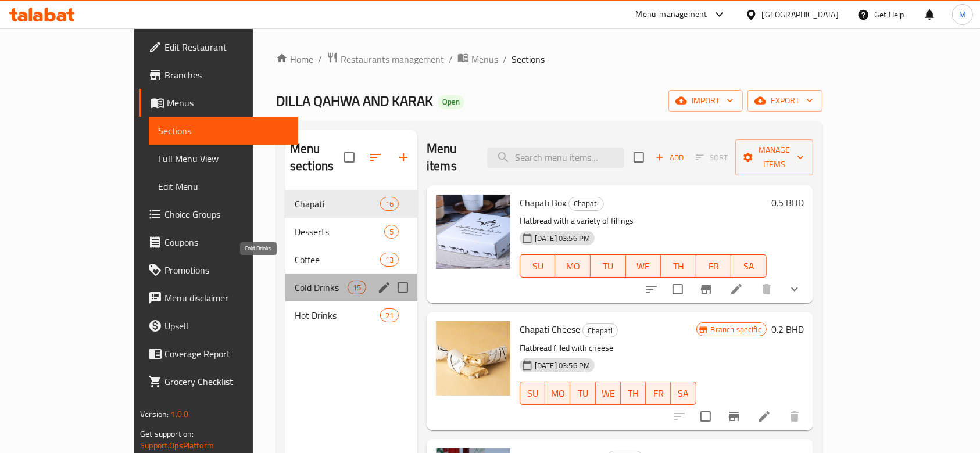
click at [295, 281] on span "Cold Drinks" at bounding box center [321, 288] width 53 height 14
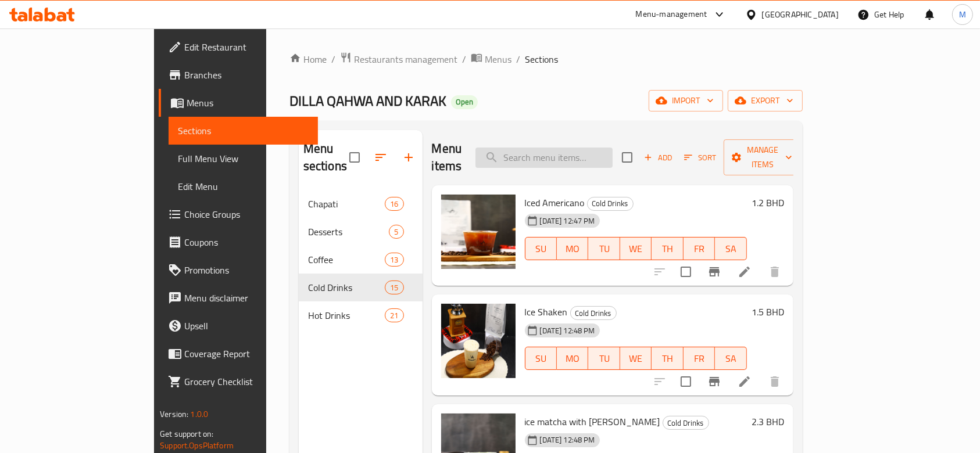
click at [581, 154] on input "search" at bounding box center [544, 158] width 137 height 20
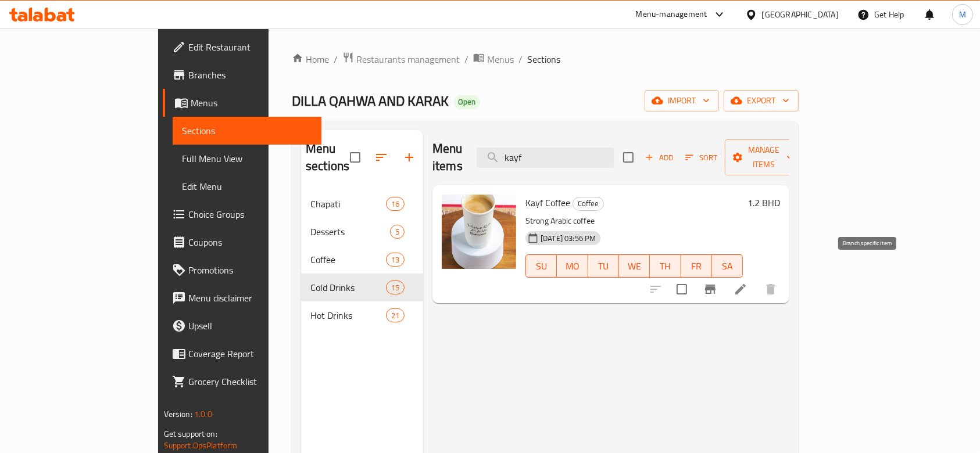
type input "kayf"
click at [716, 285] on icon "Branch-specific-item" at bounding box center [710, 289] width 10 height 9
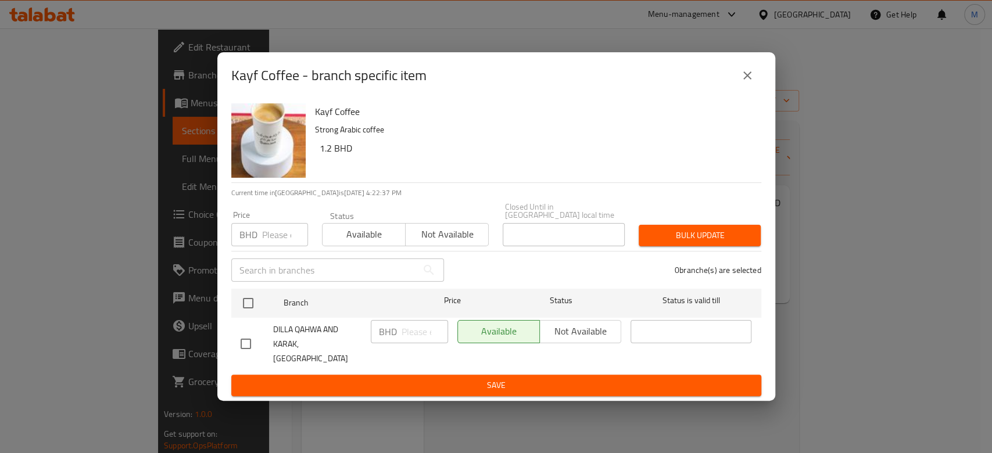
click at [433, 243] on span "Not available" at bounding box center [447, 234] width 74 height 17
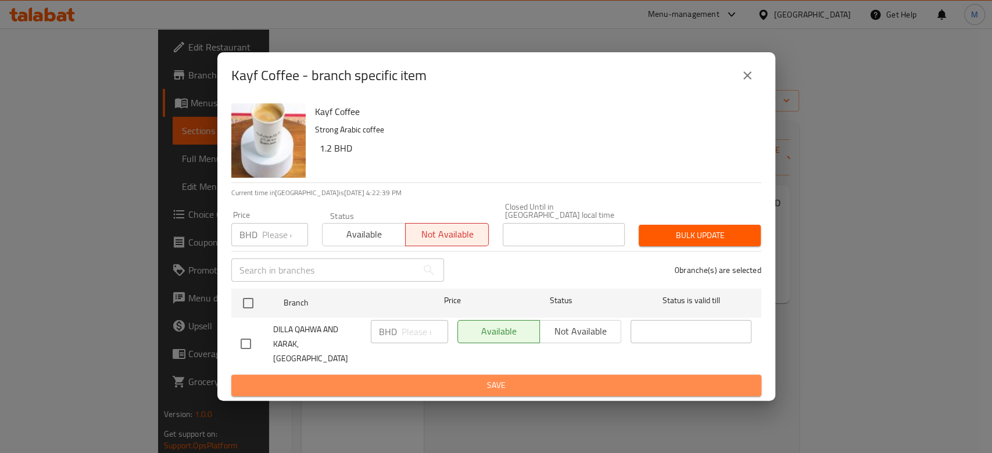
click at [563, 378] on span "Save" at bounding box center [497, 385] width 512 height 15
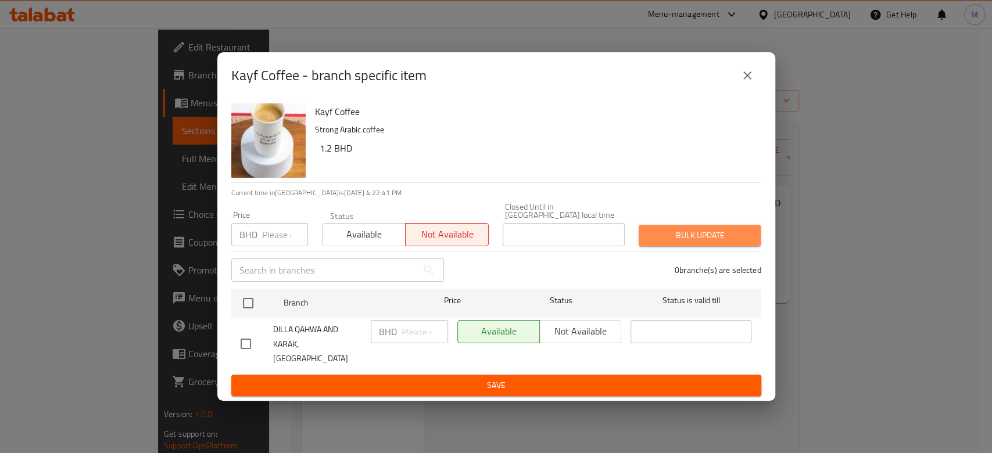
click at [715, 240] on span "Bulk update" at bounding box center [699, 235] width 103 height 15
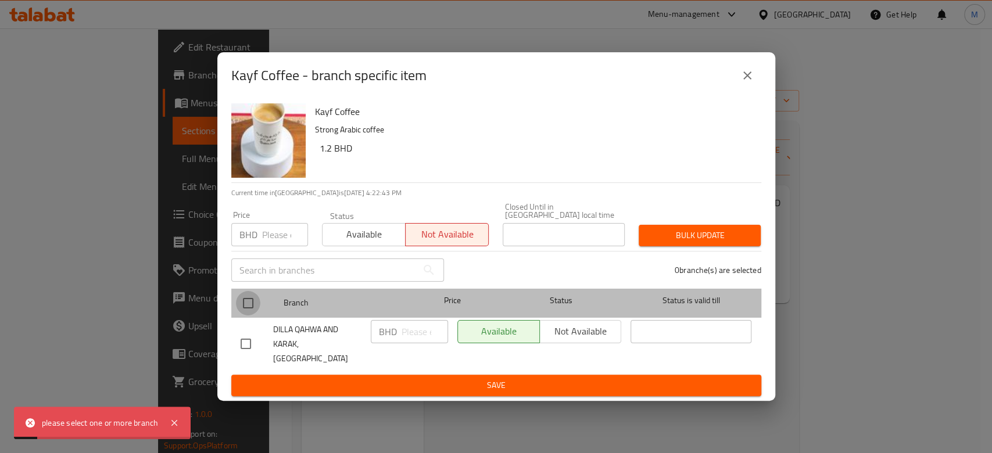
click at [251, 306] on input "checkbox" at bounding box center [248, 303] width 24 height 24
checkbox input "true"
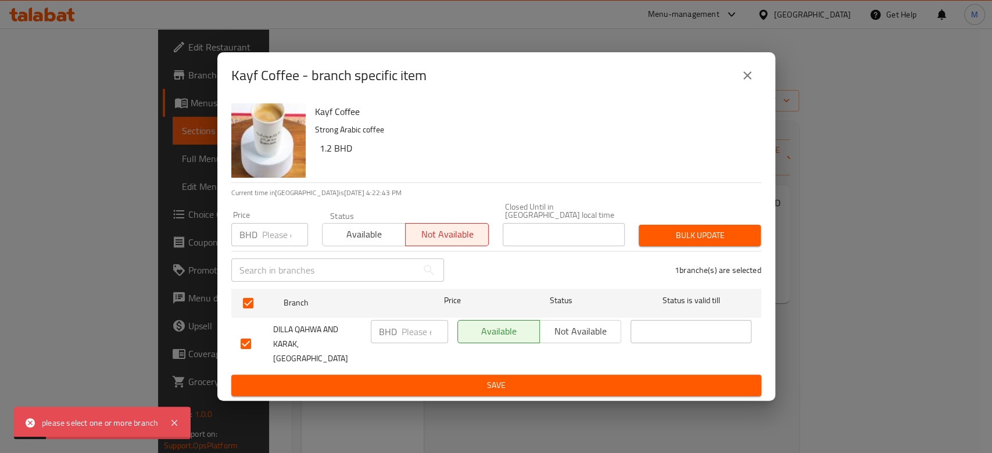
click at [343, 378] on span "Save" at bounding box center [497, 385] width 512 height 15
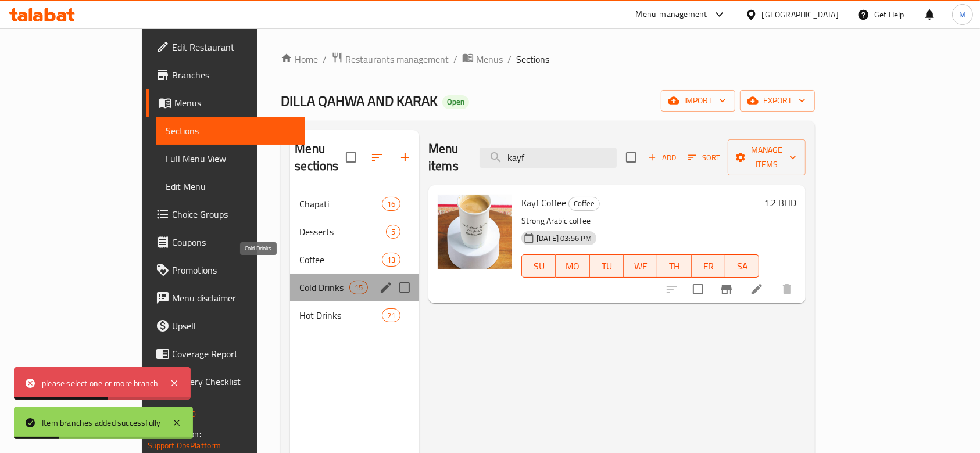
click at [299, 281] on span "Cold Drinks" at bounding box center [323, 288] width 49 height 14
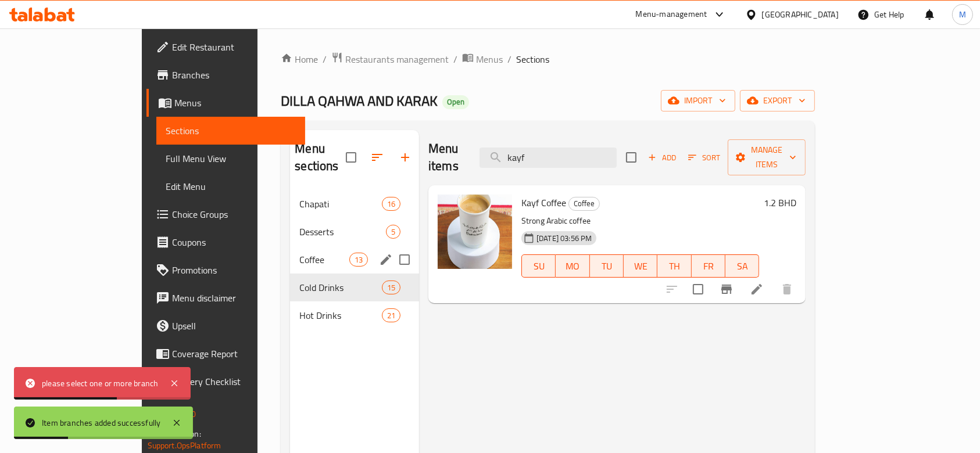
click at [299, 253] on span "Coffee" at bounding box center [323, 260] width 49 height 14
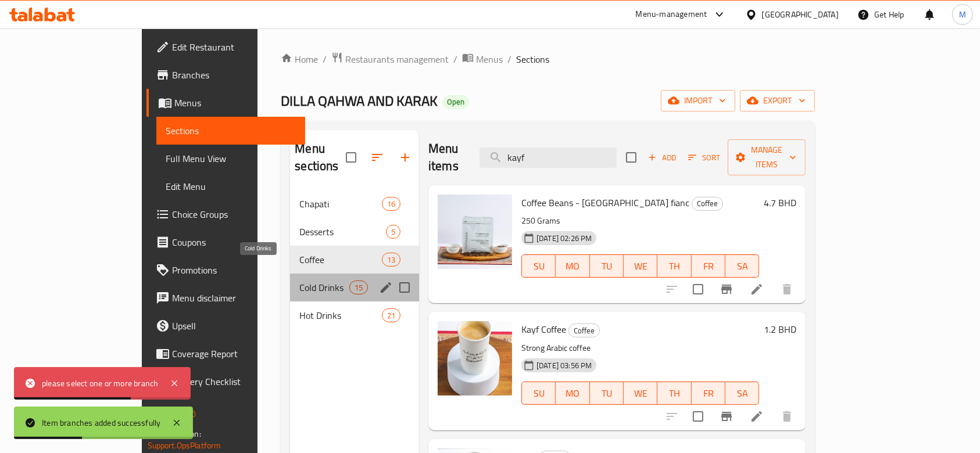
click at [299, 281] on span "Cold Drinks" at bounding box center [323, 288] width 49 height 14
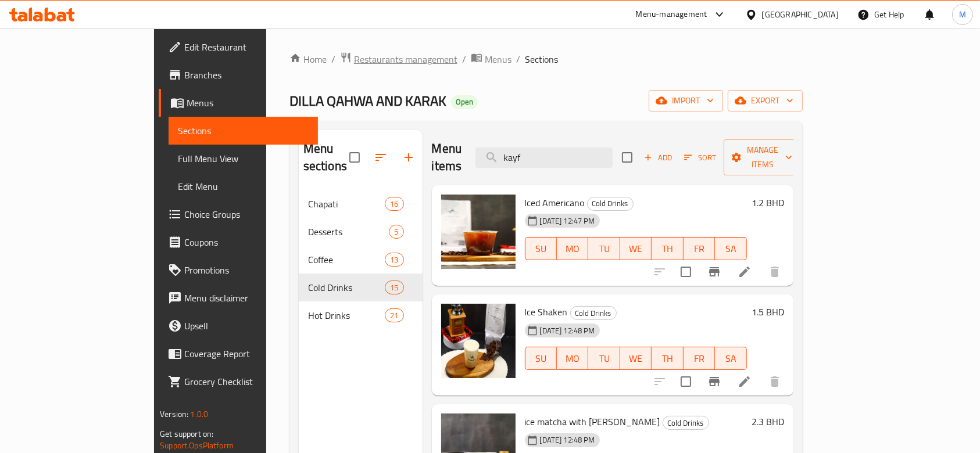
click at [354, 55] on span "Restaurants management" at bounding box center [405, 59] width 103 height 14
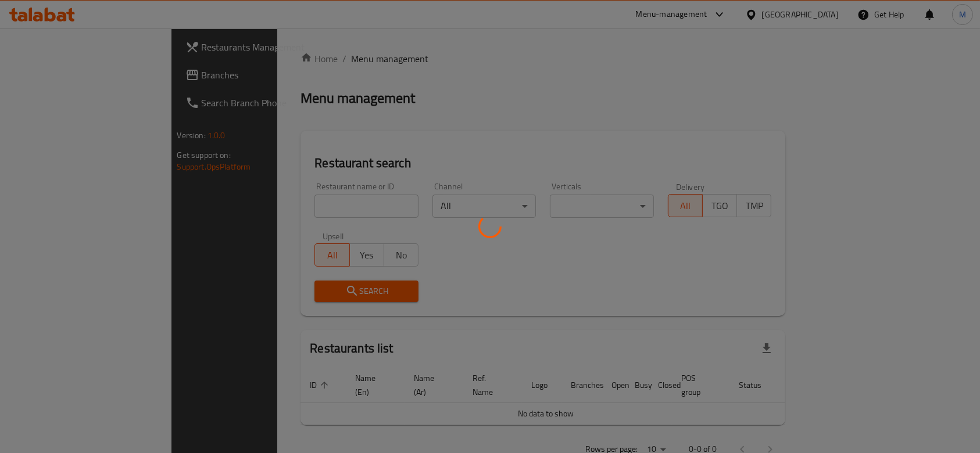
click at [293, 207] on div at bounding box center [490, 226] width 980 height 453
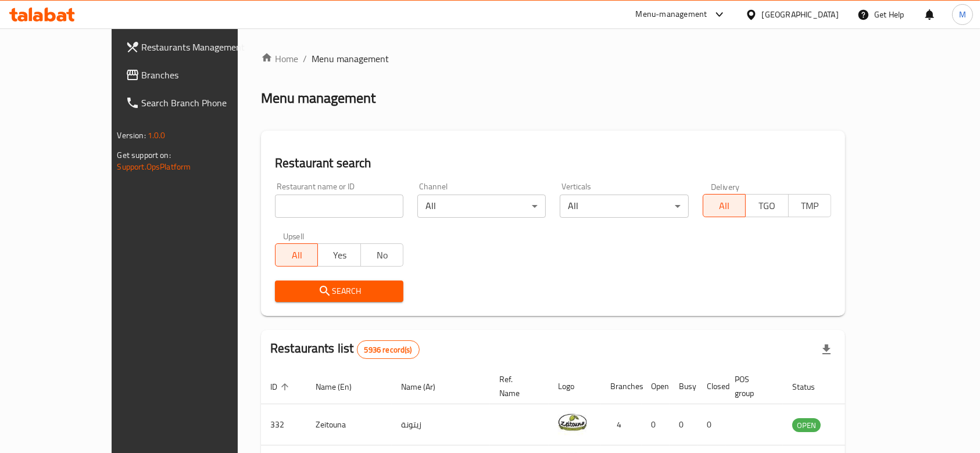
click at [283, 207] on input "search" at bounding box center [339, 206] width 128 height 23
type input "ي"
type input "d"
type input "dim sum"
click button "Search" at bounding box center [339, 292] width 128 height 22
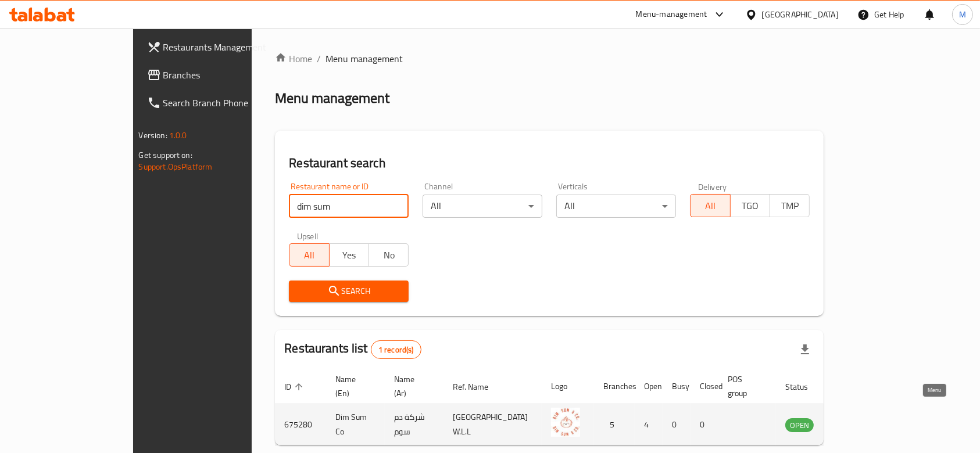
click at [860, 418] on icon "enhanced table" at bounding box center [853, 425] width 14 height 14
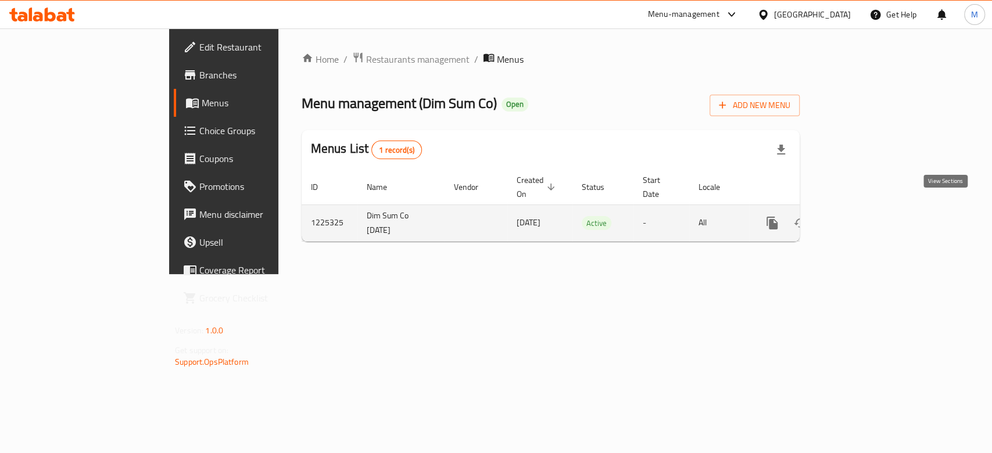
click at [863, 216] on icon "enhanced table" at bounding box center [856, 223] width 14 height 14
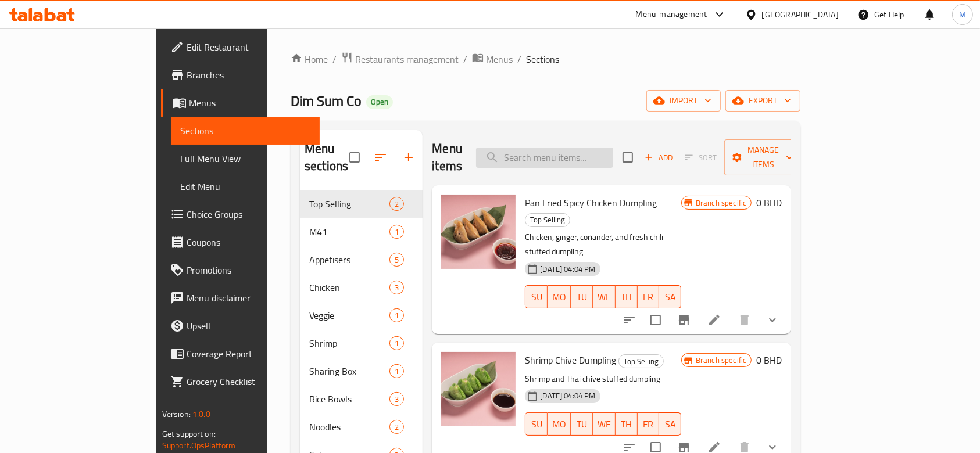
click at [583, 148] on input "search" at bounding box center [544, 158] width 137 height 20
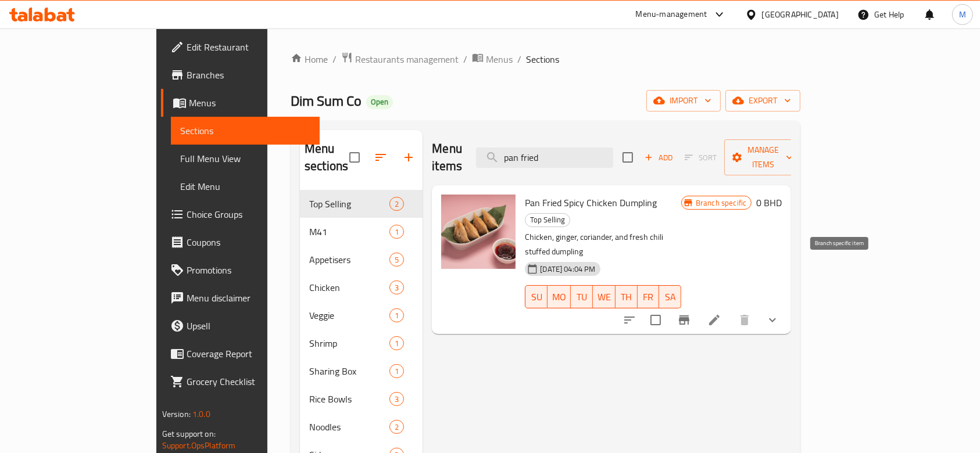
type input "pan fried"
click at [691, 313] on icon "Branch-specific-item" at bounding box center [684, 320] width 14 height 14
click at [780, 313] on icon "show more" at bounding box center [773, 320] width 14 height 14
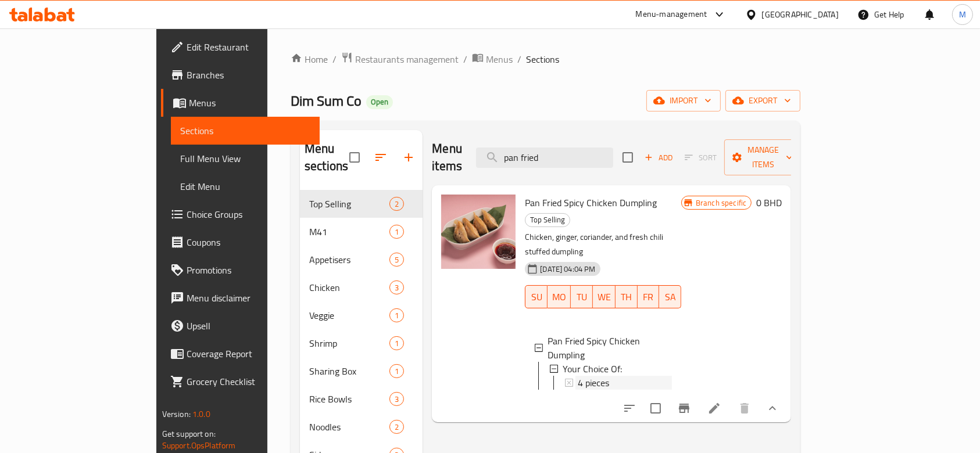
click at [578, 376] on span "4 pieces" at bounding box center [593, 383] width 31 height 14
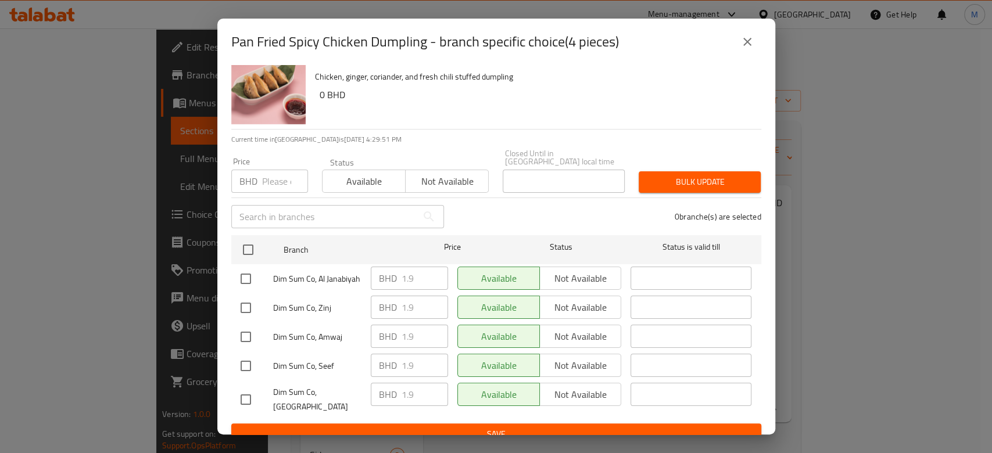
scroll to position [26, 0]
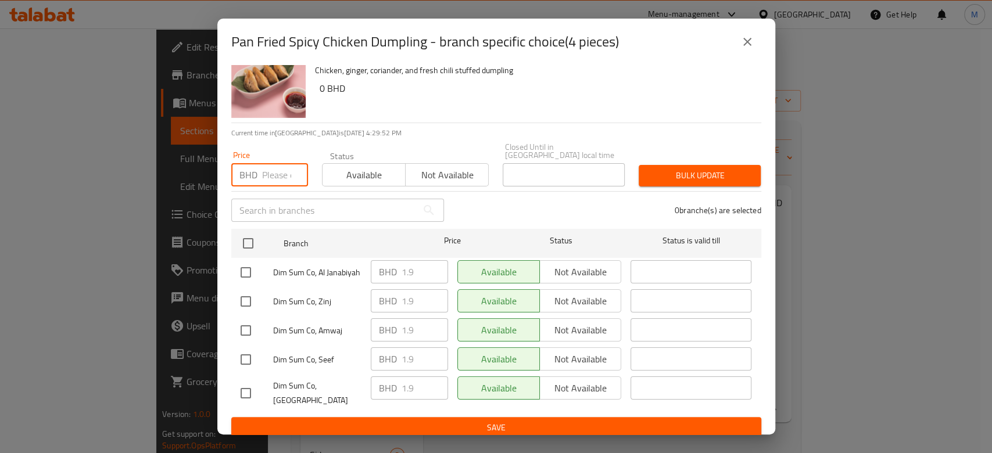
click at [267, 164] on input "number" at bounding box center [285, 174] width 46 height 23
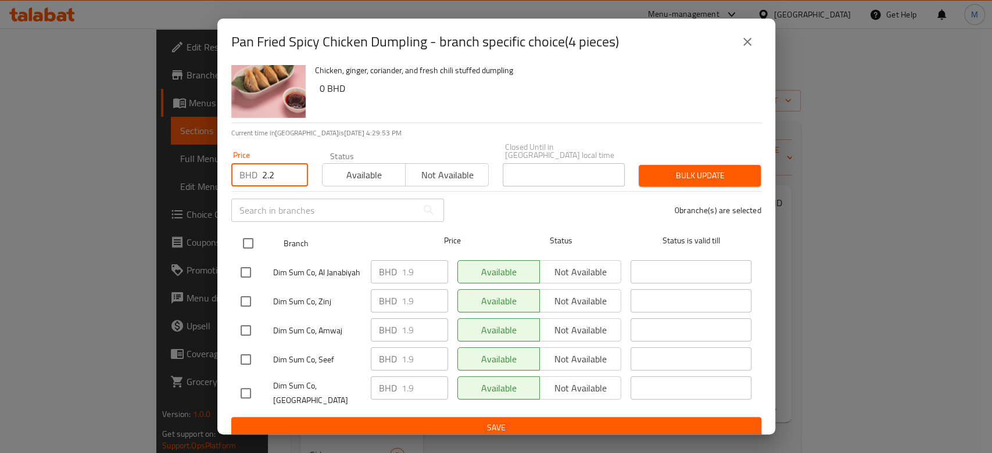
type input "2.2"
click at [253, 236] on input "checkbox" at bounding box center [248, 243] width 24 height 24
checkbox input "true"
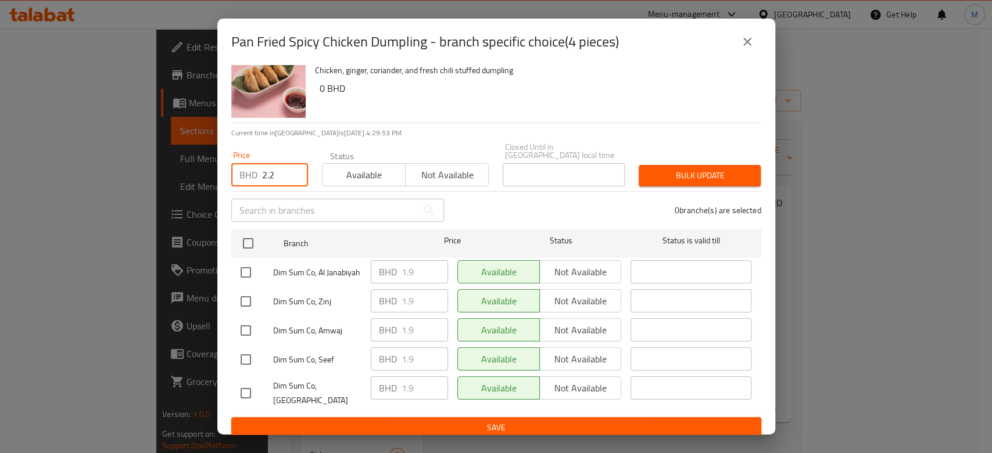
checkbox input "true"
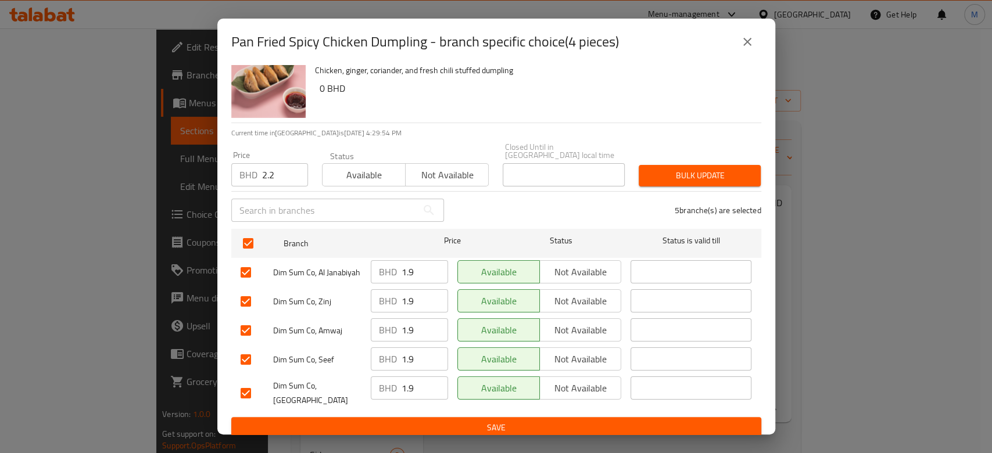
click at [670, 169] on span "Bulk update" at bounding box center [699, 176] width 103 height 15
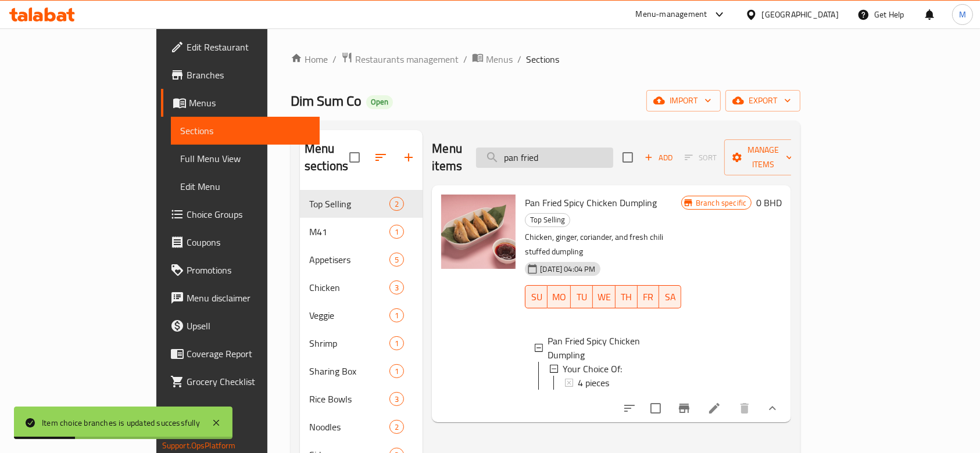
click at [595, 156] on input "pan fried" at bounding box center [544, 158] width 137 height 20
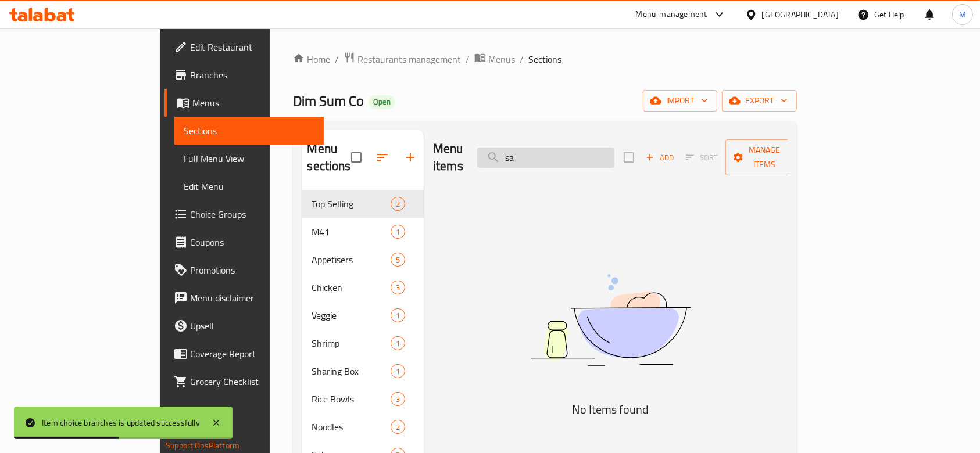
type input "s"
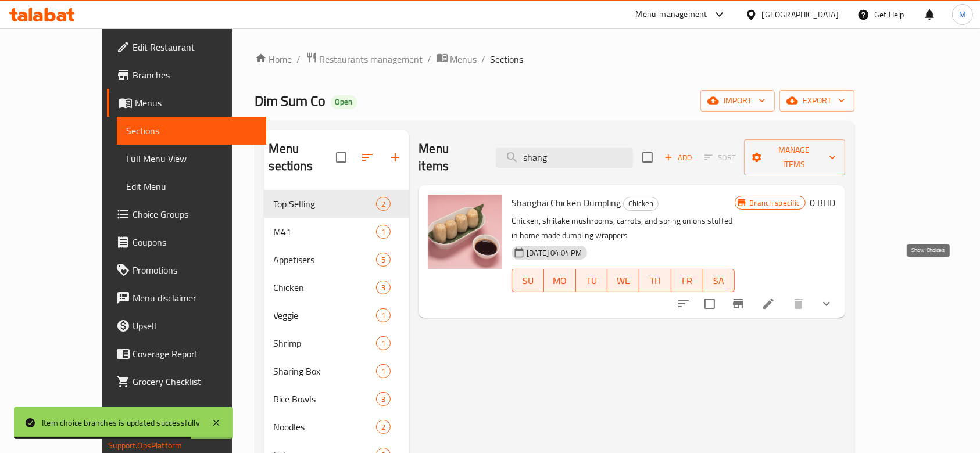
type input "shang"
click at [834, 297] on icon "show more" at bounding box center [827, 304] width 14 height 14
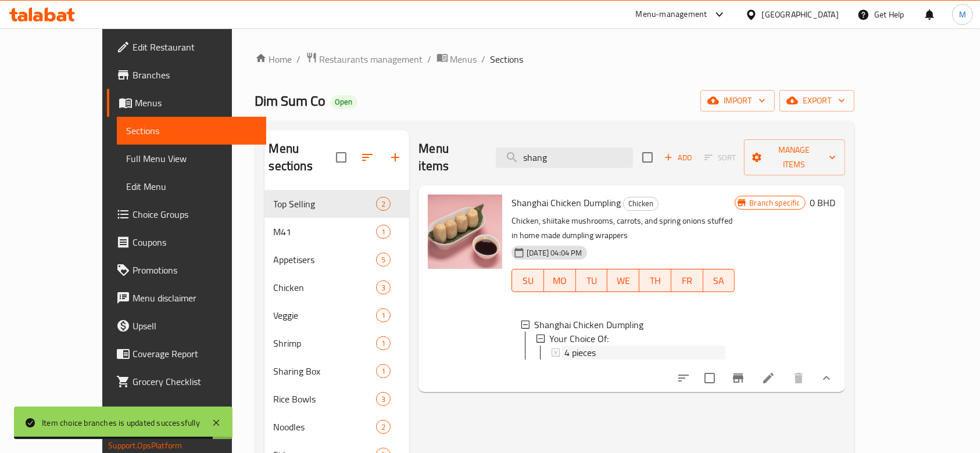
click at [577, 346] on div "4 pieces" at bounding box center [644, 353] width 161 height 14
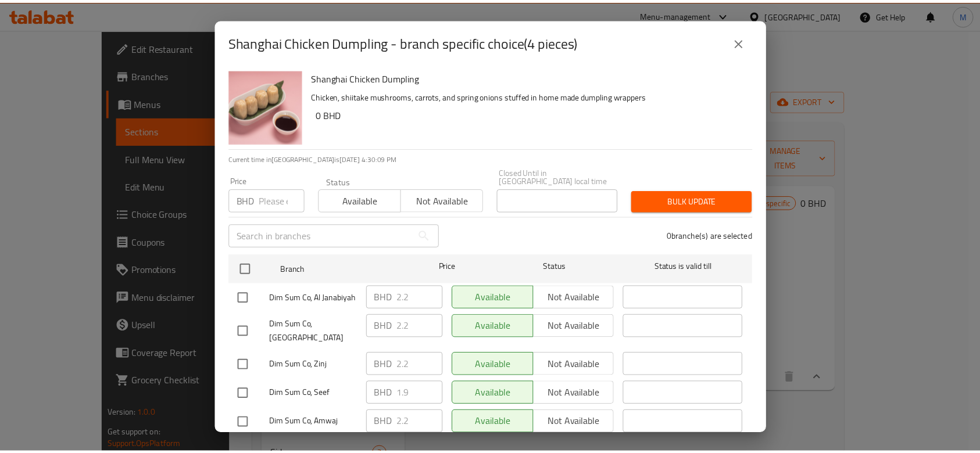
scroll to position [0, 0]
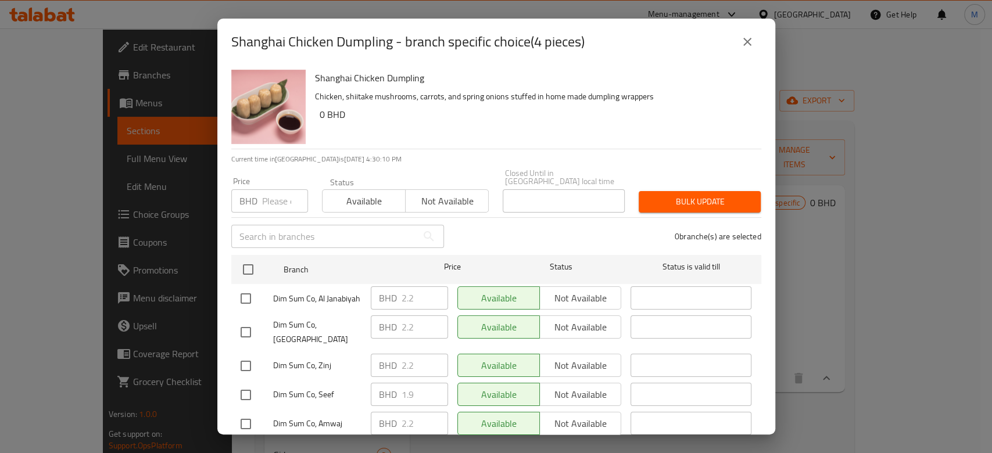
click at [266, 191] on input "number" at bounding box center [285, 201] width 46 height 23
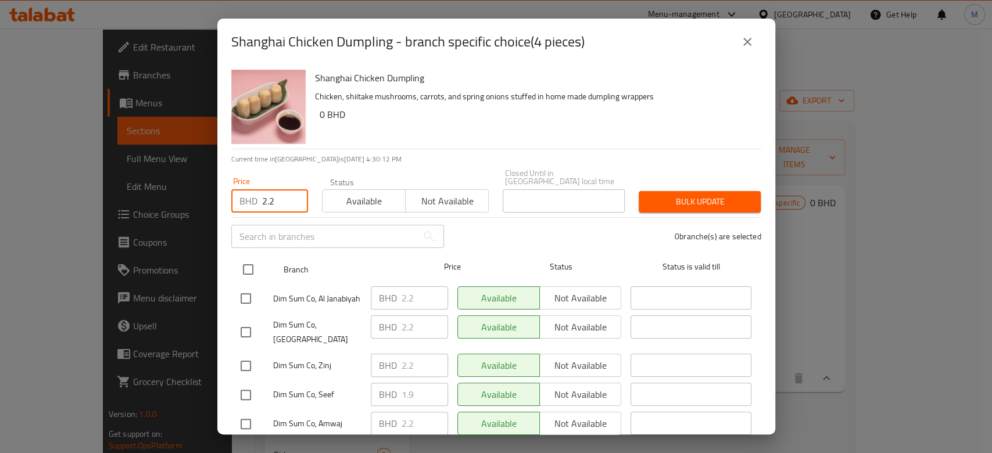
type input "2.2"
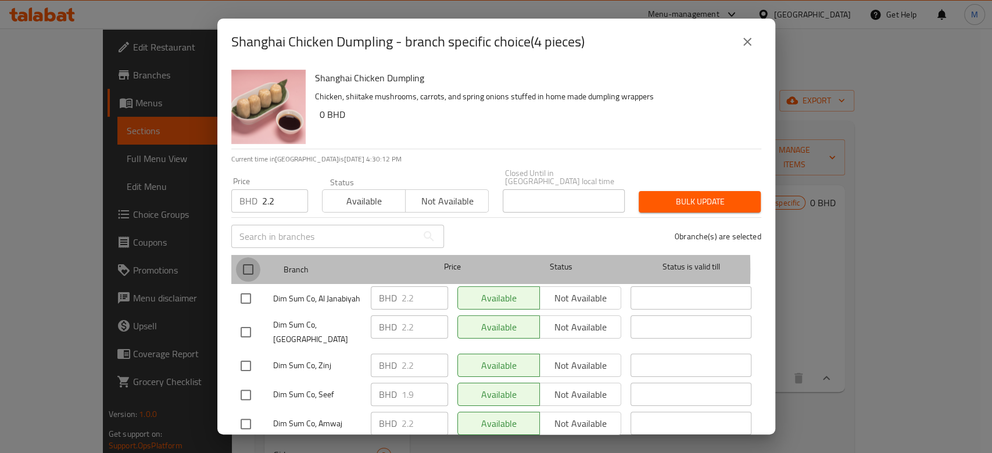
click at [239, 263] on input "checkbox" at bounding box center [248, 270] width 24 height 24
checkbox input "true"
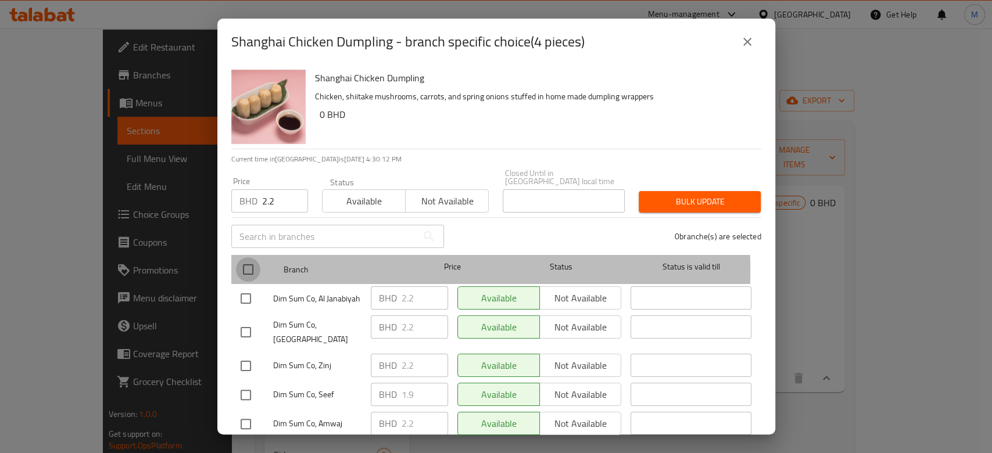
checkbox input "true"
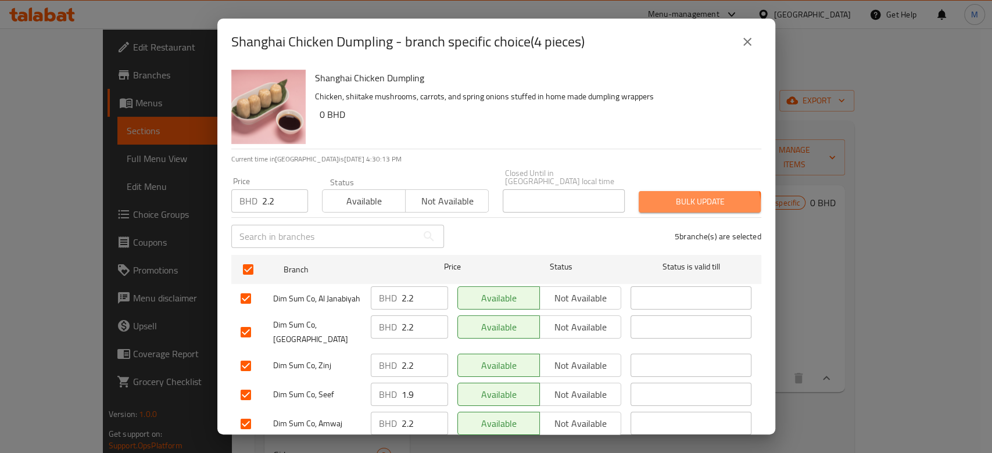
click at [684, 198] on span "Bulk update" at bounding box center [699, 202] width 103 height 15
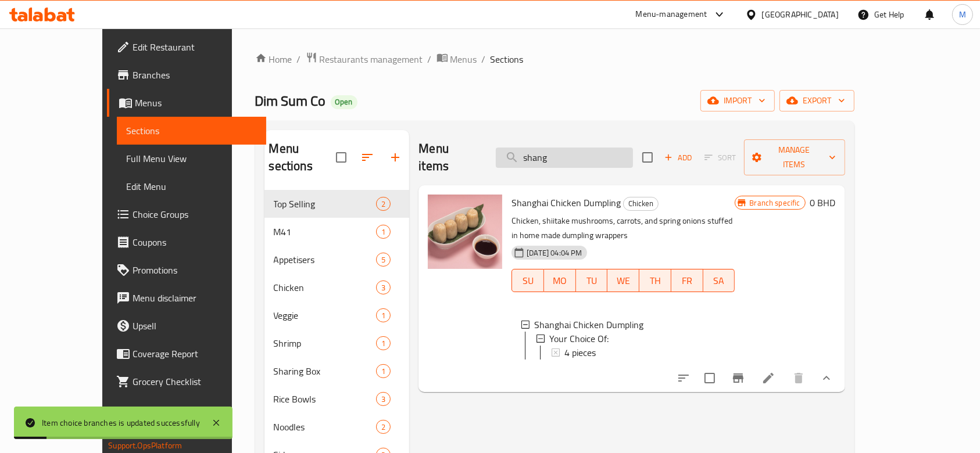
click at [608, 156] on input "shang" at bounding box center [564, 158] width 137 height 20
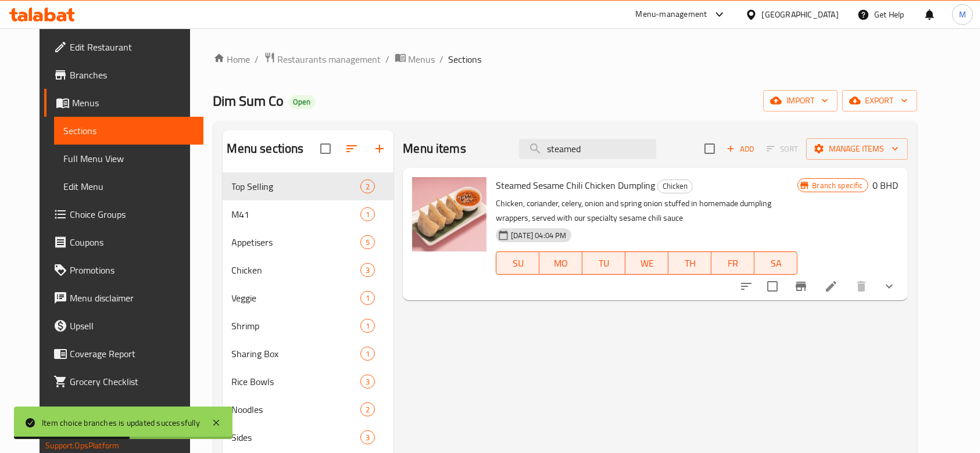
type input "steamed"
click at [896, 287] on icon "show more" at bounding box center [889, 287] width 14 height 14
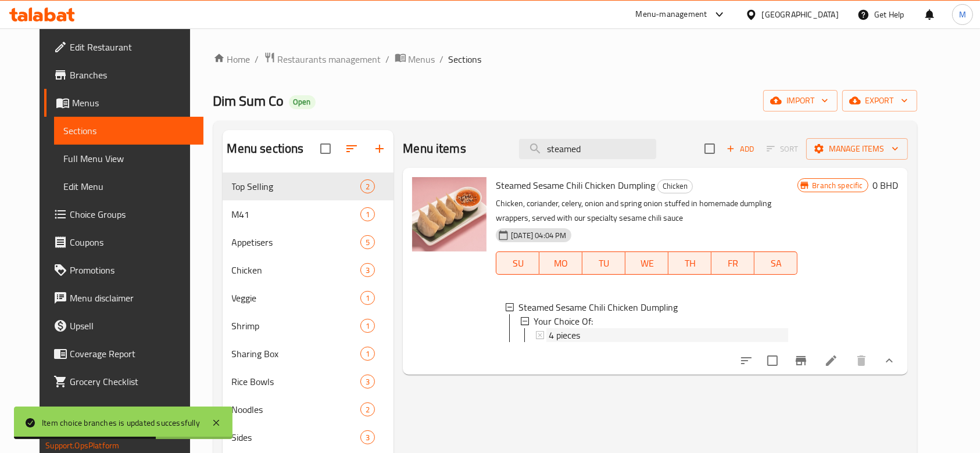
click at [549, 334] on span "4 pieces" at bounding box center [564, 335] width 31 height 14
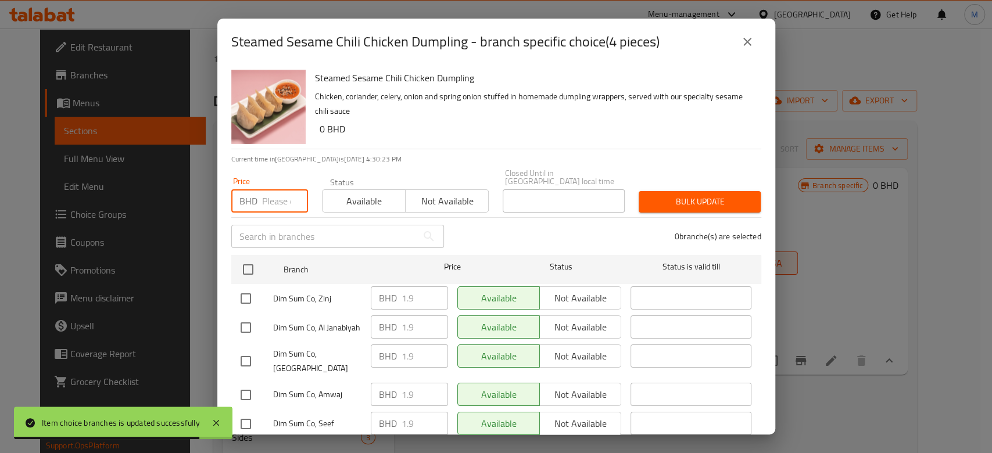
click at [267, 192] on input "number" at bounding box center [285, 201] width 46 height 23
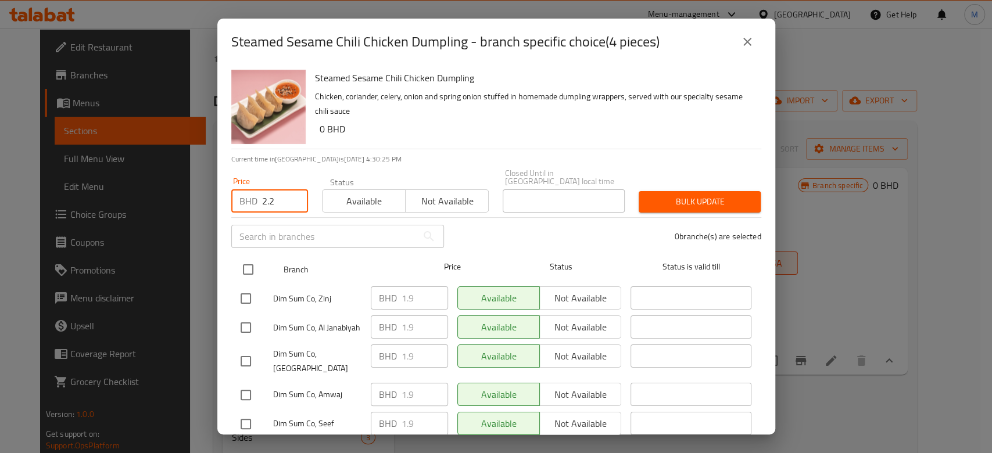
type input "2.2"
click at [250, 263] on input "checkbox" at bounding box center [248, 270] width 24 height 24
checkbox input "true"
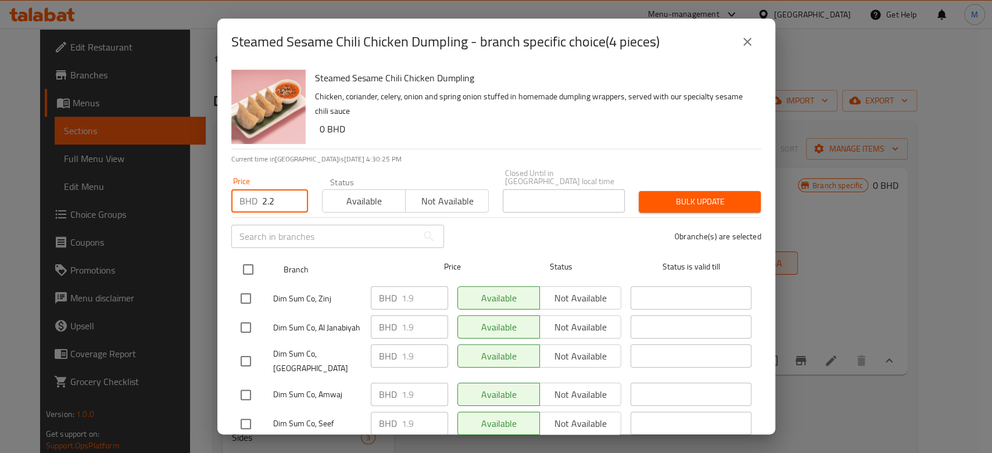
checkbox input "true"
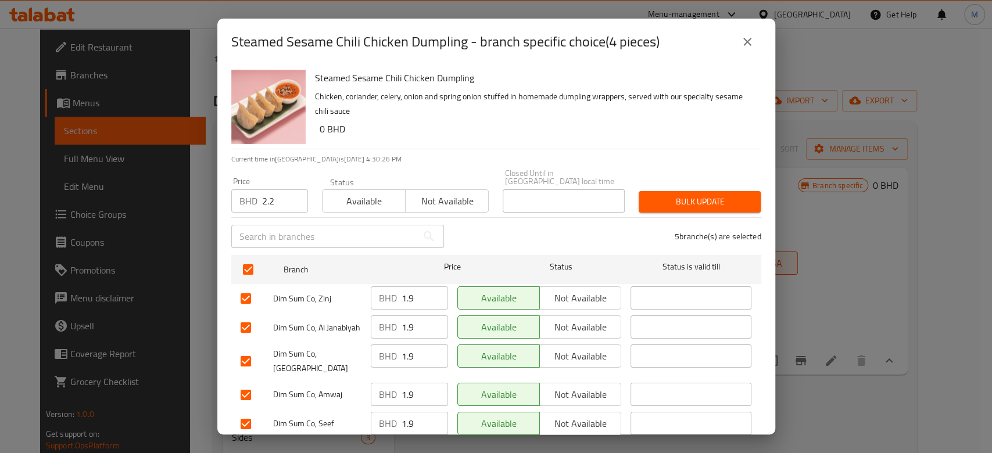
click at [657, 195] on span "Bulk update" at bounding box center [699, 202] width 103 height 15
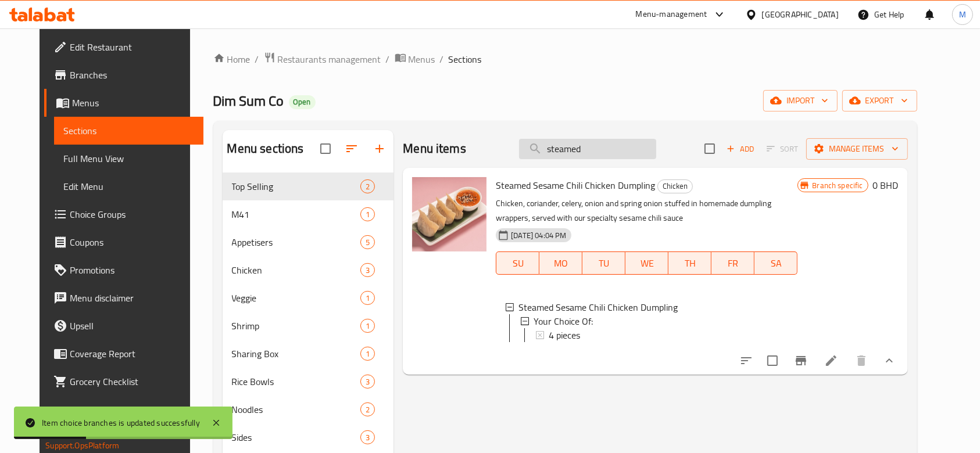
click at [619, 152] on input "steamed" at bounding box center [587, 149] width 137 height 20
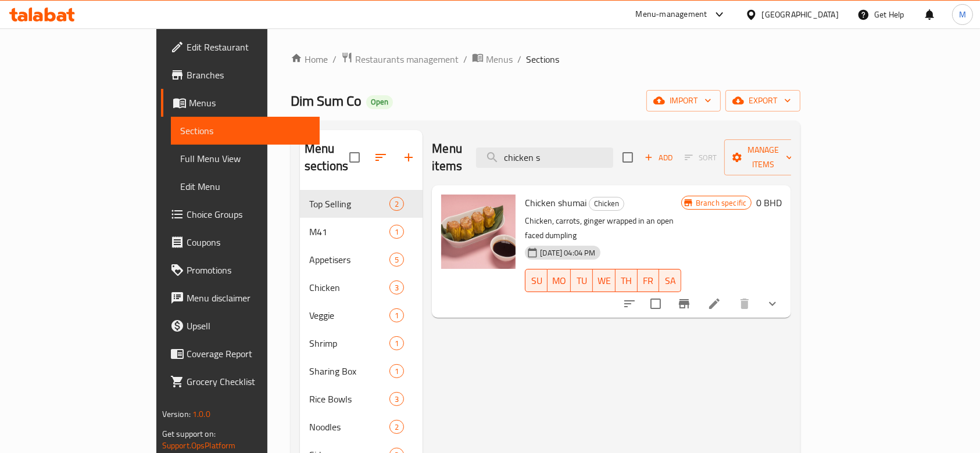
type input "chicken s"
click at [776, 302] on icon "show more" at bounding box center [772, 304] width 7 height 4
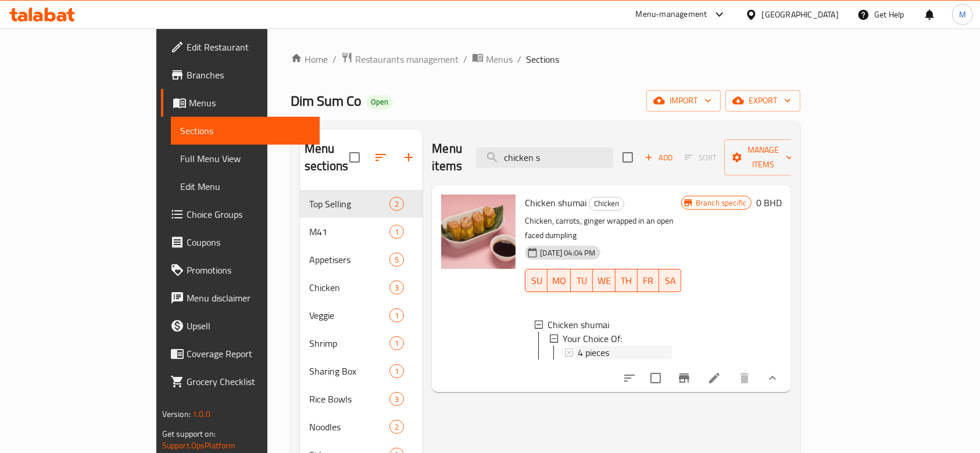
click at [578, 346] on div "4 pieces" at bounding box center [625, 353] width 94 height 14
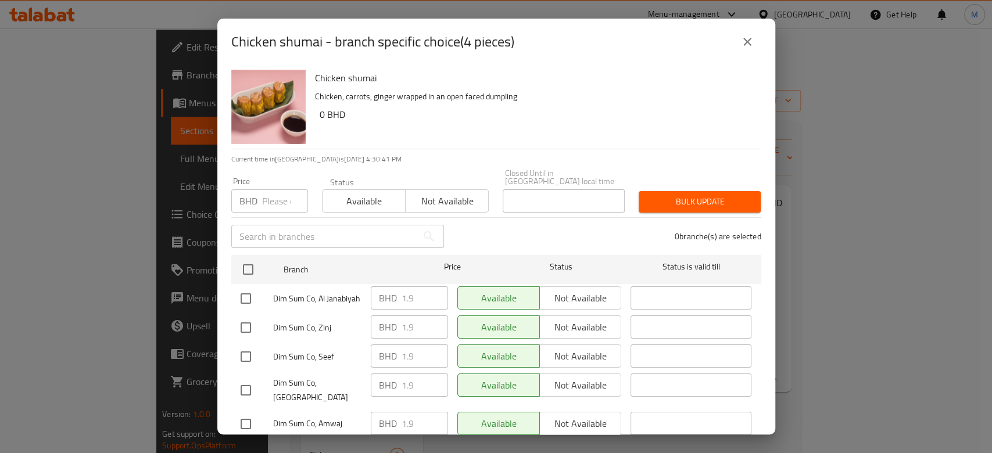
click at [276, 193] on input "number" at bounding box center [285, 201] width 46 height 23
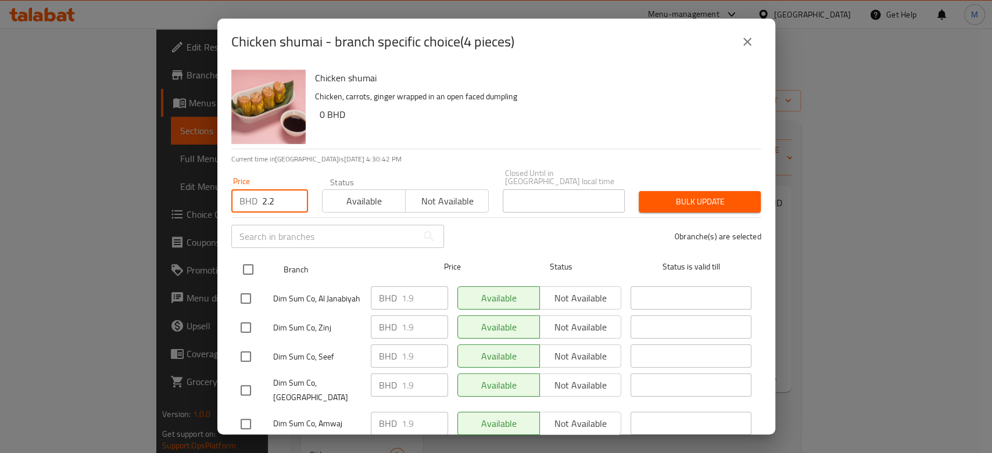
type input "2.2"
click at [242, 263] on input "checkbox" at bounding box center [248, 270] width 24 height 24
checkbox input "true"
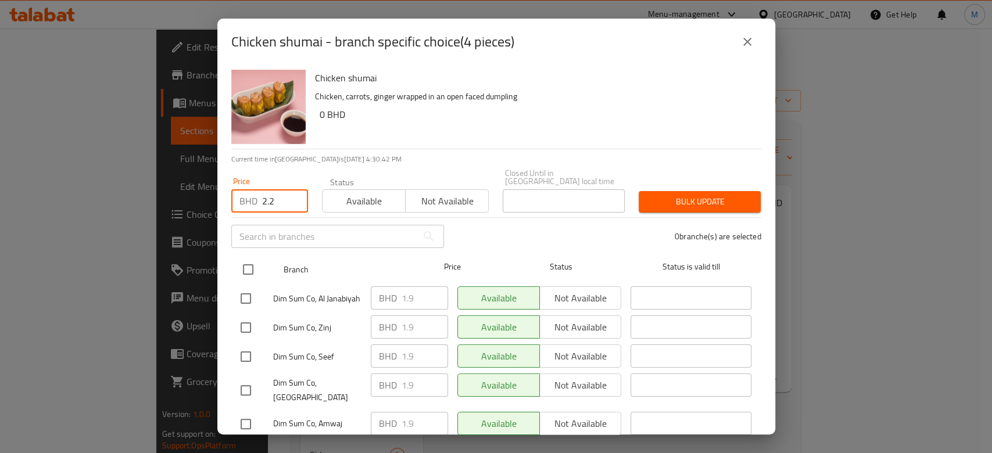
checkbox input "true"
drag, startPoint x: 647, startPoint y: 187, endPoint x: 460, endPoint y: 260, distance: 200.5
click at [464, 260] on div "Chicken shumai Chicken, carrots, ginger wrapped in an open faced dumpling 0 BHD…" at bounding box center [496, 250] width 558 height 370
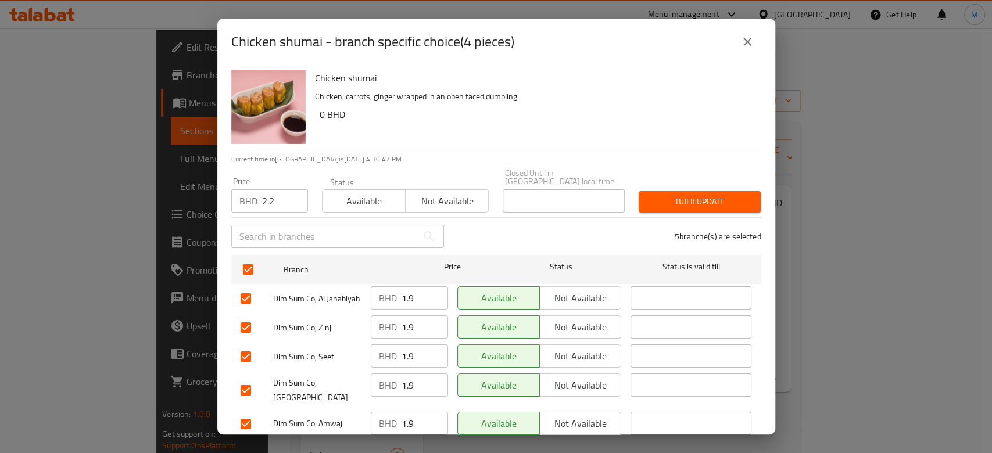
click at [678, 195] on span "Bulk update" at bounding box center [699, 202] width 103 height 15
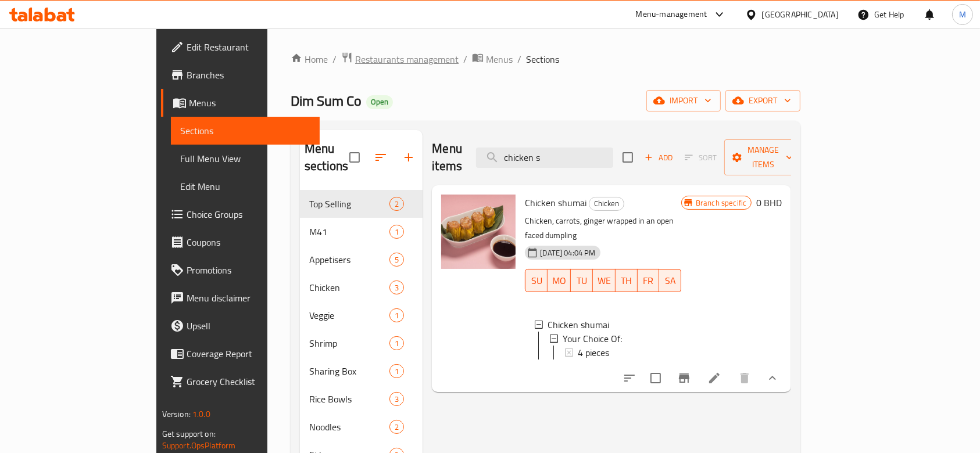
click at [355, 57] on span "Restaurants management" at bounding box center [406, 59] width 103 height 14
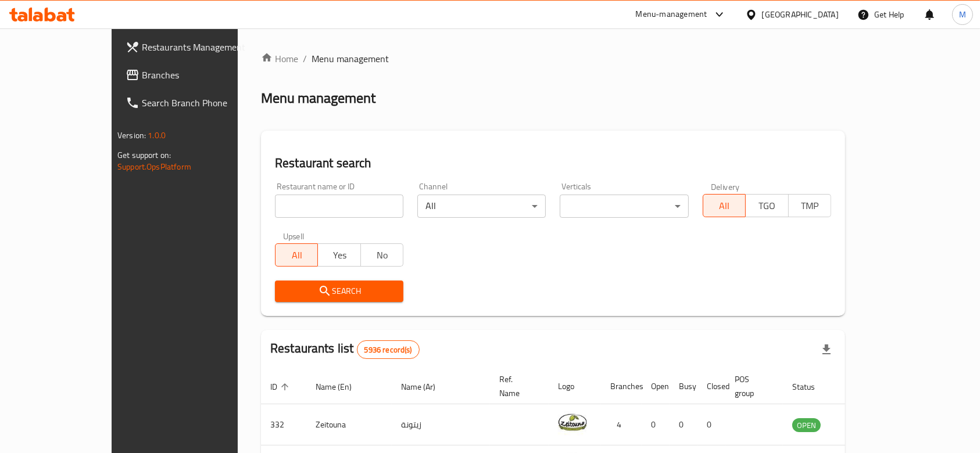
click at [277, 212] on input "search" at bounding box center [339, 206] width 128 height 23
type input "ف"
type input "tim hortons"
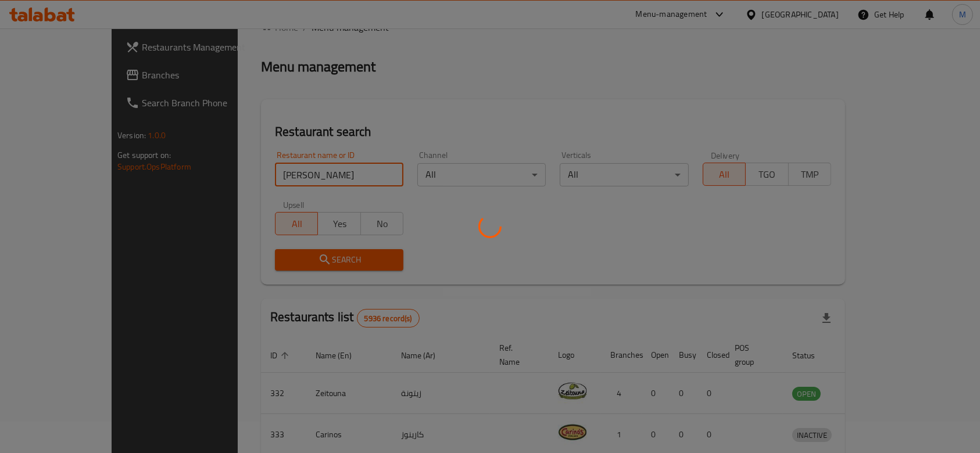
scroll to position [42, 0]
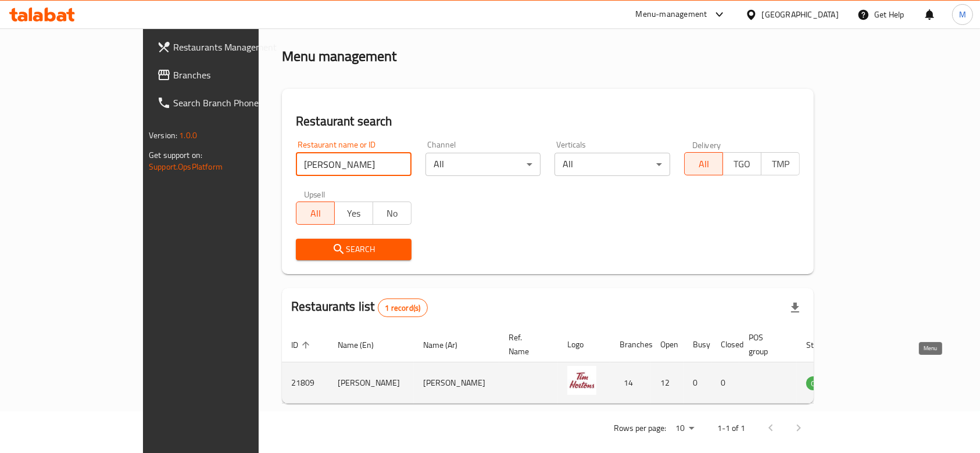
click at [879, 381] on icon "enhanced table" at bounding box center [877, 383] width 4 height 5
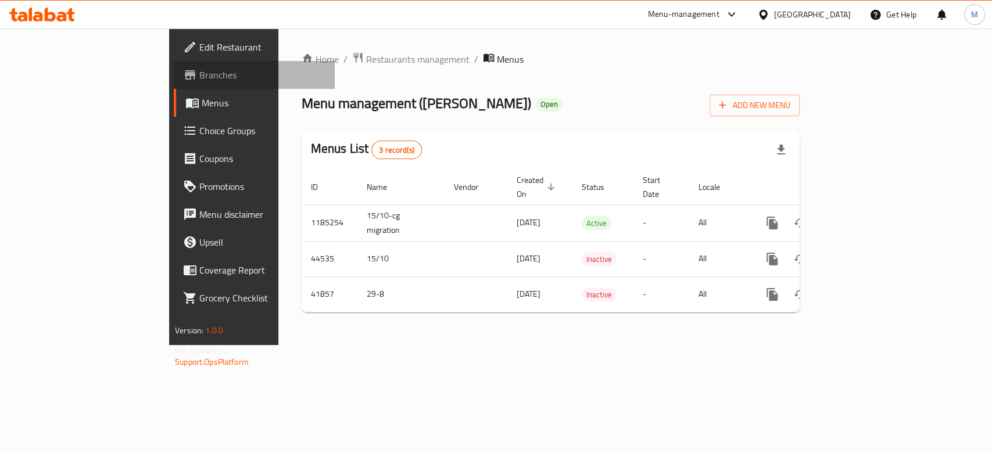
click at [199, 80] on span "Branches" at bounding box center [262, 75] width 126 height 14
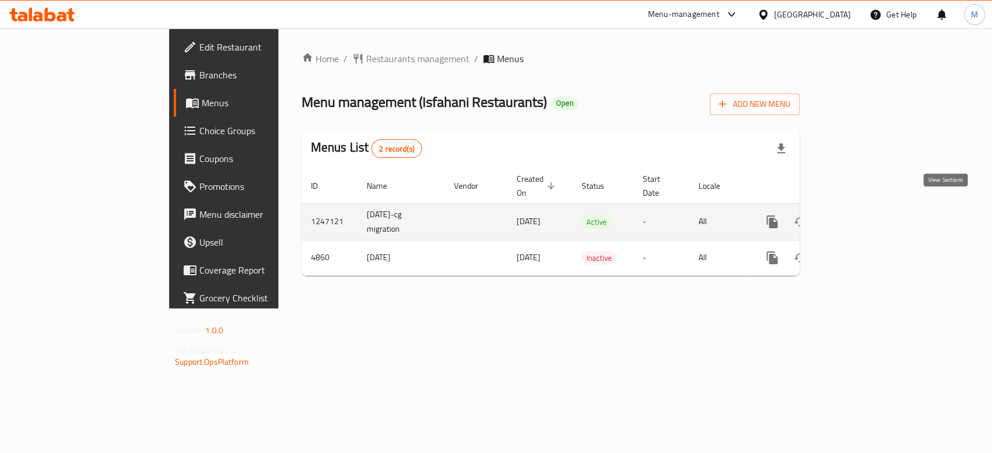
click at [863, 215] on icon "enhanced table" at bounding box center [856, 222] width 14 height 14
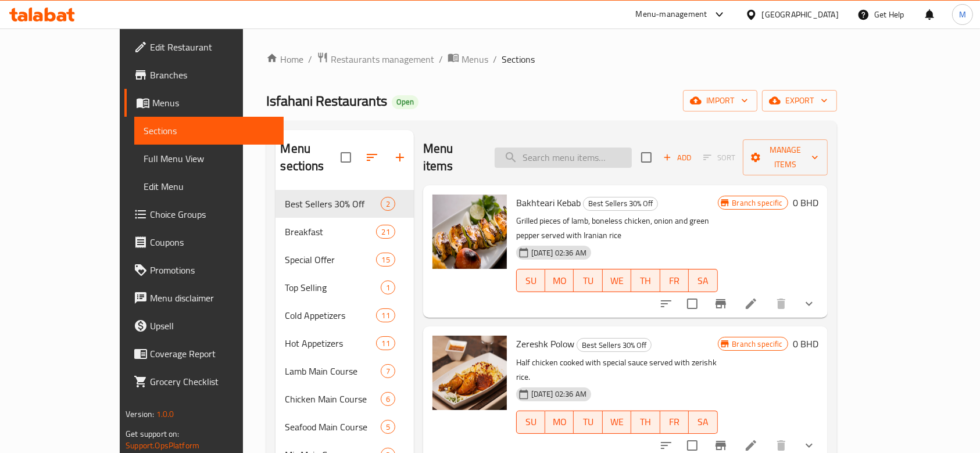
click at [619, 148] on input "search" at bounding box center [563, 158] width 137 height 20
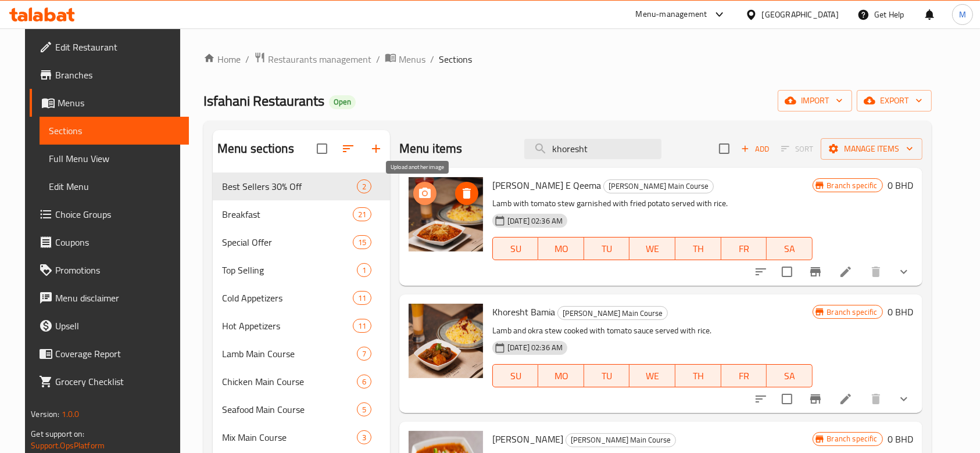
click at [419, 196] on icon "upload picture" at bounding box center [425, 193] width 12 height 10
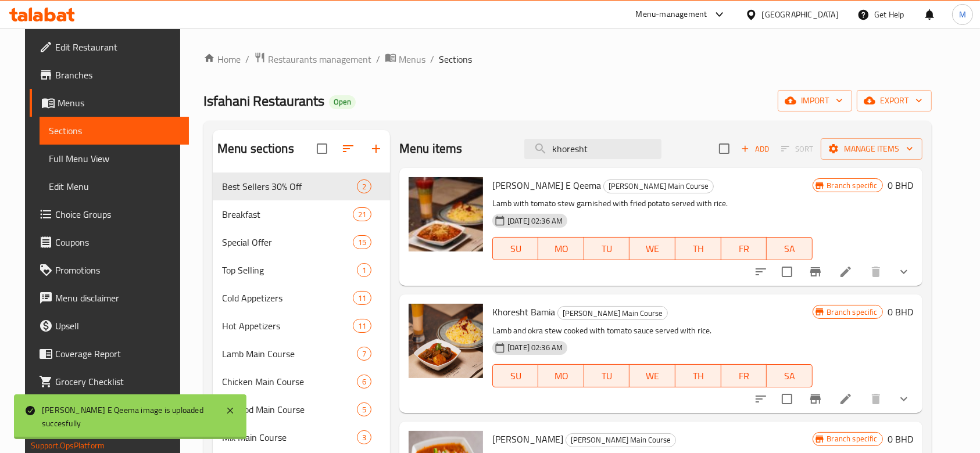
scroll to position [77, 0]
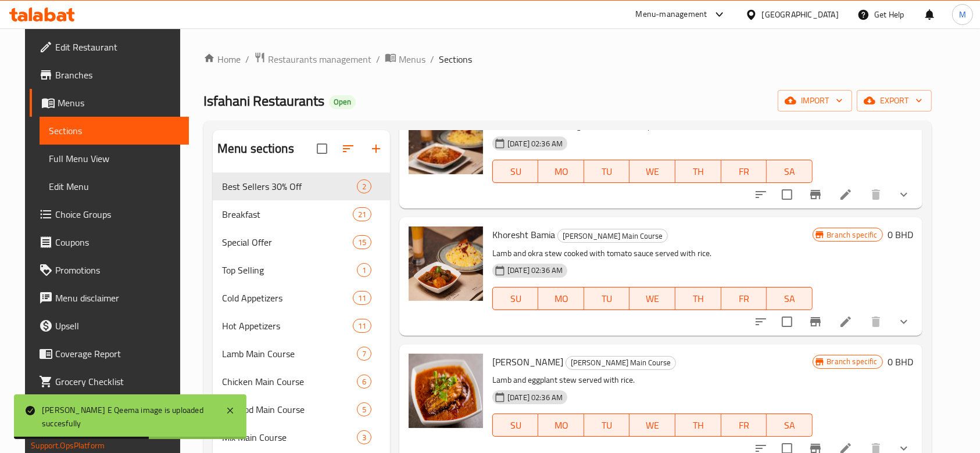
click at [955, 292] on div "Home / Restaurants management / Menus / Sections Isfahani Restaurants Open impo…" at bounding box center [567, 439] width 775 height 823
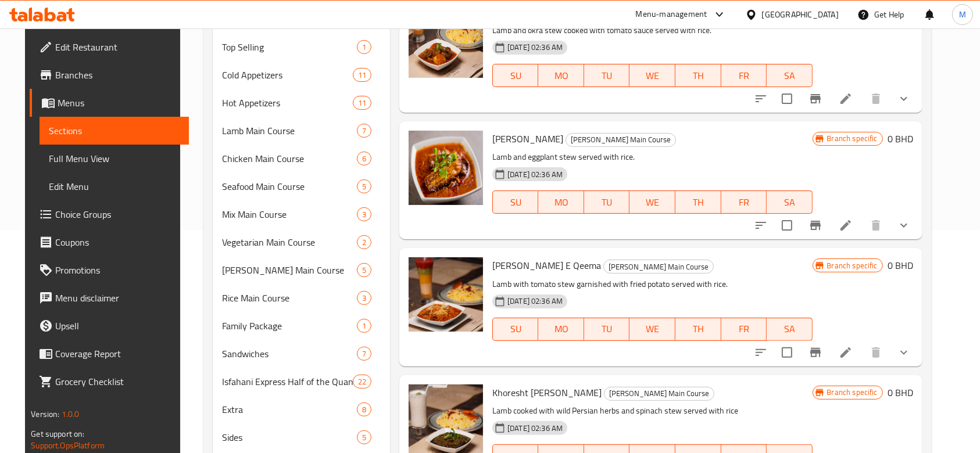
scroll to position [244, 0]
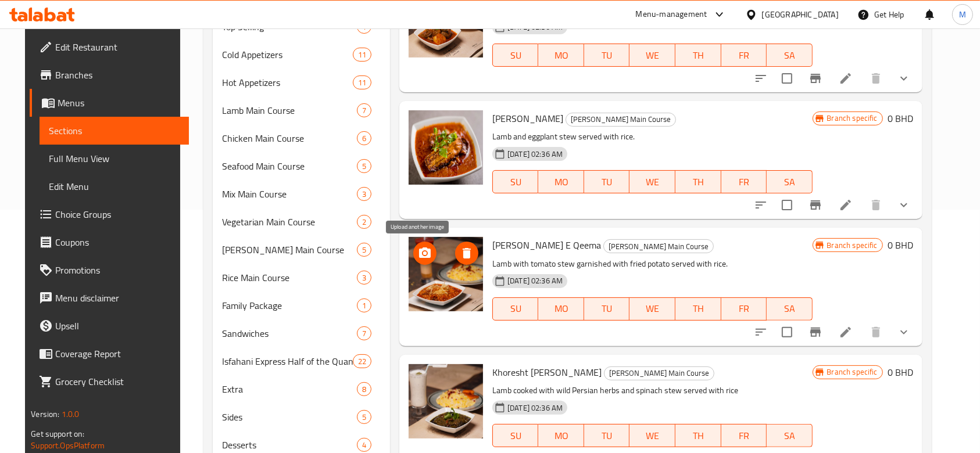
click at [423, 250] on icon "upload picture" at bounding box center [425, 253] width 12 height 10
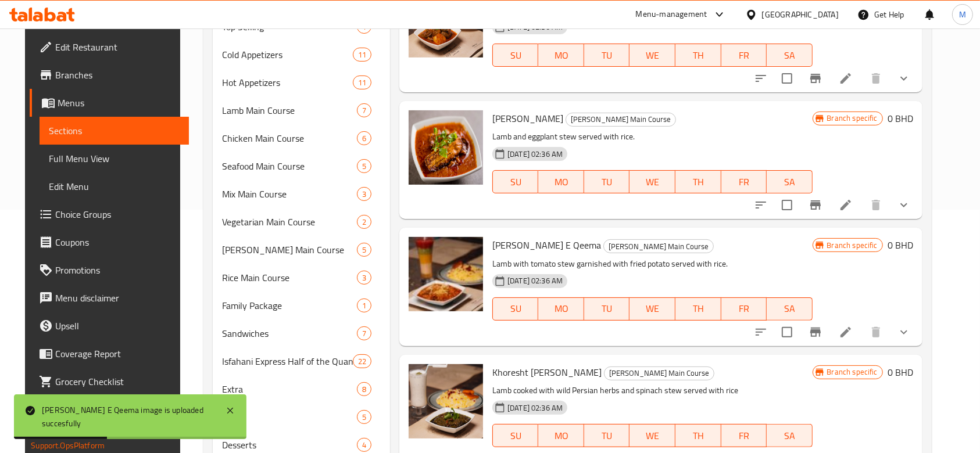
click at [955, 233] on div "Home / Restaurants management / Menus / Sections Isfahani Restaurants Open impo…" at bounding box center [567, 196] width 775 height 823
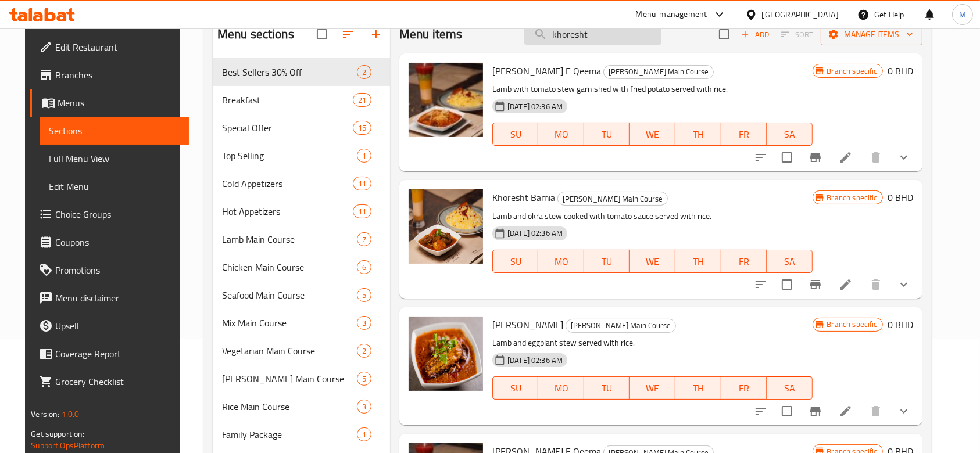
scroll to position [0, 0]
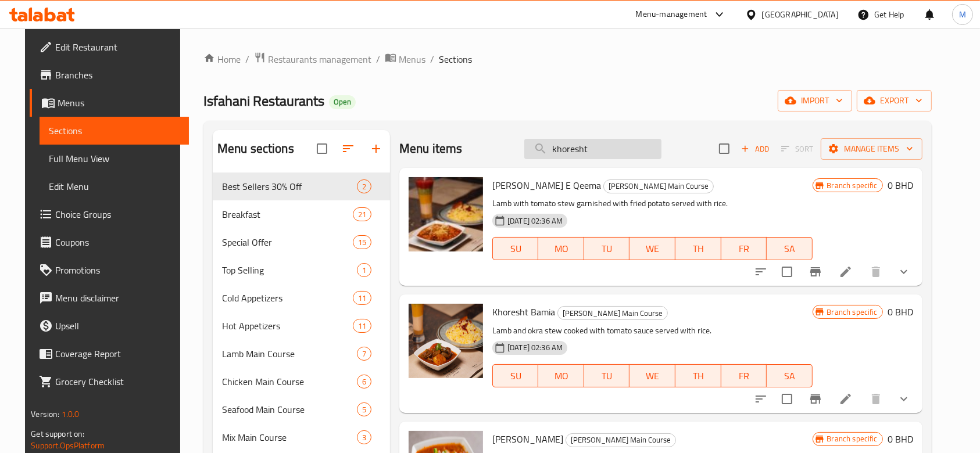
click at [595, 148] on input "khoresht" at bounding box center [592, 149] width 137 height 20
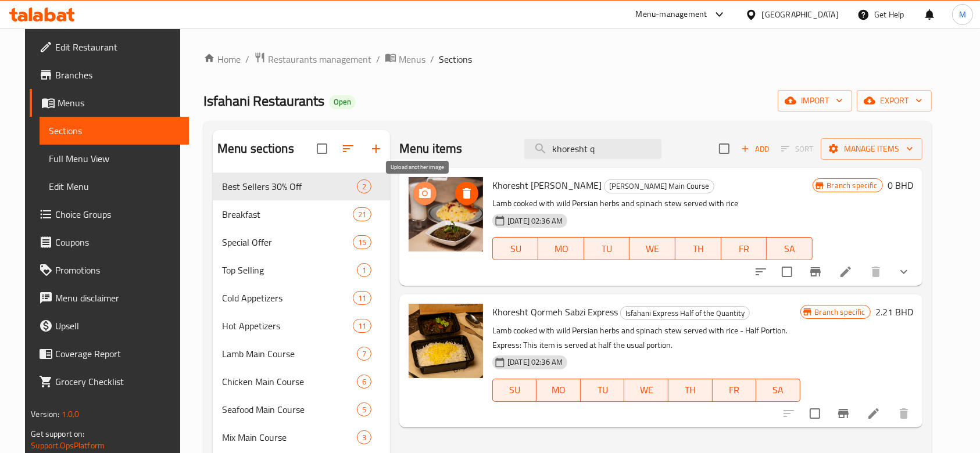
click at [419, 195] on icon "upload picture" at bounding box center [425, 193] width 12 height 10
click at [618, 145] on input "khoresht q" at bounding box center [592, 149] width 137 height 20
click at [619, 144] on input "khoresht q" at bounding box center [592, 149] width 137 height 20
click at [620, 144] on input "khoresht q" at bounding box center [592, 149] width 137 height 20
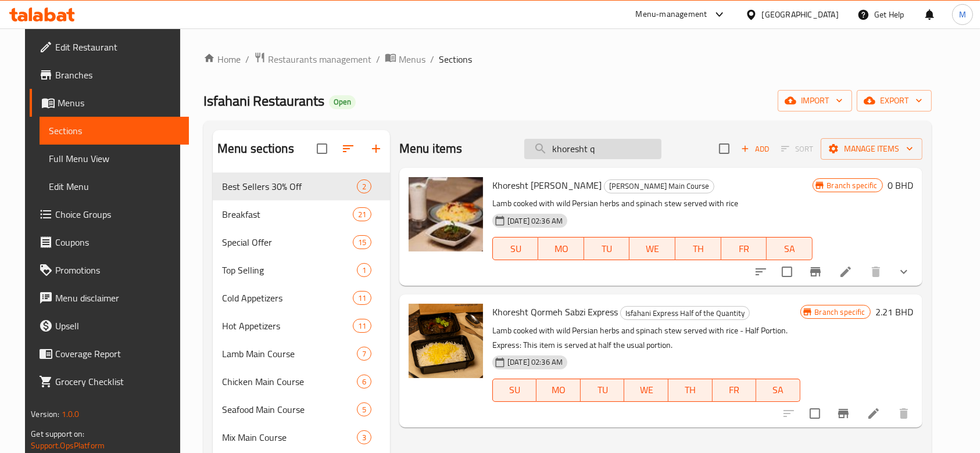
click at [620, 144] on input "khoresht q" at bounding box center [592, 149] width 137 height 20
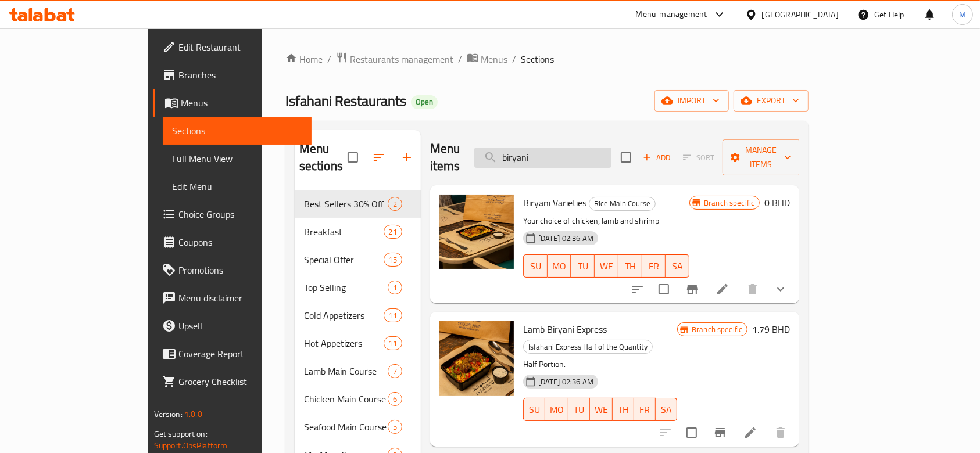
scroll to position [77, 0]
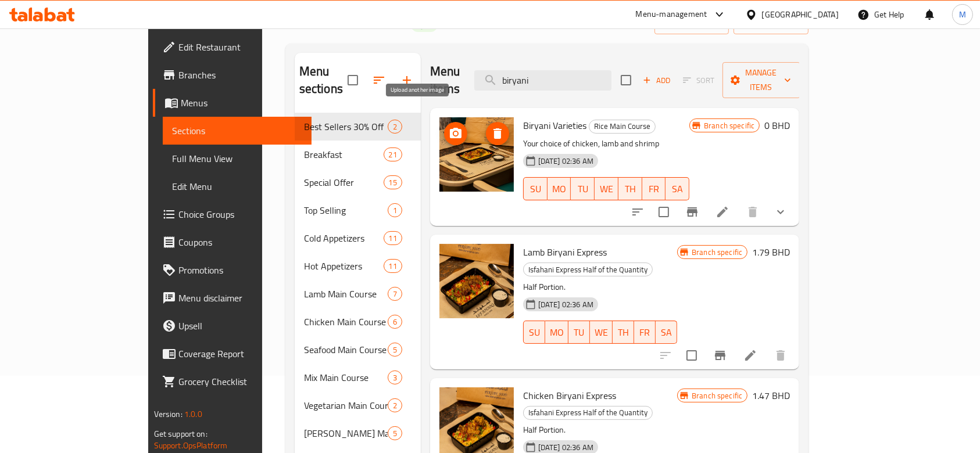
type input "biryani"
click at [449, 127] on icon "upload picture" at bounding box center [456, 134] width 14 height 14
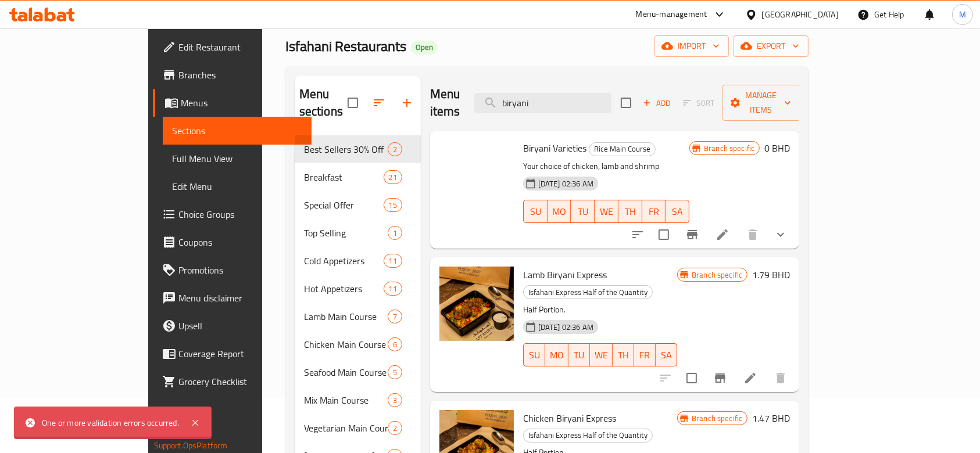
scroll to position [0, 0]
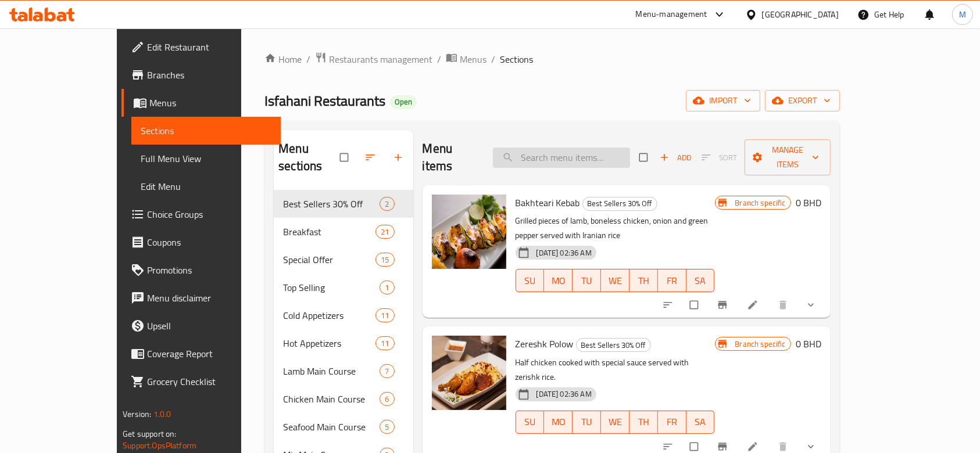
click at [588, 148] on input "search" at bounding box center [561, 158] width 137 height 20
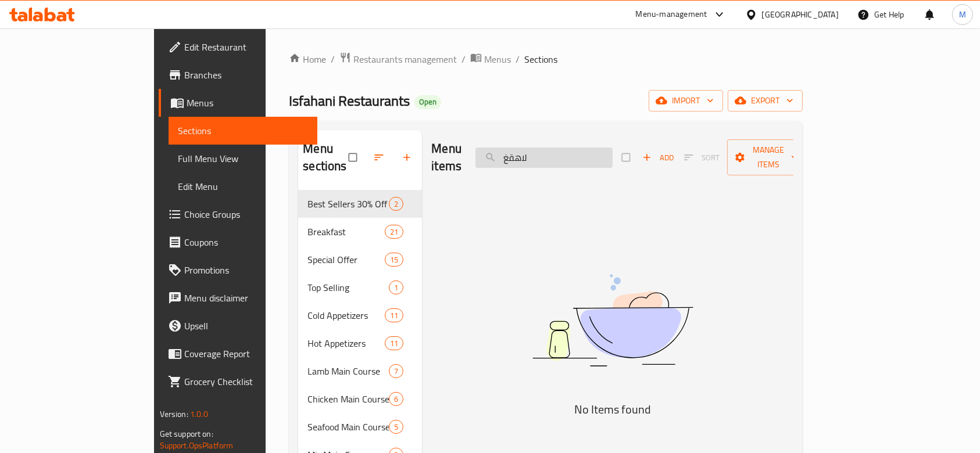
click at [587, 148] on input "لاهقغ" at bounding box center [544, 158] width 137 height 20
click at [588, 148] on input "لاهقغ" at bounding box center [544, 158] width 137 height 20
type input "لاهقغ"
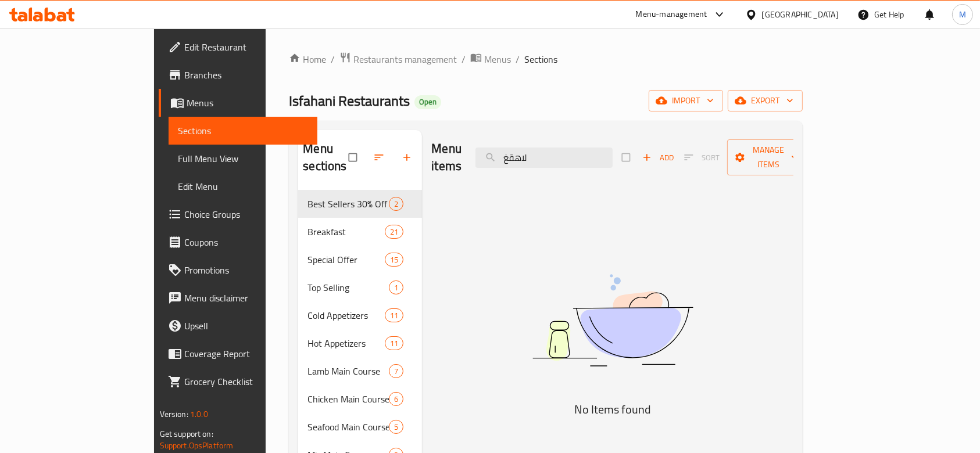
click at [529, 95] on div "Isfahani Restaurants Open import export" at bounding box center [546, 101] width 514 height 22
